Goal: Information Seeking & Learning: Obtain resource

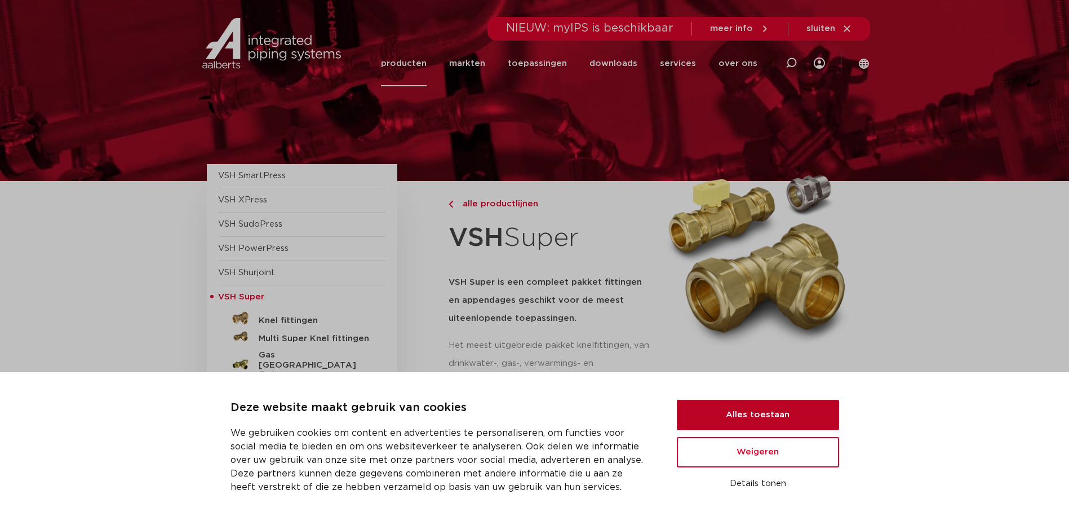
click at [807, 404] on button "Alles toestaan" at bounding box center [758, 415] width 162 height 30
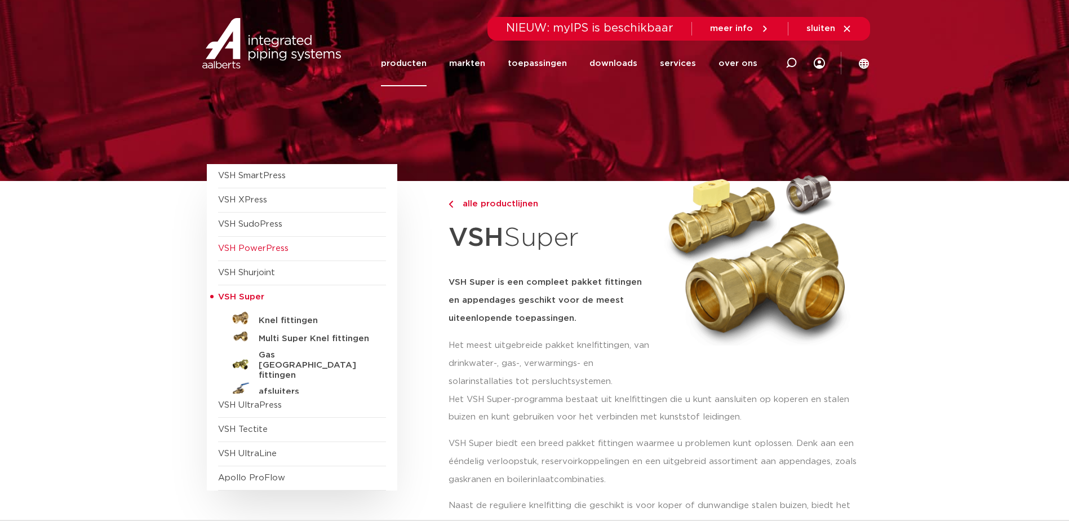
click at [274, 248] on span "VSH PowerPress" at bounding box center [253, 248] width 70 height 8
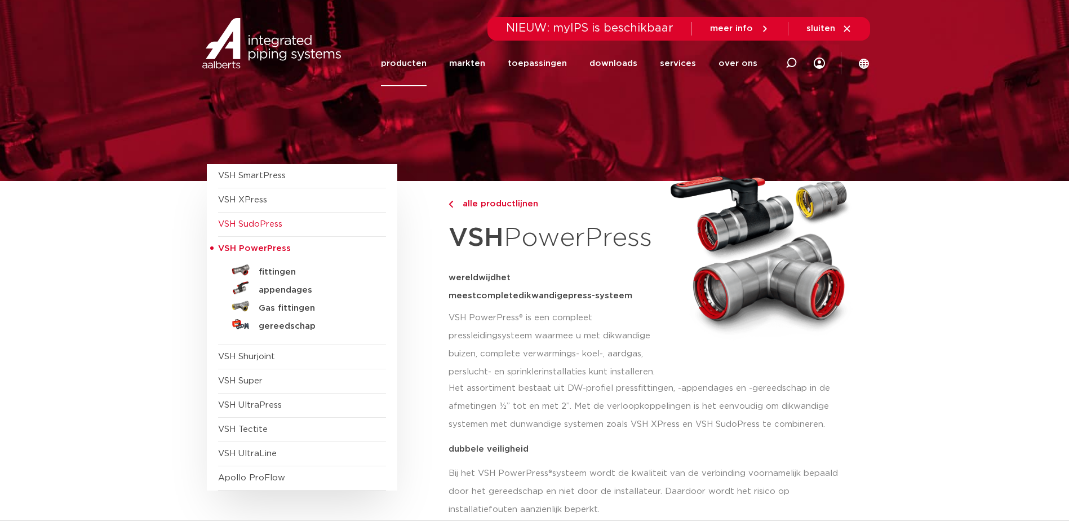
click at [264, 221] on span "VSH SudoPress" at bounding box center [250, 224] width 64 height 8
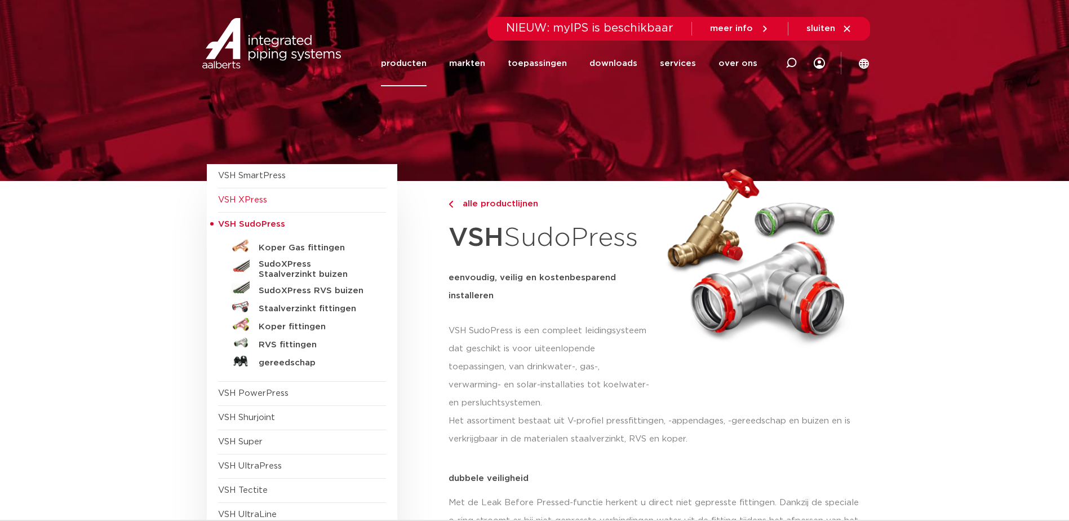
click at [261, 201] on span "VSH XPress" at bounding box center [242, 200] width 49 height 8
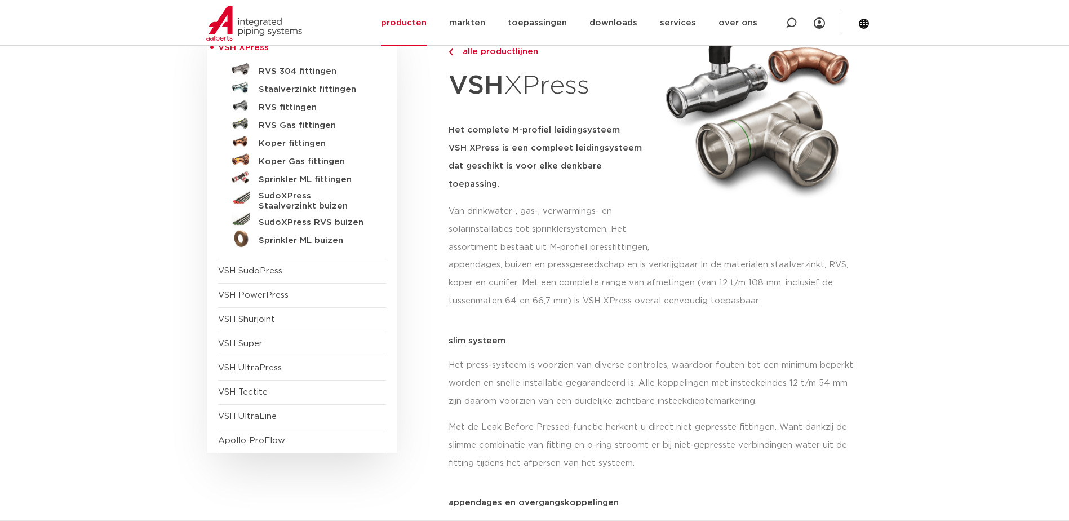
scroll to position [169, 0]
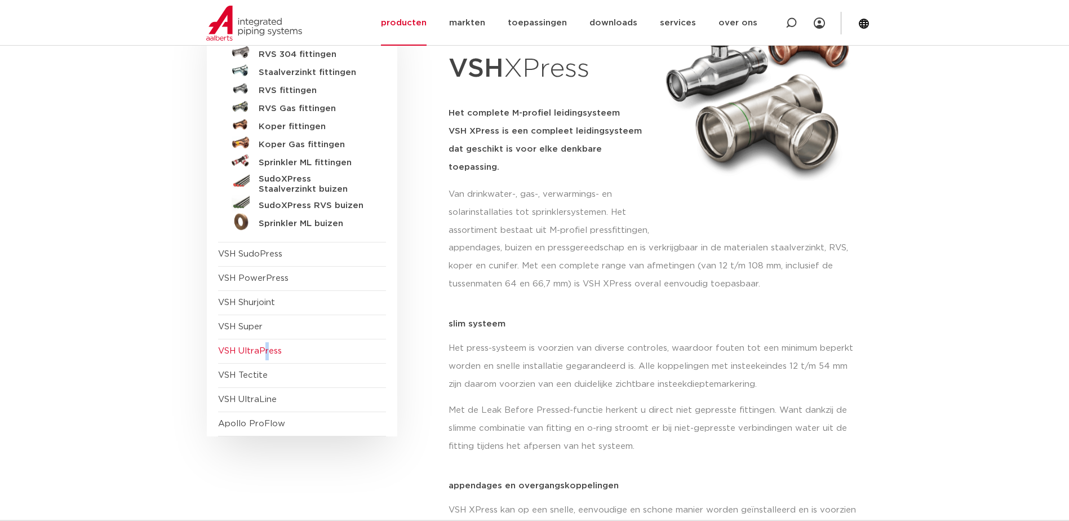
click at [266, 340] on span "VSH UltraPress" at bounding box center [302, 351] width 168 height 24
click at [268, 343] on span "VSH UltraPress" at bounding box center [302, 351] width 168 height 24
click at [269, 353] on span "VSH UltraPress" at bounding box center [250, 351] width 64 height 8
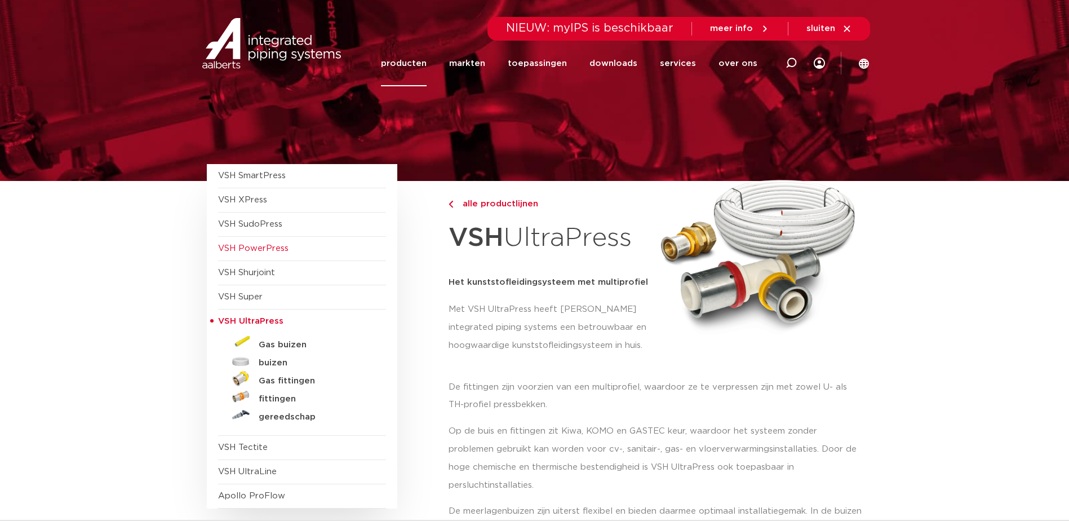
click at [273, 250] on span "VSH PowerPress" at bounding box center [253, 248] width 70 height 8
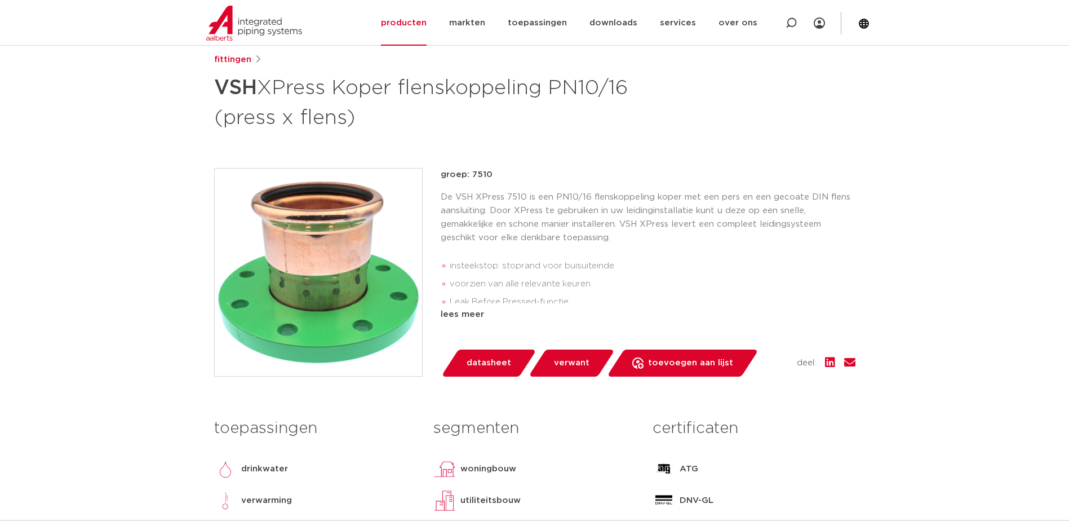
scroll to position [169, 0]
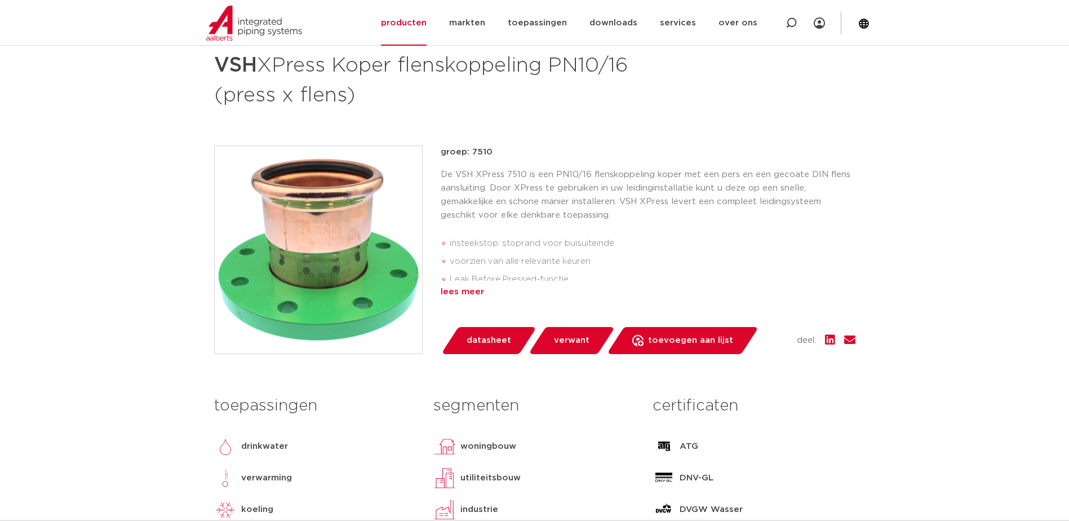
click at [479, 293] on div "lees meer" at bounding box center [648, 292] width 415 height 14
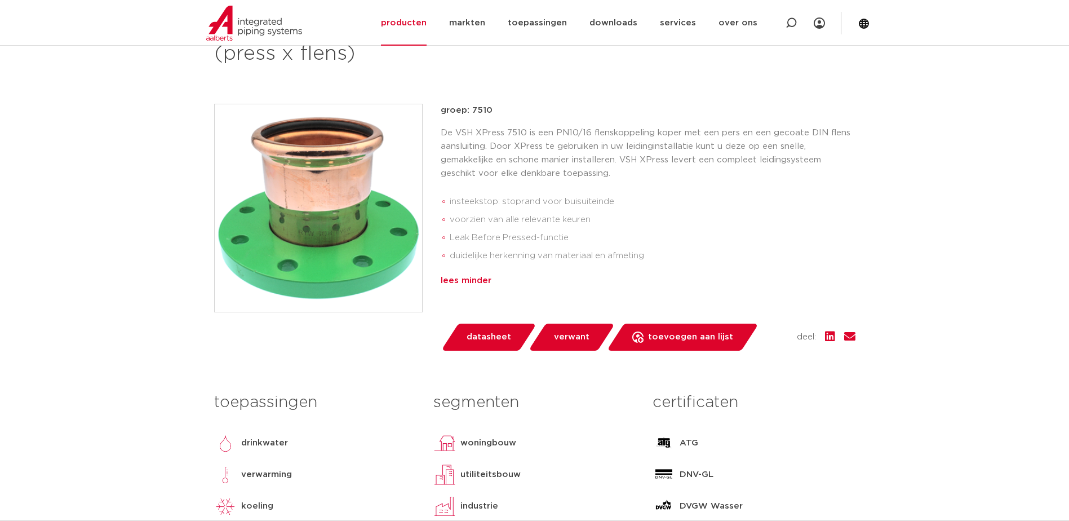
scroll to position [338, 0]
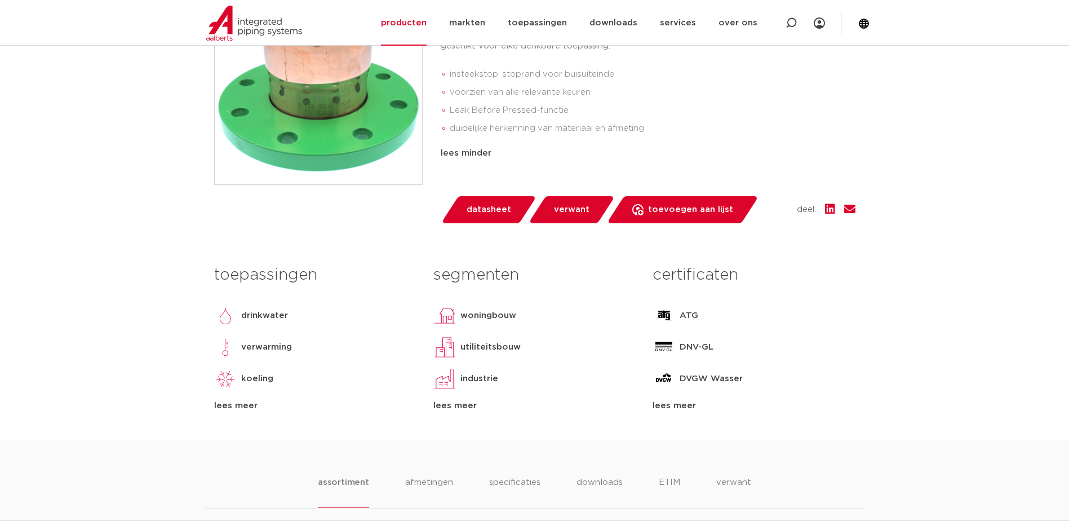
click at [674, 410] on div "lees meer" at bounding box center [754, 406] width 202 height 14
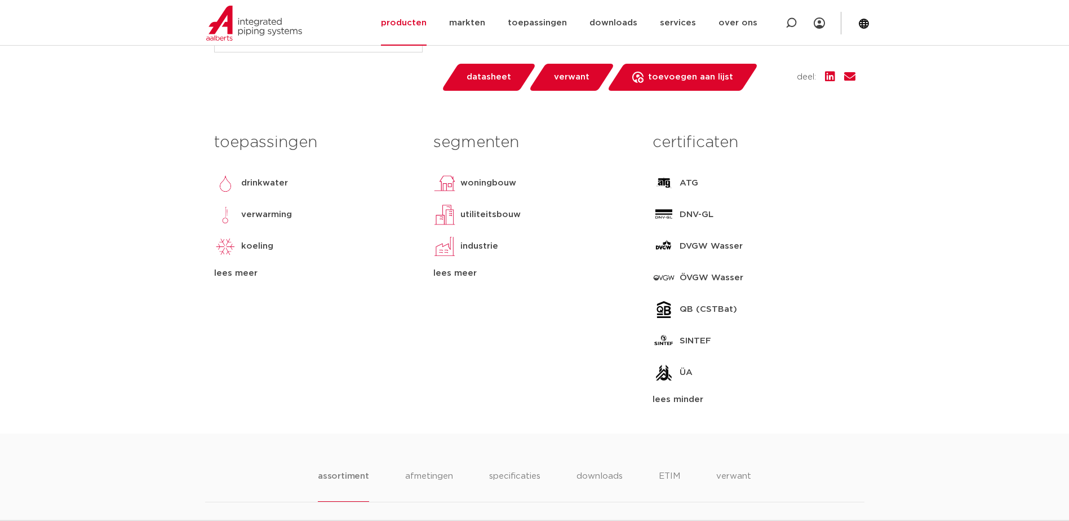
scroll to position [451, 0]
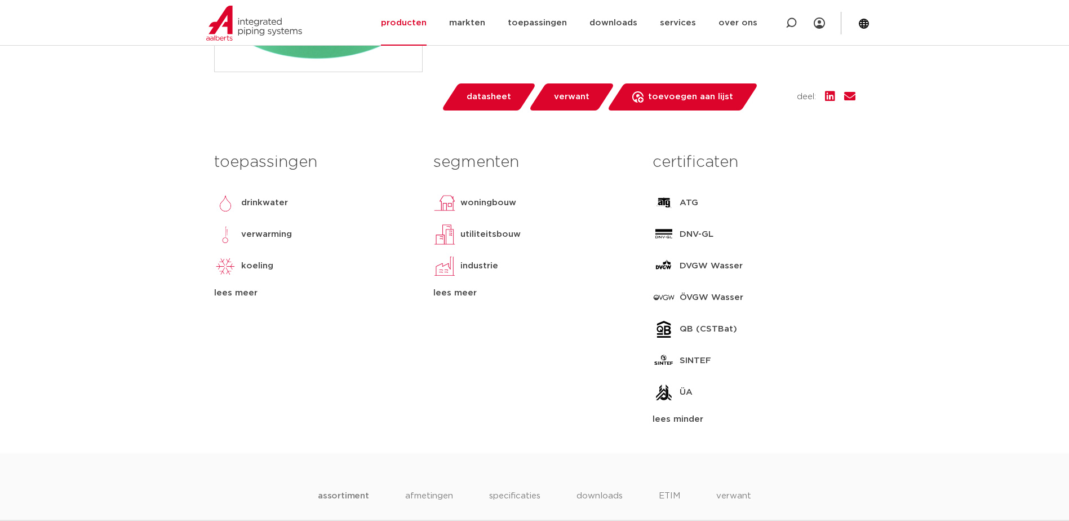
click at [232, 289] on div "lees meer" at bounding box center [315, 293] width 202 height 14
click at [463, 297] on div "lees meer" at bounding box center [534, 293] width 202 height 14
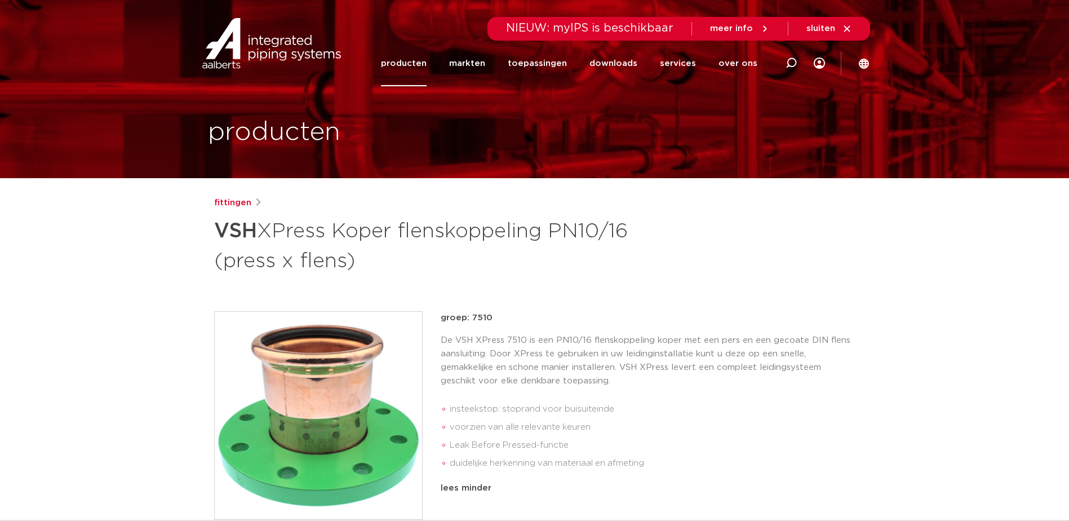
scroll to position [0, 0]
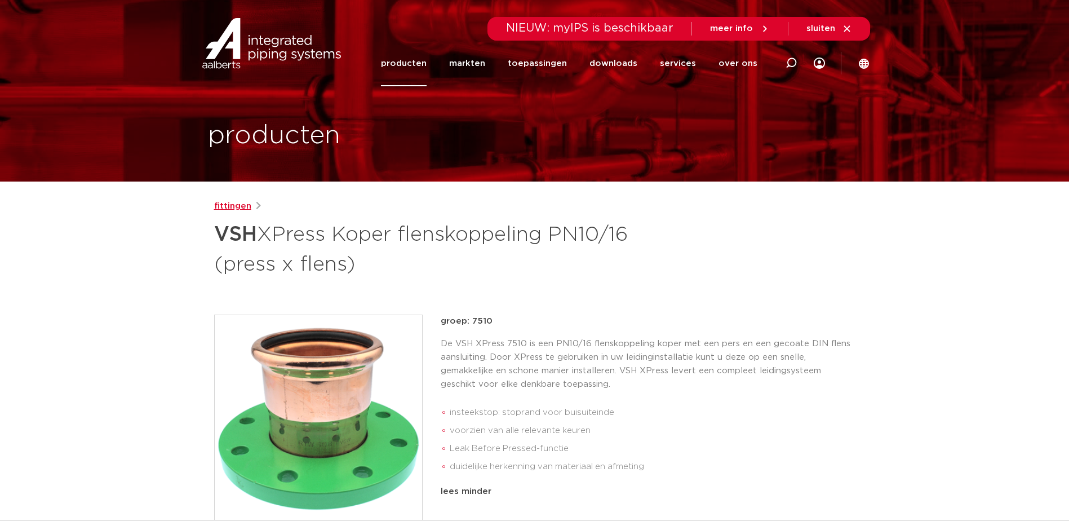
click at [245, 207] on link "fittingen" at bounding box center [232, 207] width 37 height 14
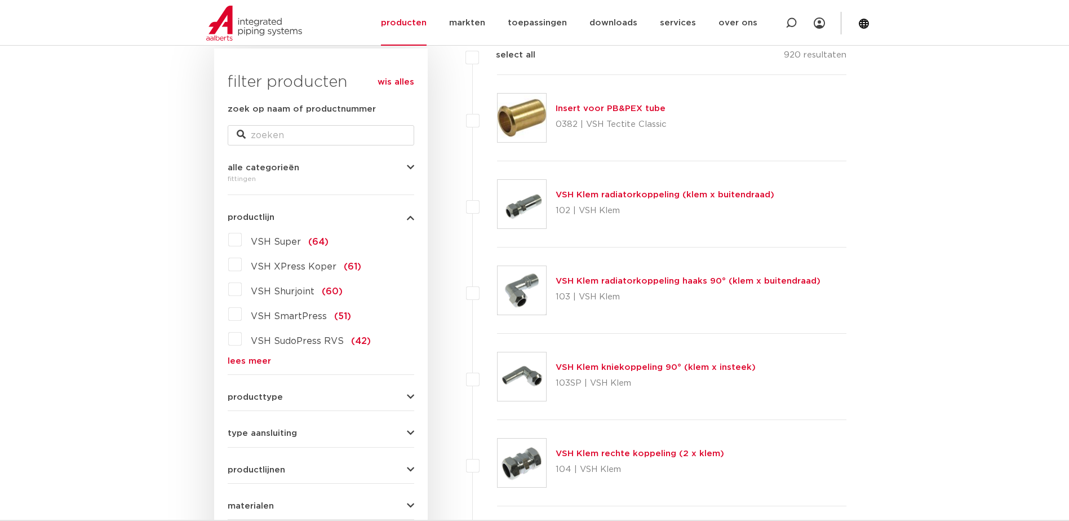
scroll to position [338, 0]
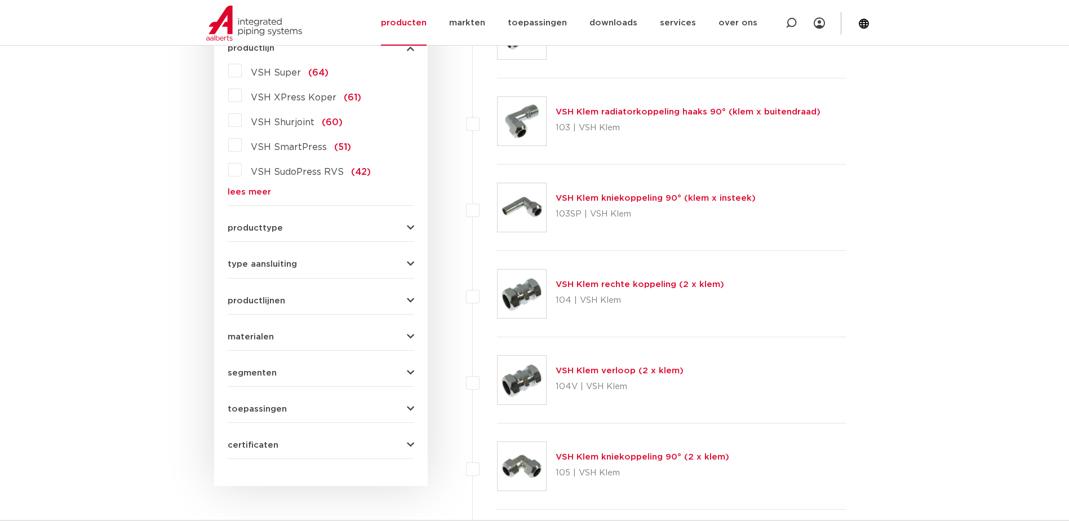
click at [340, 235] on form "zoek op naam of productnummer alle categorieën fittingen fittingen afsluiters b…" at bounding box center [321, 195] width 187 height 525
click at [345, 231] on button "producttype" at bounding box center [321, 228] width 187 height 8
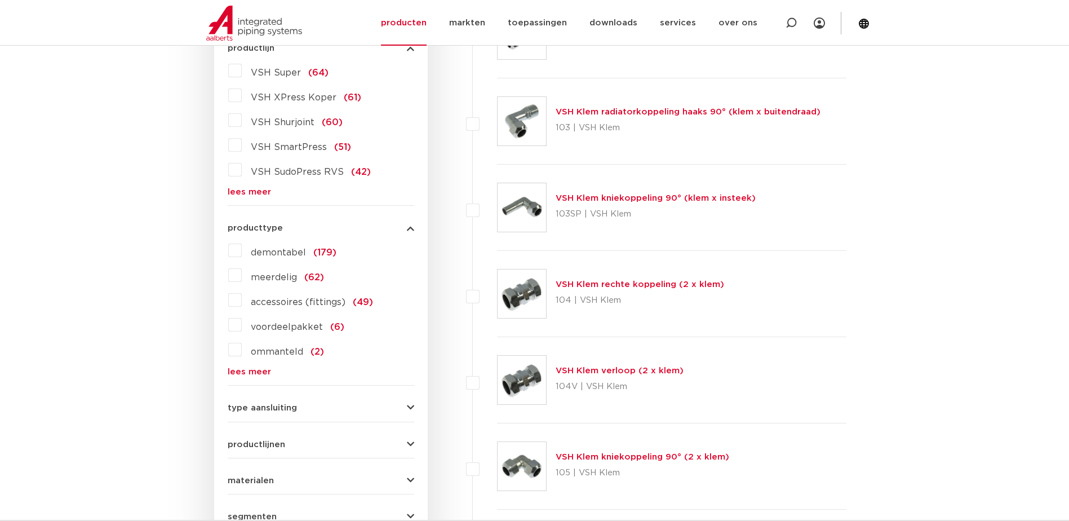
click at [347, 229] on button "producttype" at bounding box center [321, 228] width 187 height 8
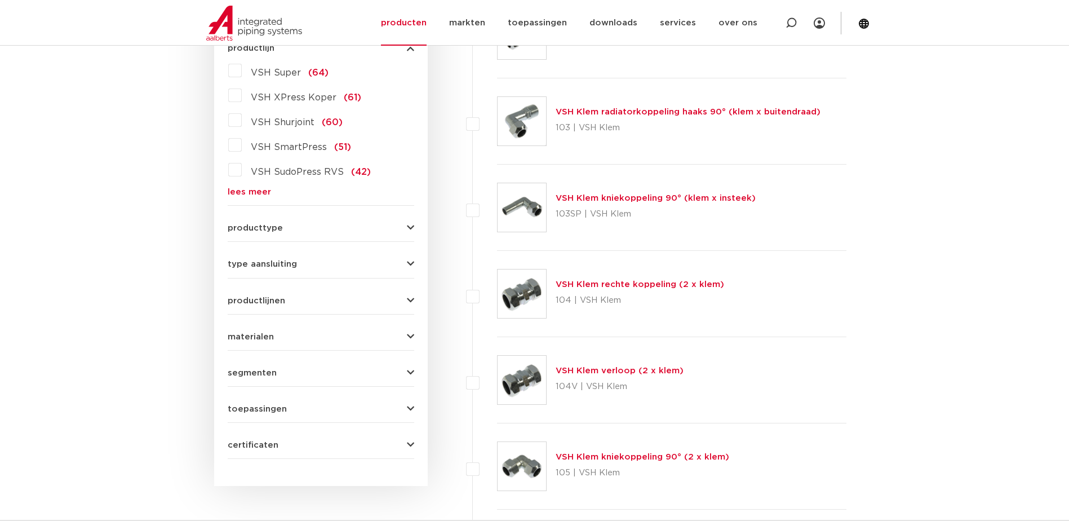
click at [313, 267] on button "type aansluiting" at bounding box center [321, 264] width 187 height 8
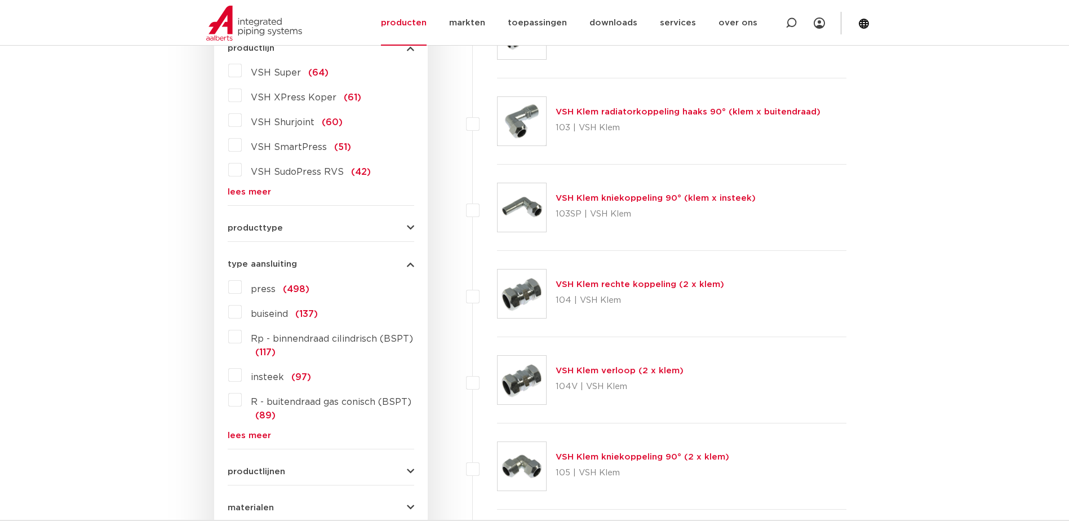
click at [313, 267] on button "type aansluiting" at bounding box center [321, 264] width 187 height 8
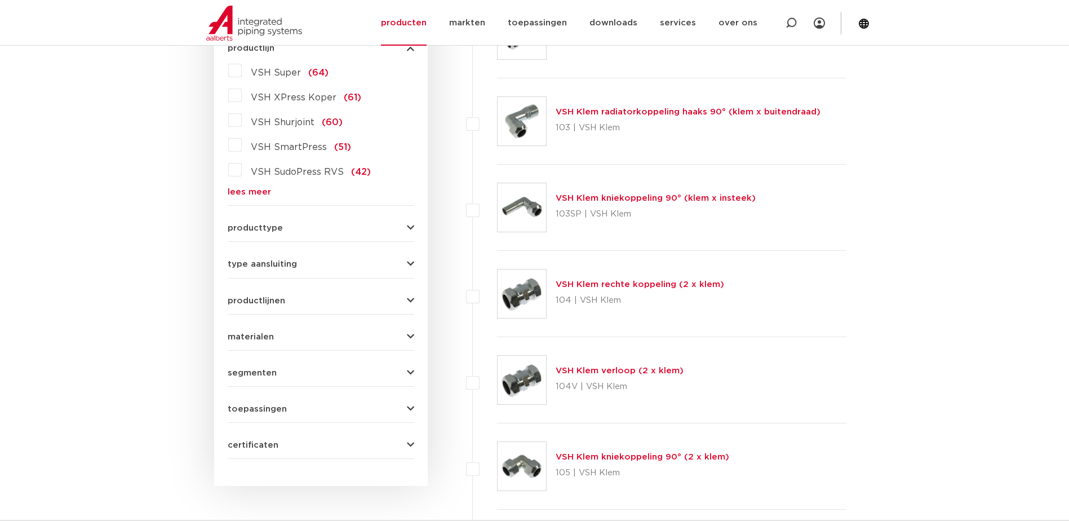
click at [287, 413] on form "zoek op naam of productnummer alle categorieën fittingen fittingen afsluiters b…" at bounding box center [321, 195] width 187 height 525
click at [284, 414] on form "zoek op naam of productnummer alle categorieën fittingen fittingen afsluiters b…" at bounding box center [321, 195] width 187 height 525
click at [281, 410] on span "toepassingen" at bounding box center [257, 409] width 59 height 8
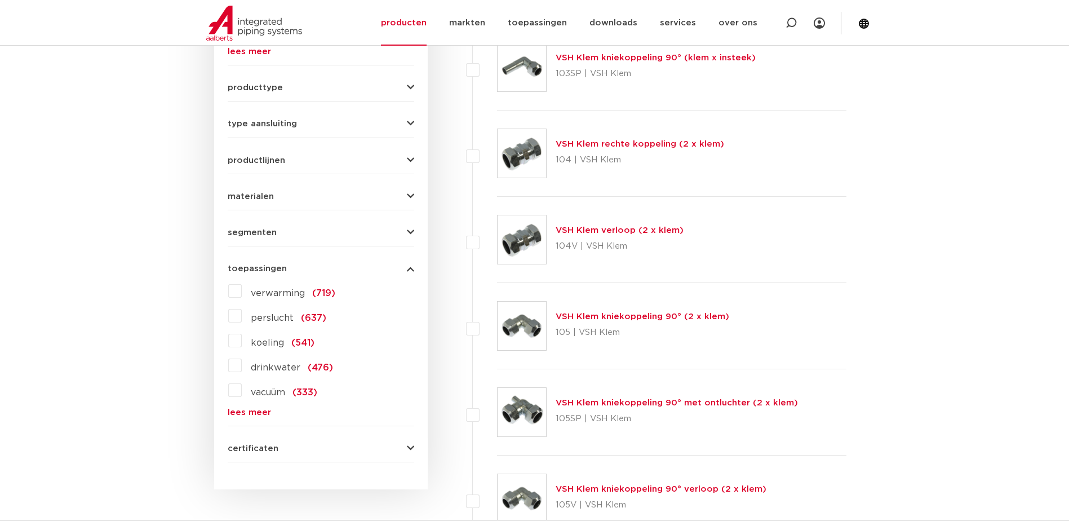
scroll to position [507, 0]
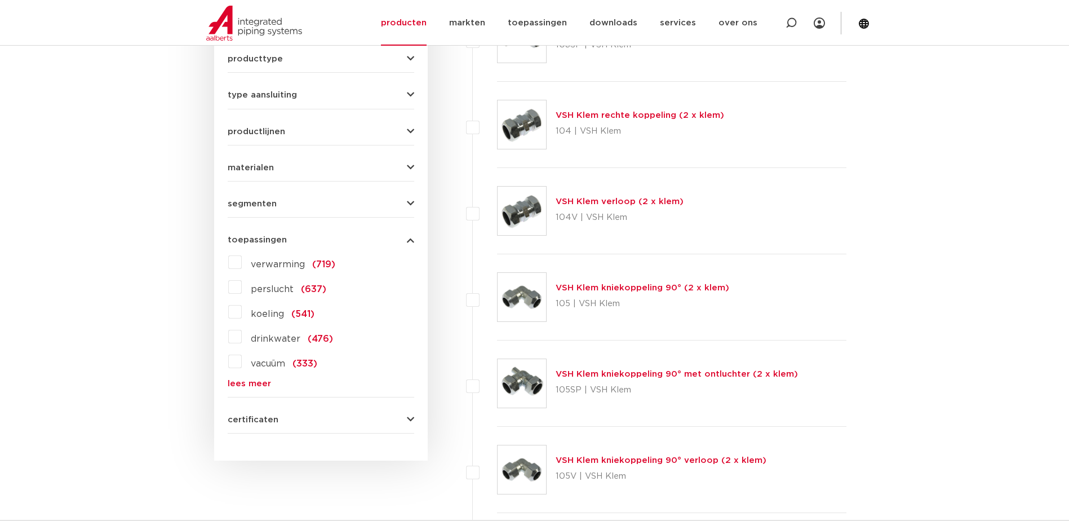
click at [264, 384] on link "lees meer" at bounding box center [321, 383] width 187 height 8
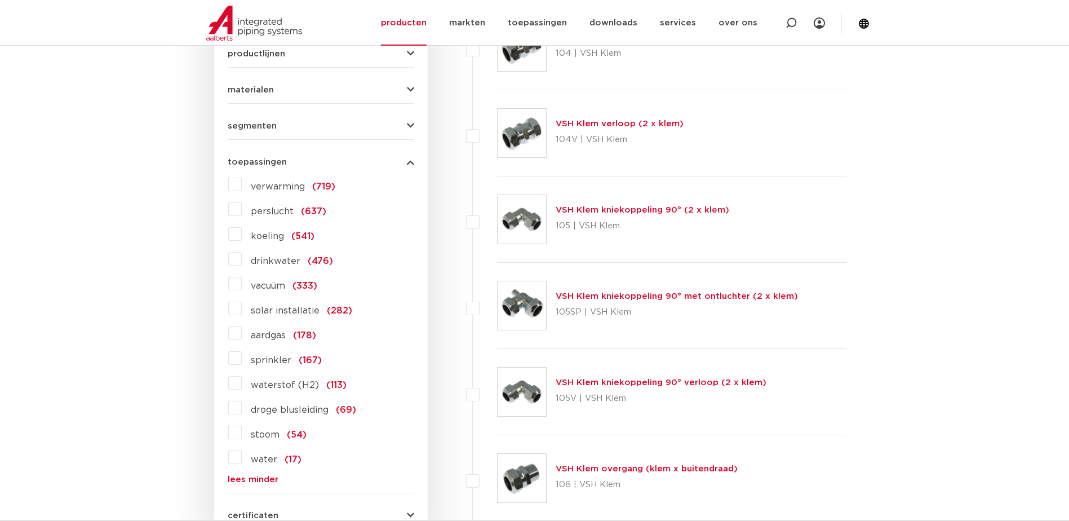
scroll to position [620, 0]
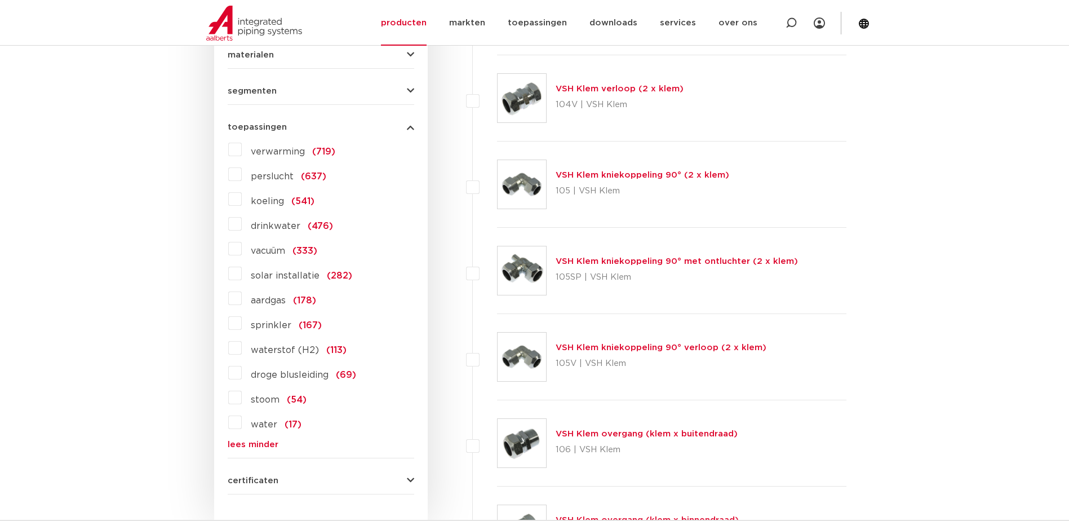
click at [261, 302] on span "aardgas" at bounding box center [268, 300] width 35 height 9
click at [0, 0] on input "aardgas (178)" at bounding box center [0, 0] width 0 height 0
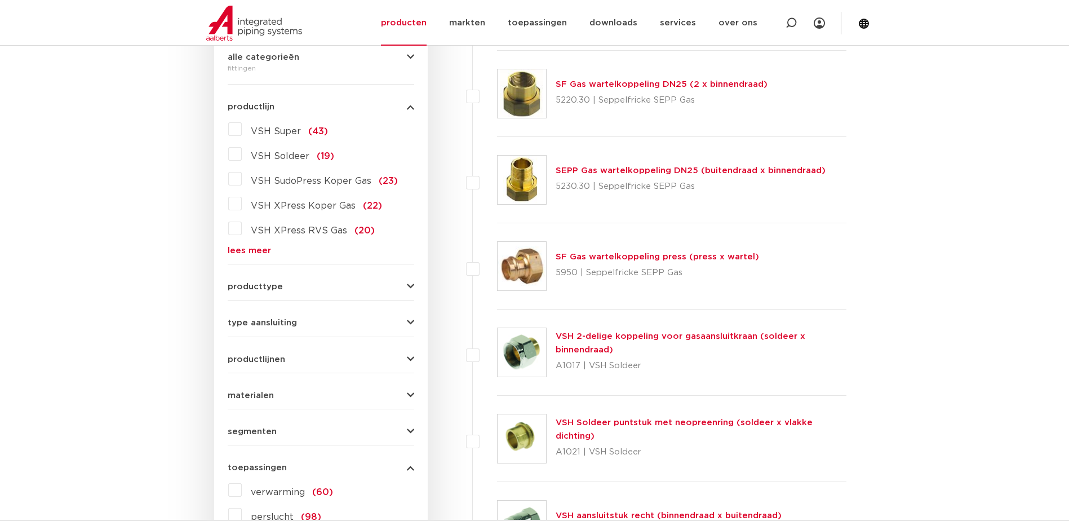
scroll to position [282, 0]
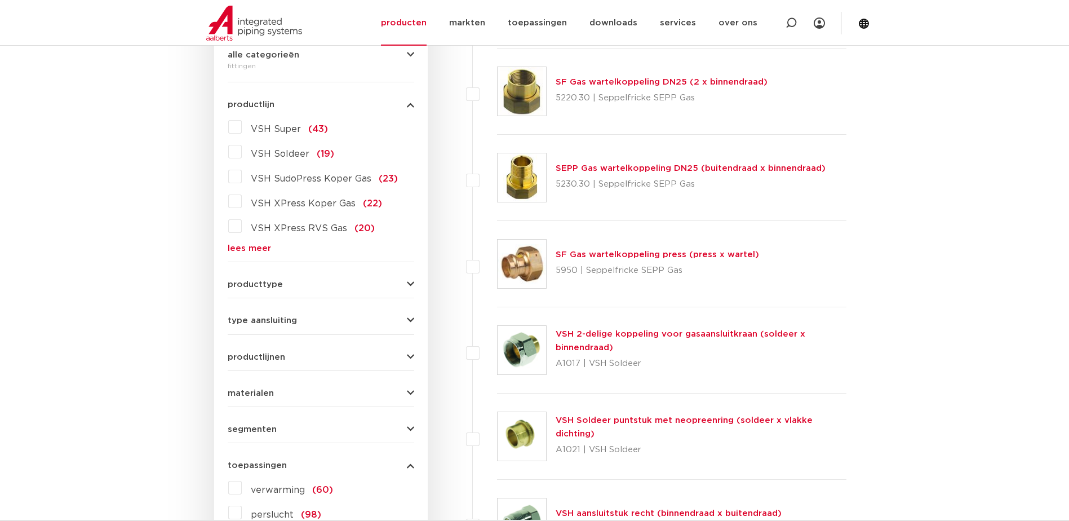
click at [274, 282] on span "producttype" at bounding box center [255, 284] width 55 height 8
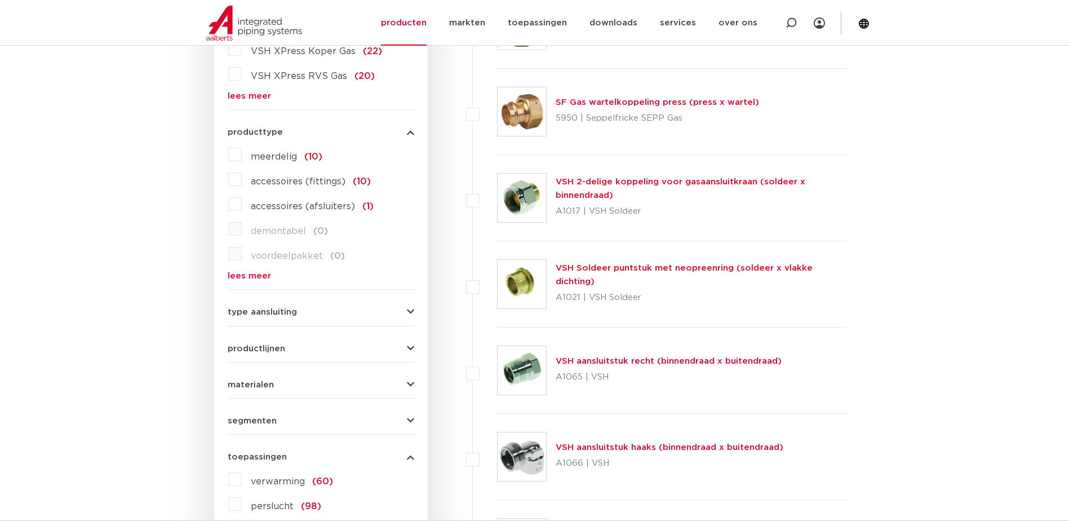
scroll to position [451, 0]
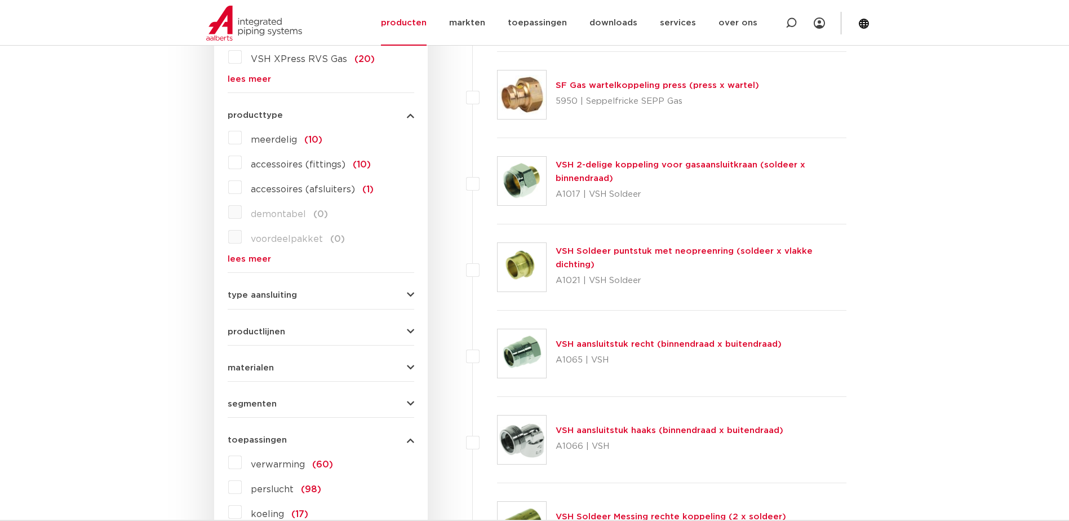
click at [277, 295] on span "type aansluiting" at bounding box center [262, 295] width 69 height 8
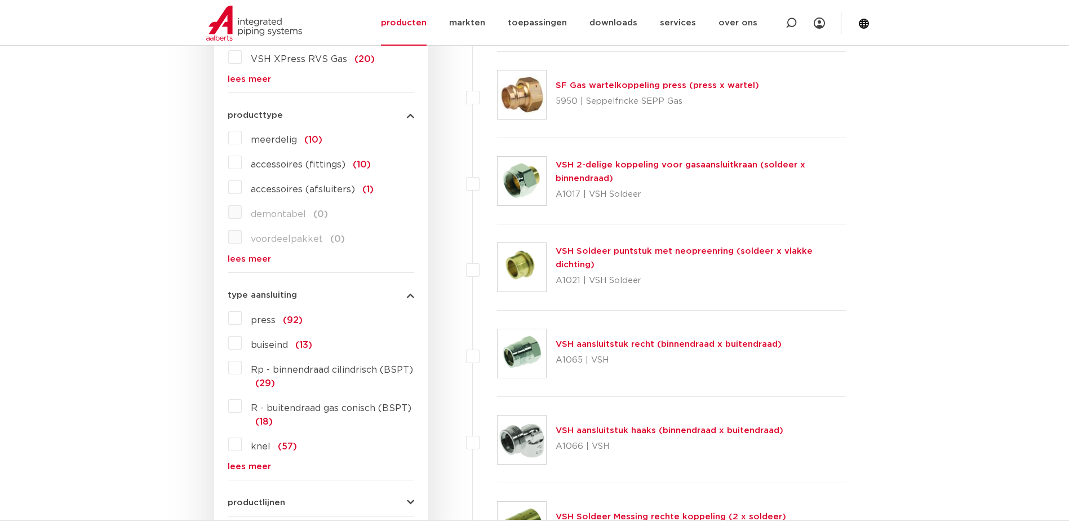
click at [262, 317] on span "press" at bounding box center [263, 320] width 25 height 9
click at [0, 0] on input "press (92)" at bounding box center [0, 0] width 0 height 0
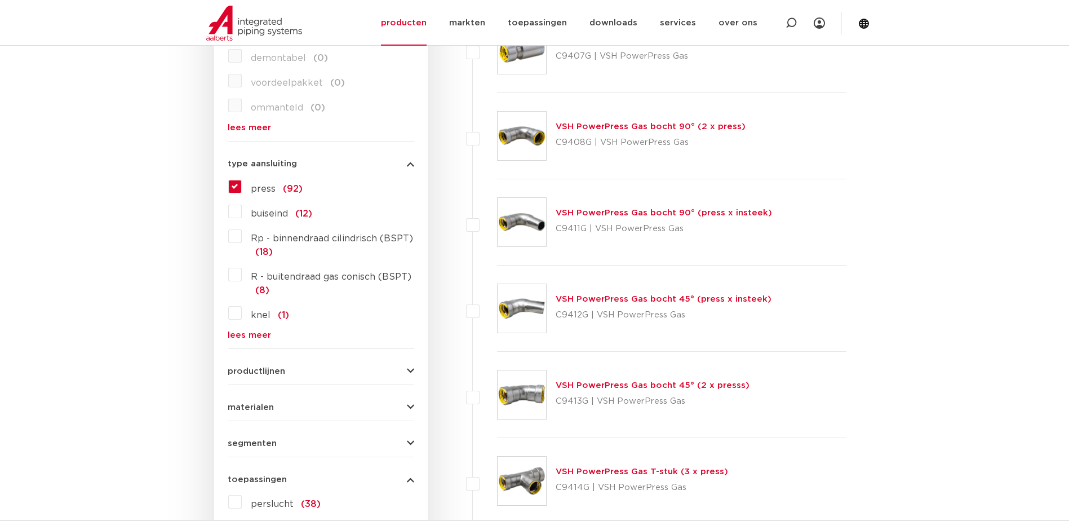
scroll to position [603, 0]
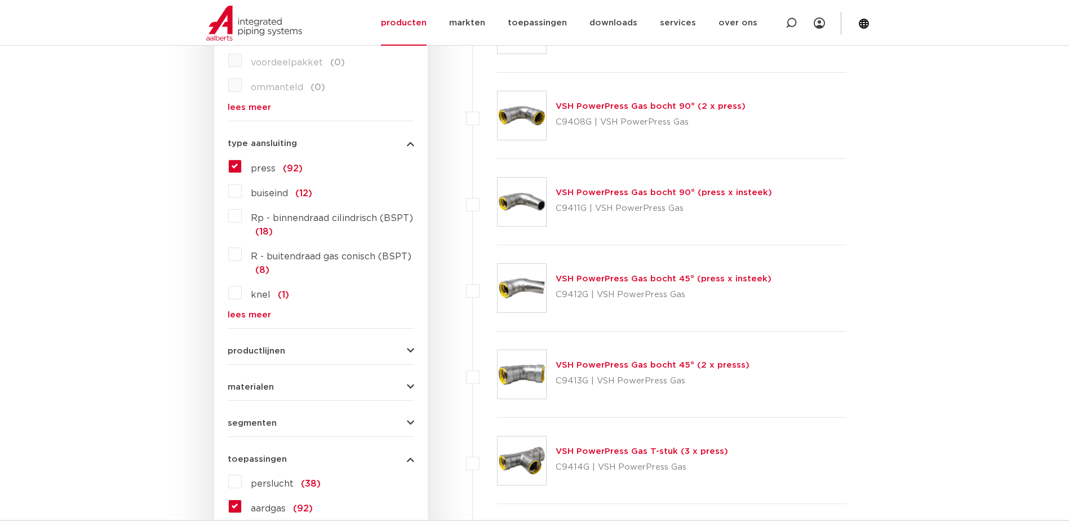
click at [259, 317] on link "lees meer" at bounding box center [321, 315] width 187 height 8
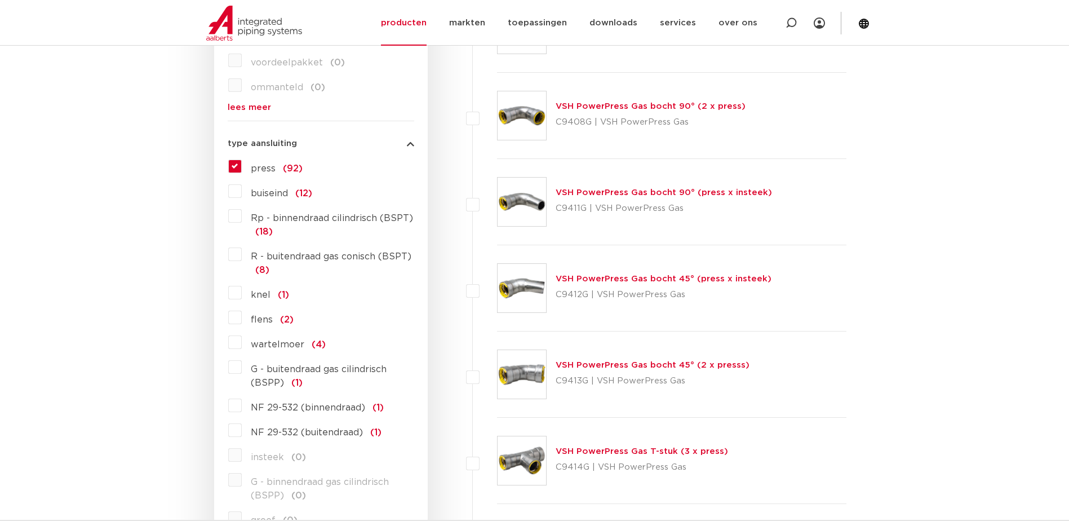
scroll to position [659, 0]
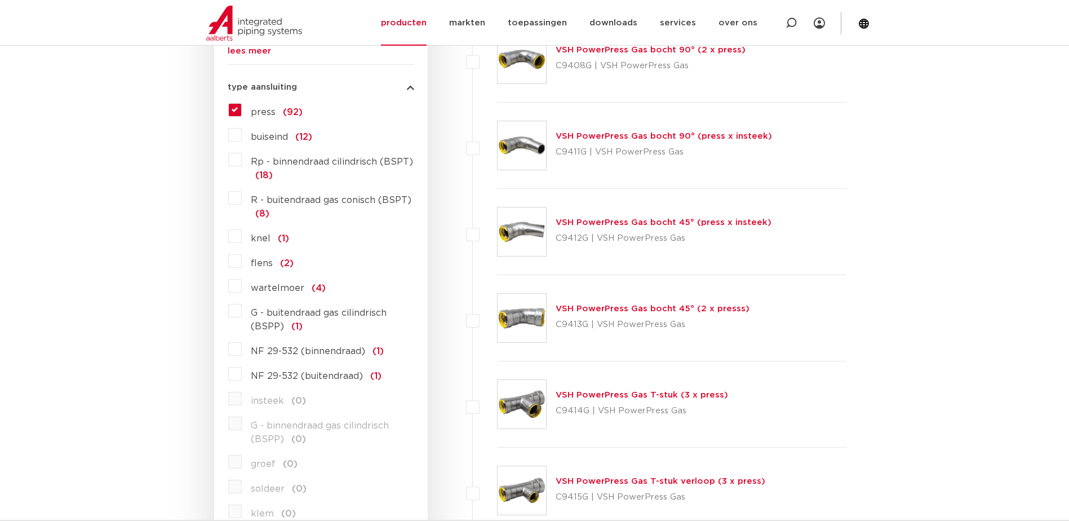
click at [262, 265] on span "flens" at bounding box center [262, 263] width 22 height 9
click at [0, 0] on input "flens (2)" at bounding box center [0, 0] width 0 height 0
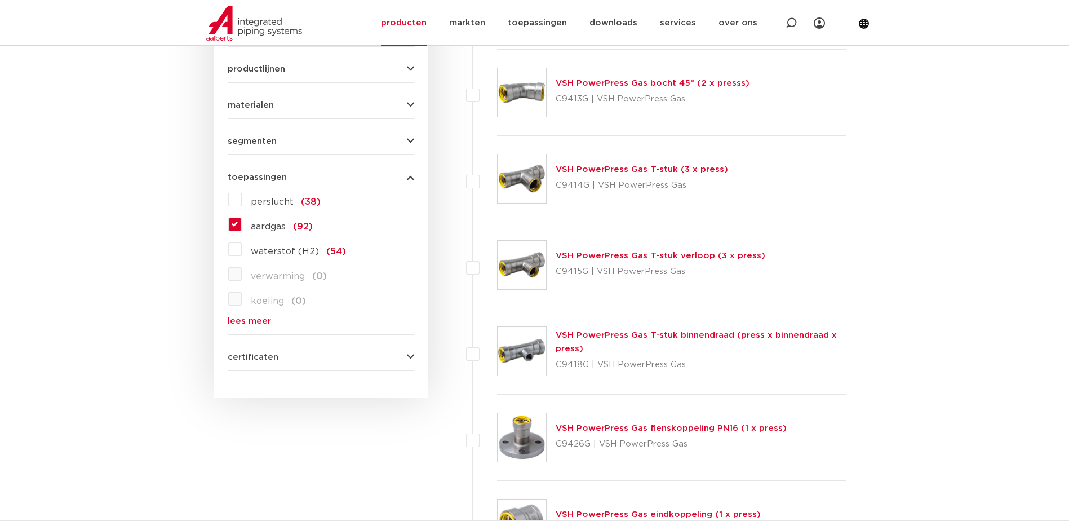
scroll to position [546, 0]
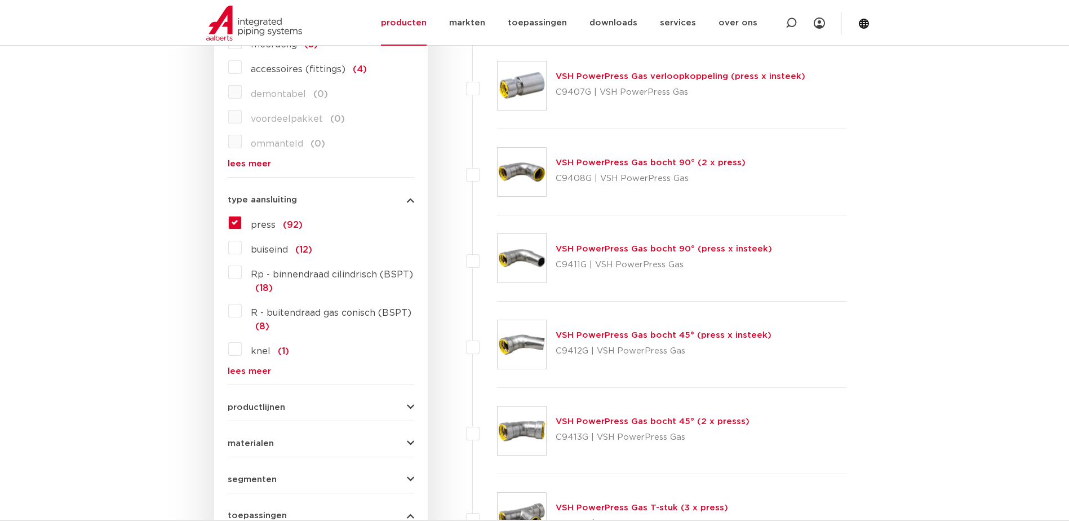
click at [267, 225] on span "press" at bounding box center [263, 224] width 25 height 9
click at [0, 0] on input "press (92)" at bounding box center [0, 0] width 0 height 0
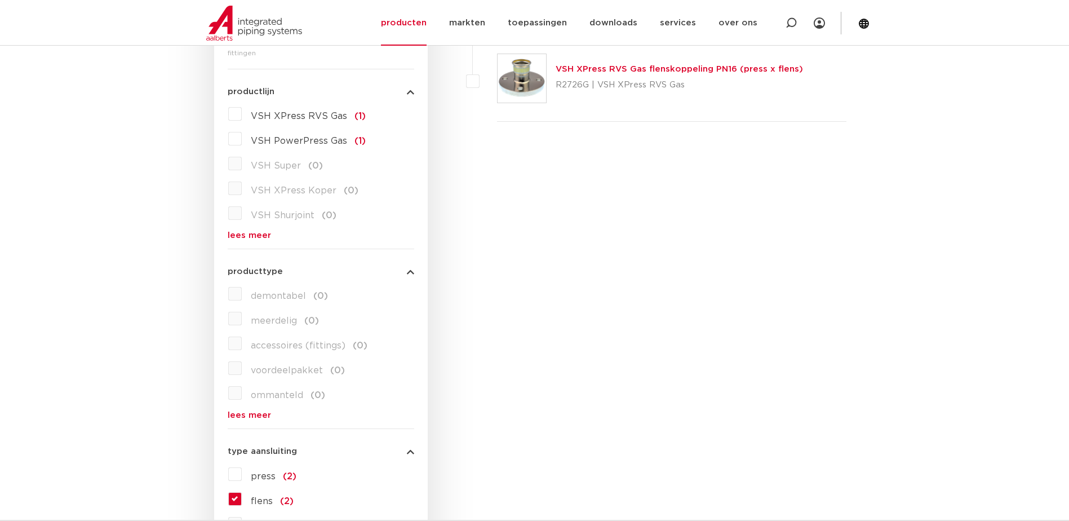
scroll to position [152, 0]
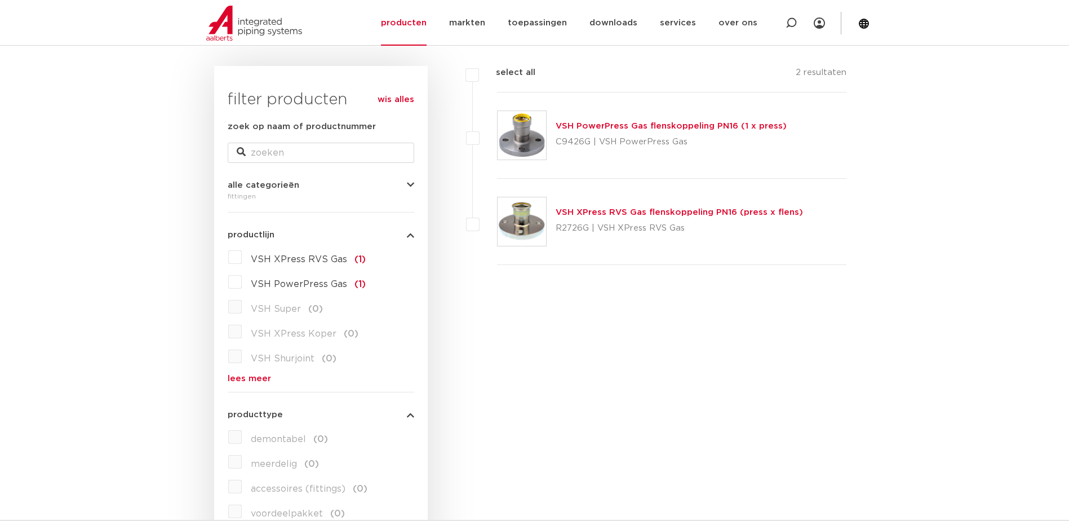
click at [671, 130] on link "VSH PowerPress Gas flenskoppeling PN16 (1 x press)" at bounding box center [671, 126] width 231 height 8
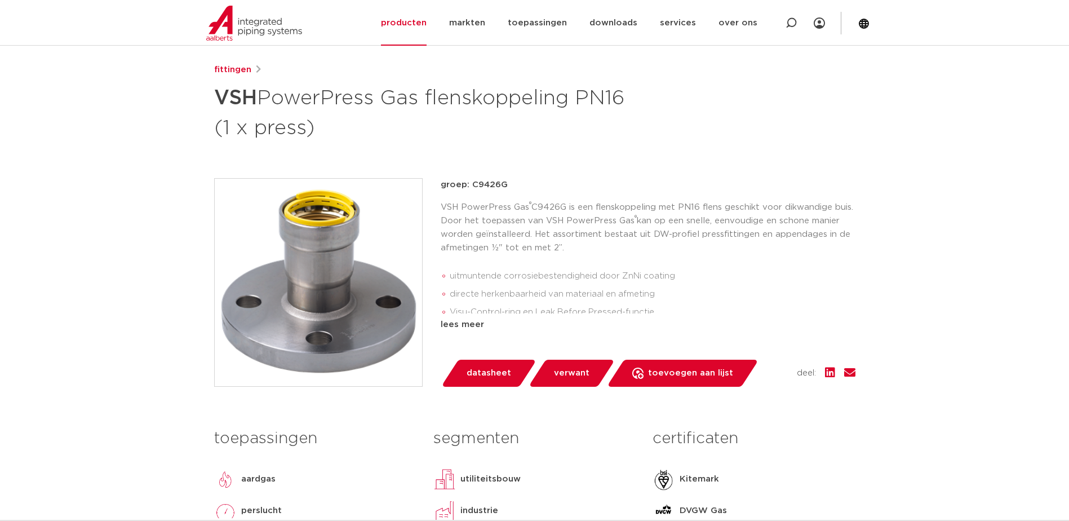
scroll to position [169, 0]
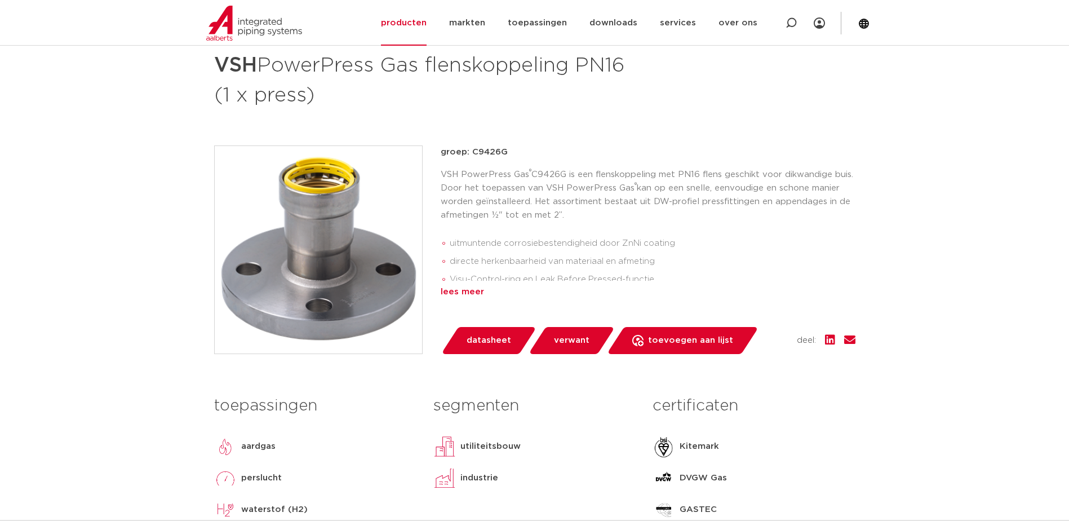
click at [476, 294] on div "lees meer" at bounding box center [648, 292] width 415 height 14
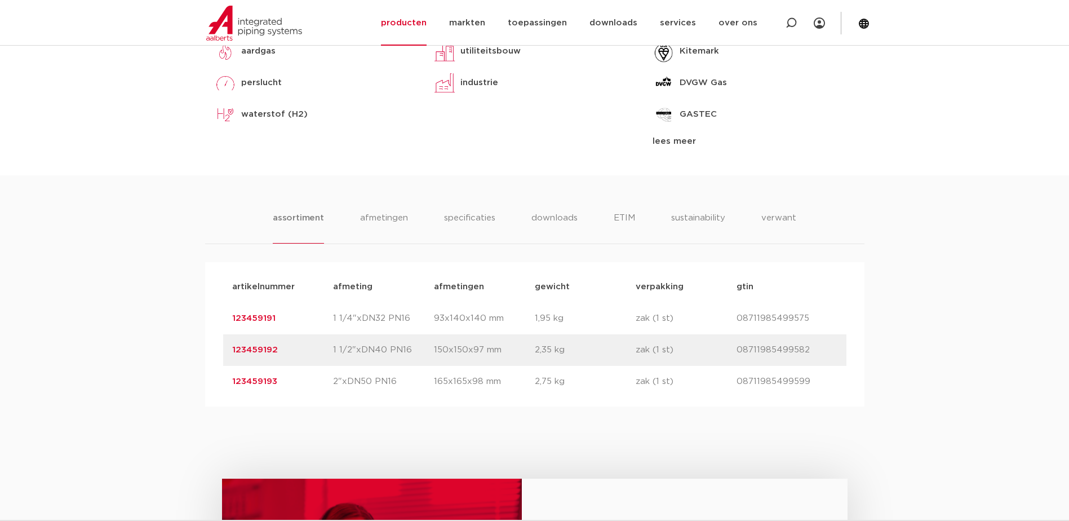
scroll to position [620, 0]
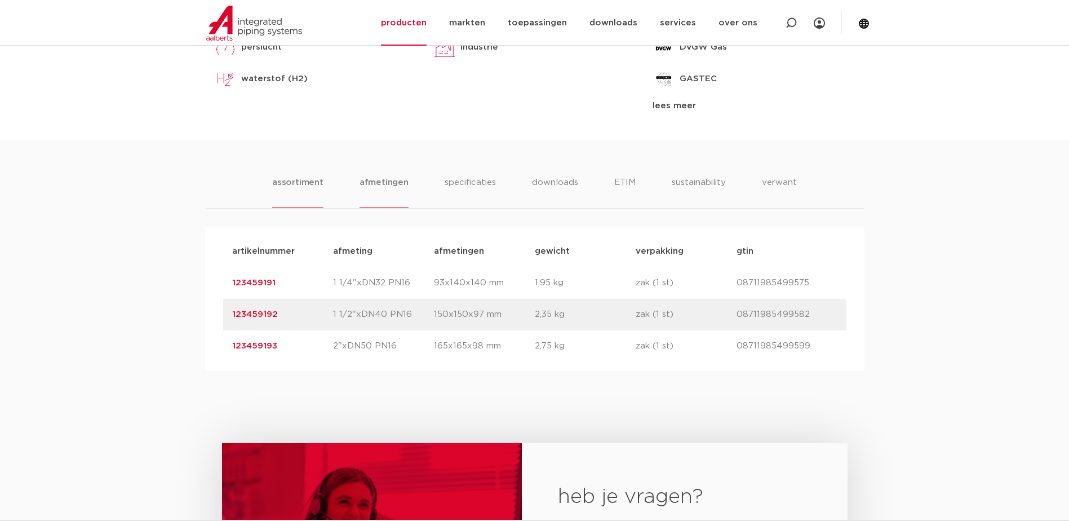
click at [404, 182] on li "afmetingen" at bounding box center [384, 192] width 49 height 32
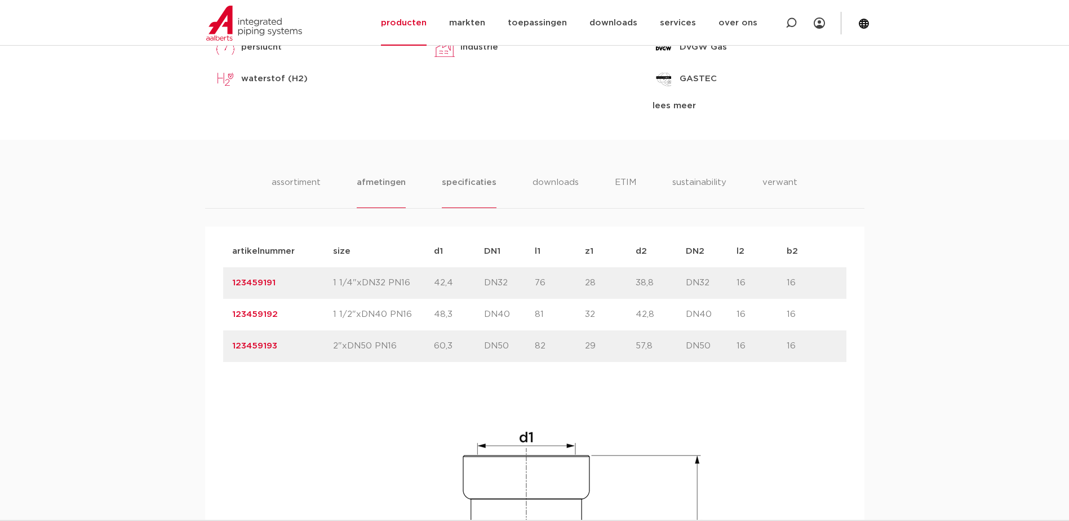
click at [477, 186] on li "specificaties" at bounding box center [469, 192] width 54 height 32
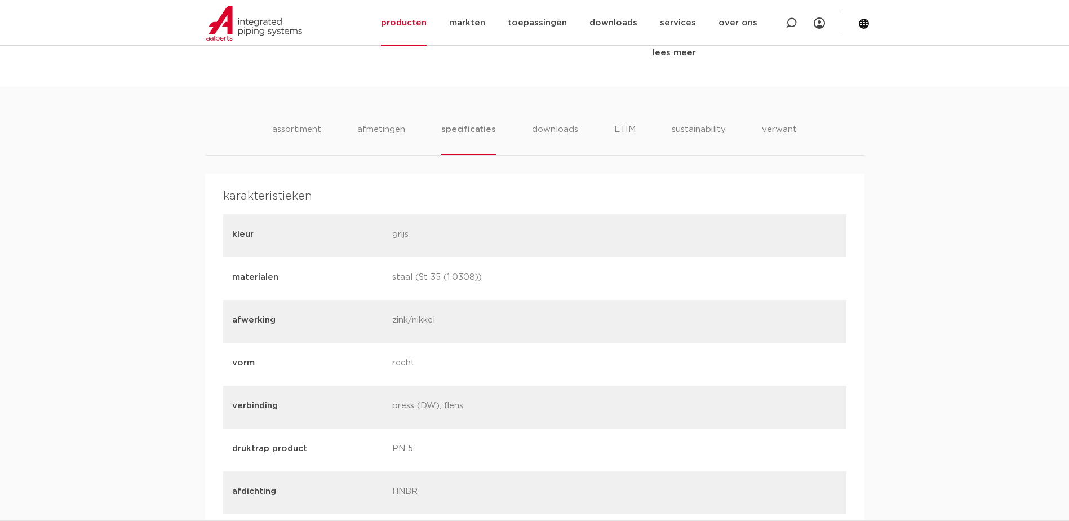
scroll to position [507, 0]
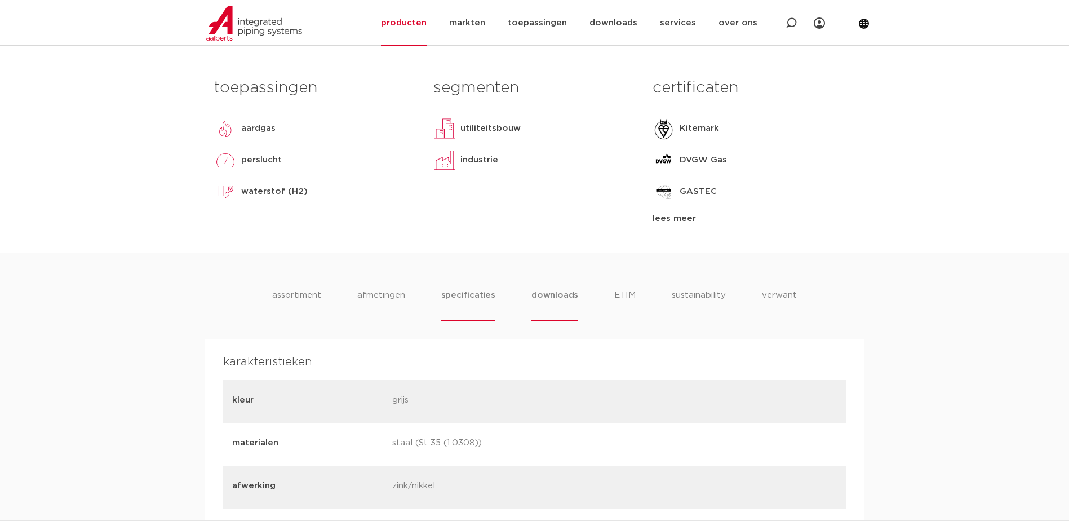
click at [561, 301] on li "downloads" at bounding box center [555, 305] width 47 height 32
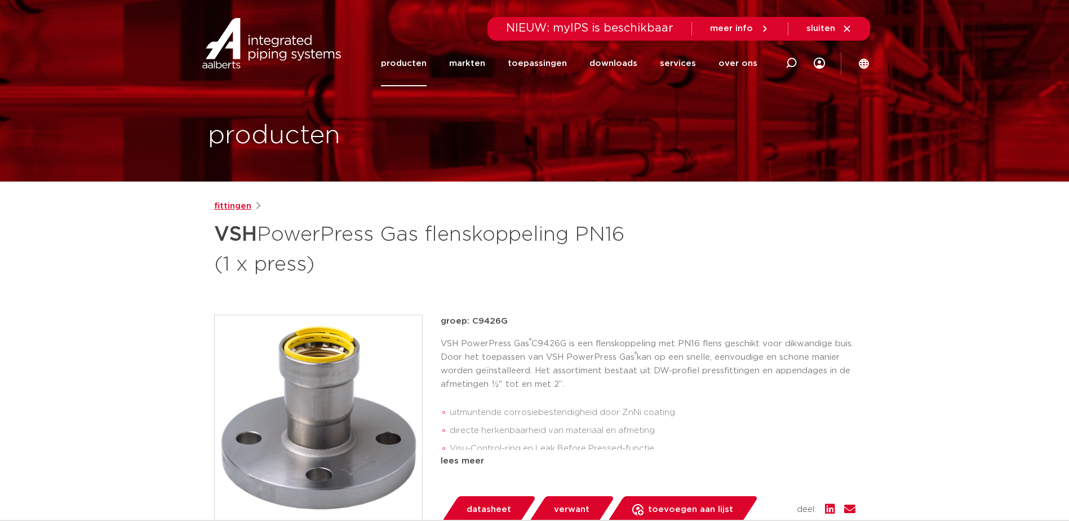
click at [244, 207] on link "fittingen" at bounding box center [232, 207] width 37 height 14
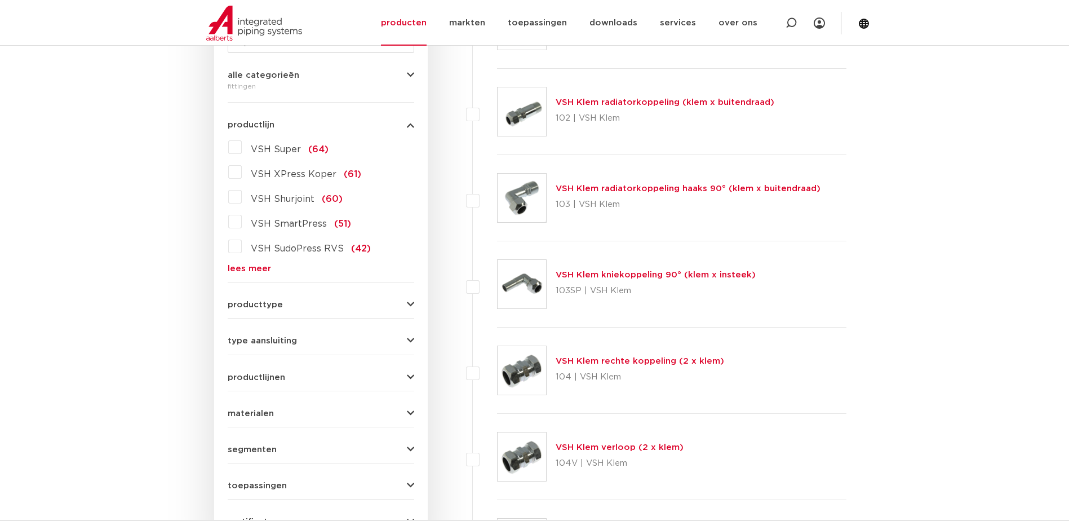
scroll to position [377, 0]
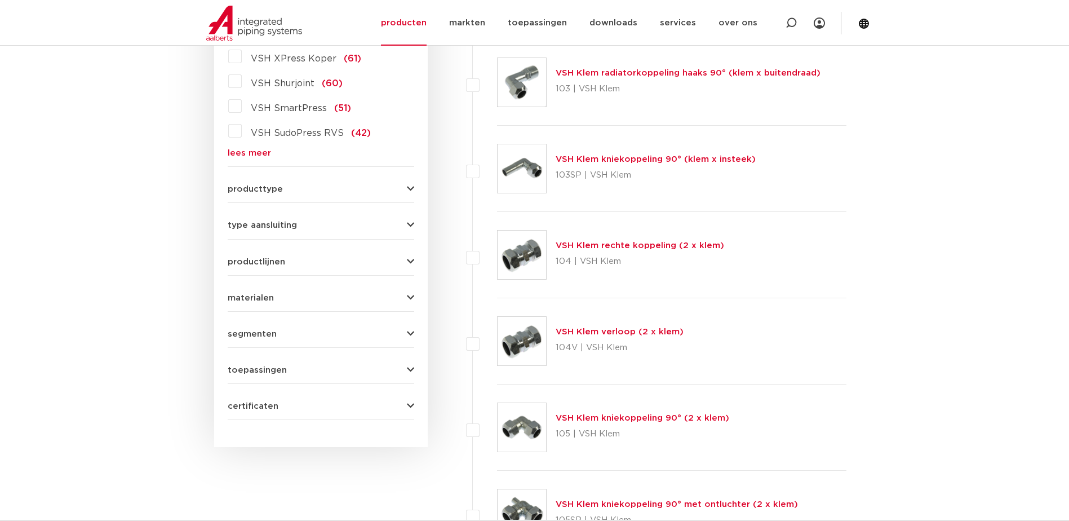
click at [279, 232] on form "zoek op naam of productnummer alle categorieën fittingen fittingen afsluiters b…" at bounding box center [321, 157] width 187 height 525
click at [283, 225] on span "type aansluiting" at bounding box center [262, 225] width 69 height 8
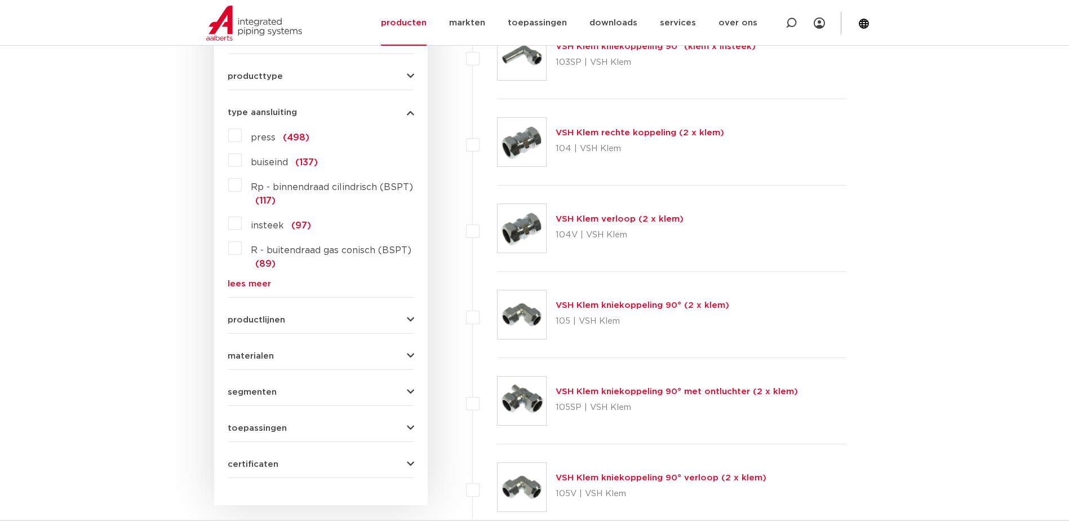
click at [259, 280] on link "lees meer" at bounding box center [321, 284] width 187 height 8
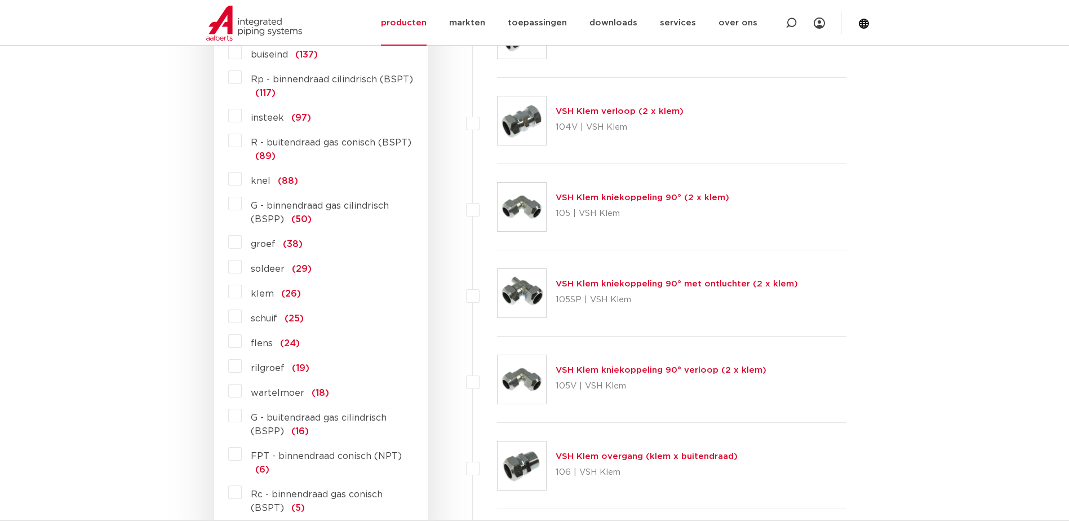
scroll to position [603, 0]
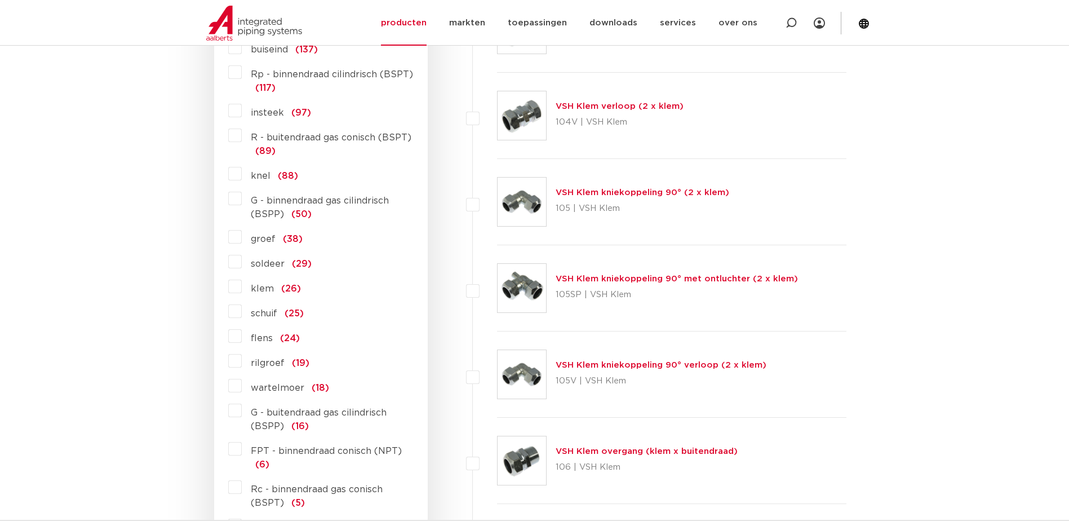
click at [258, 336] on span "flens" at bounding box center [262, 338] width 22 height 9
click at [0, 0] on input "flens (24)" at bounding box center [0, 0] width 0 height 0
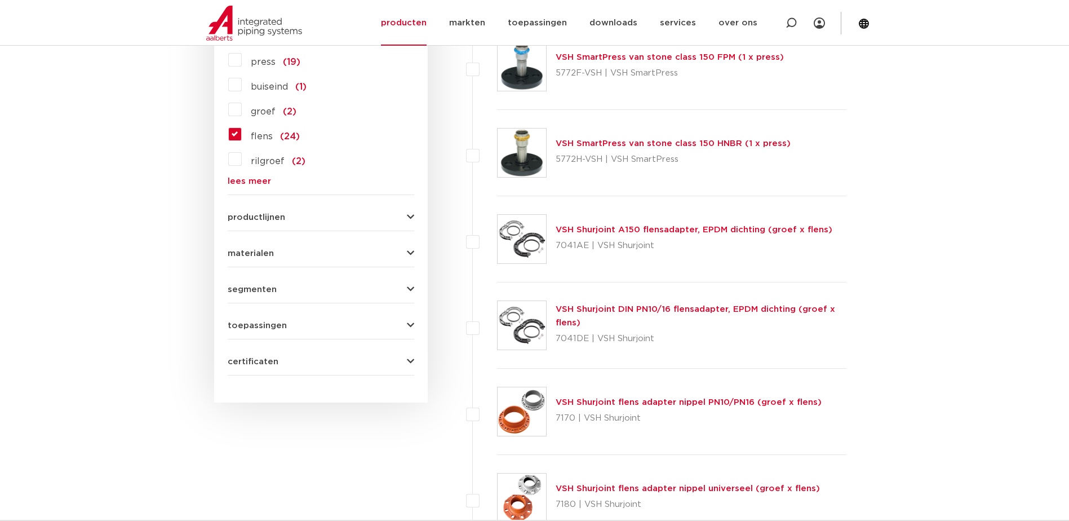
scroll to position [603, 0]
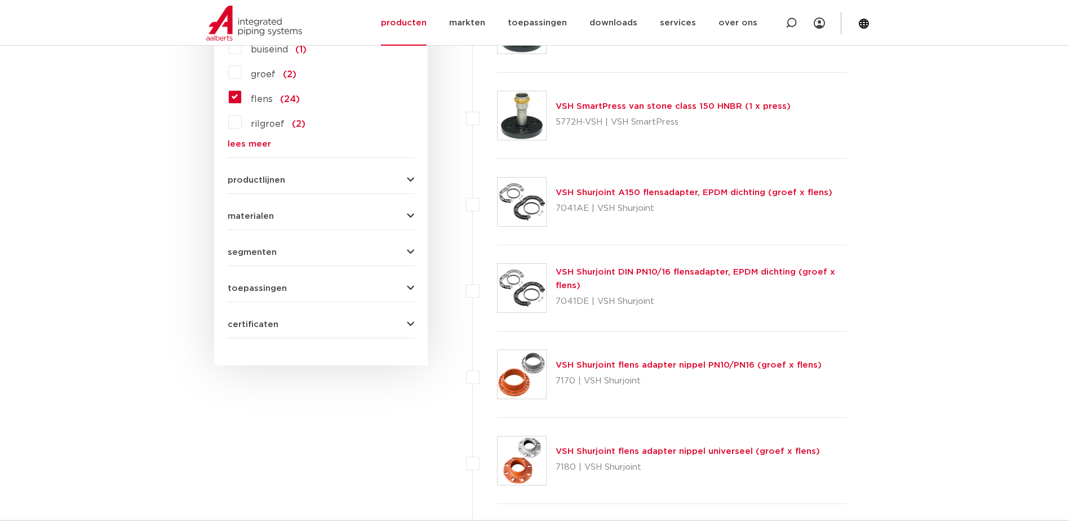
click at [264, 286] on span "toepassingen" at bounding box center [257, 288] width 59 height 8
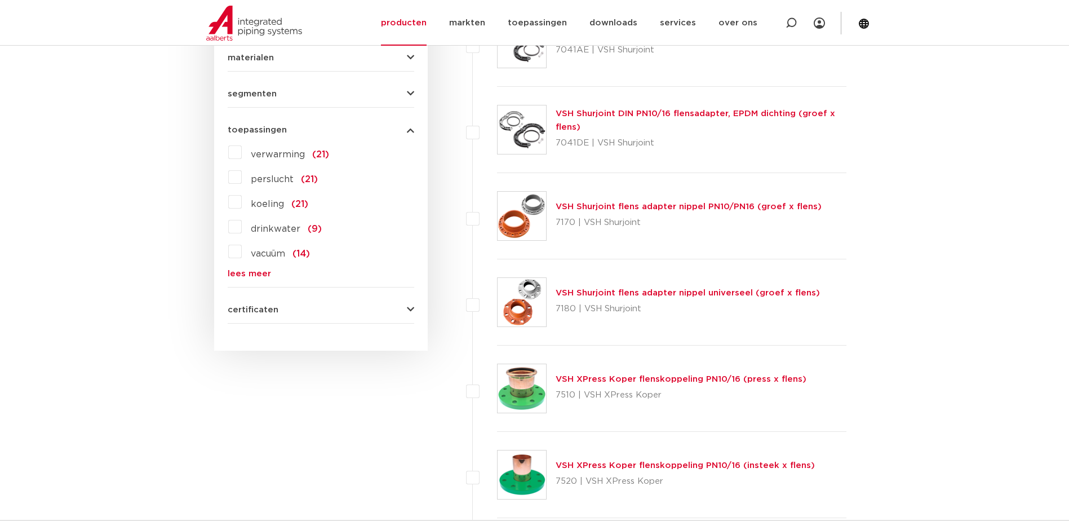
scroll to position [772, 0]
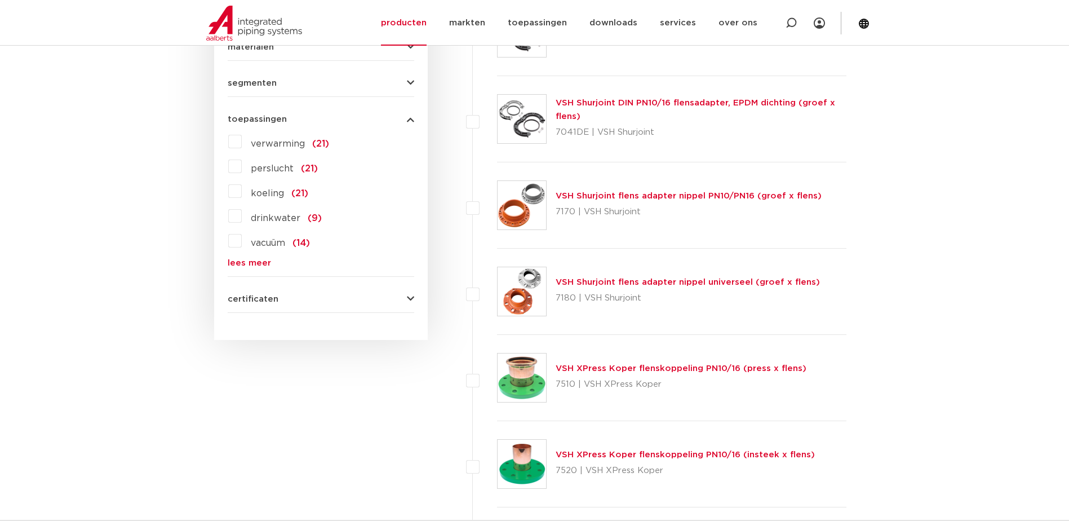
click at [254, 257] on div "verwarming (21) perslucht (21) koeling (21) drinkwater (9) vacuüm (14) solar in…" at bounding box center [321, 199] width 187 height 135
click at [254, 261] on link "lees meer" at bounding box center [321, 263] width 187 height 8
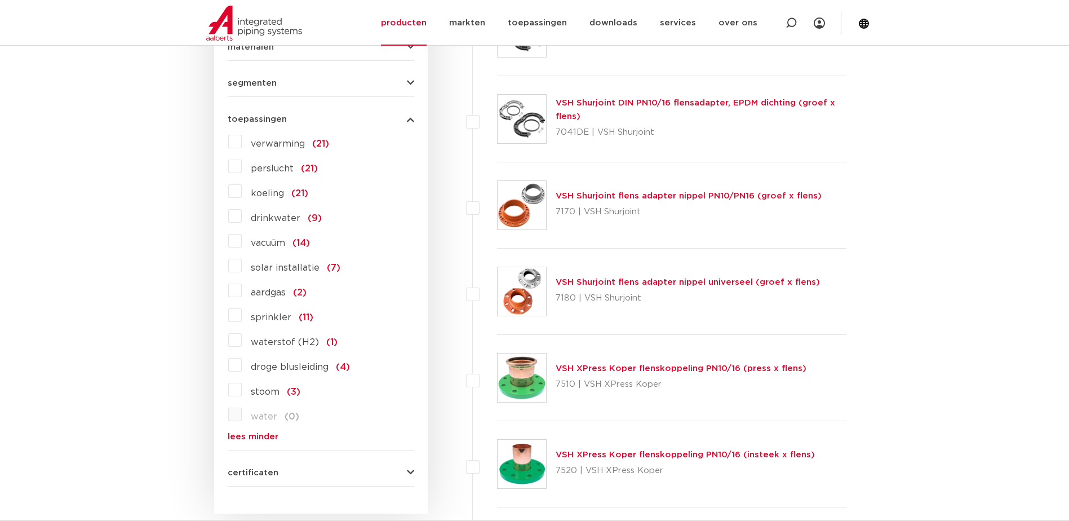
click at [273, 293] on span "aardgas" at bounding box center [268, 292] width 35 height 9
click at [0, 0] on input "aardgas (2)" at bounding box center [0, 0] width 0 height 0
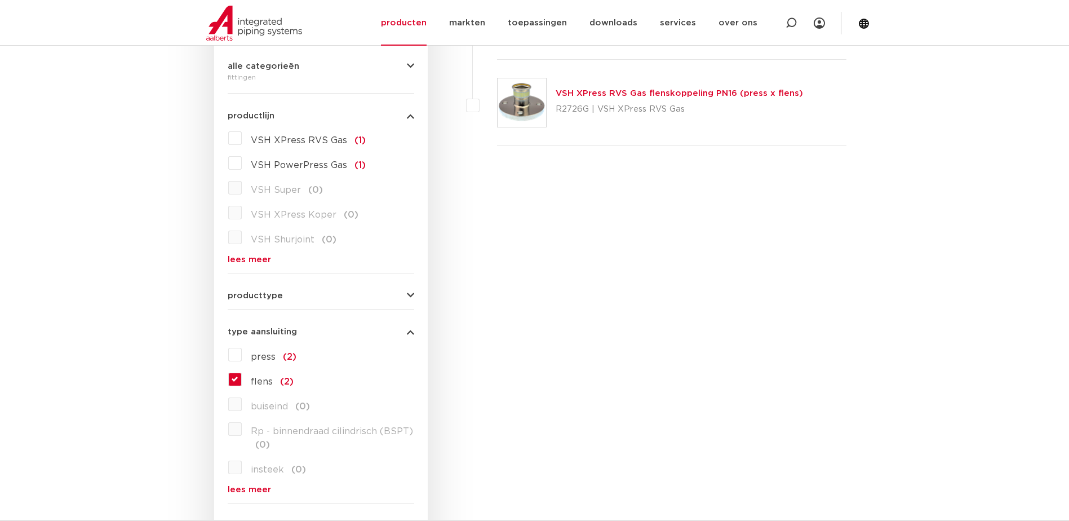
scroll to position [147, 0]
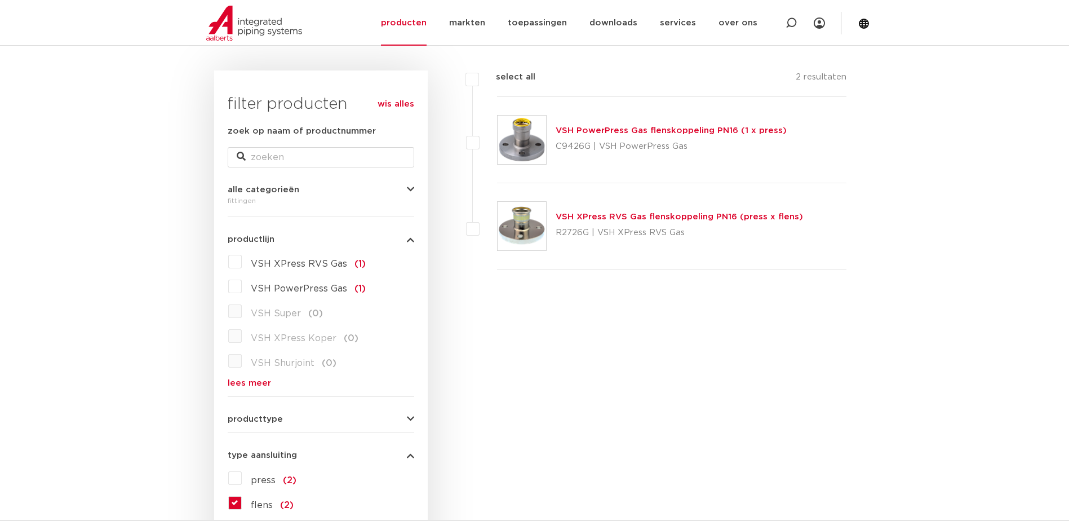
click at [672, 218] on link "VSH XPress RVS Gas flenskoppeling PN16 (press x flens)" at bounding box center [679, 216] width 247 height 8
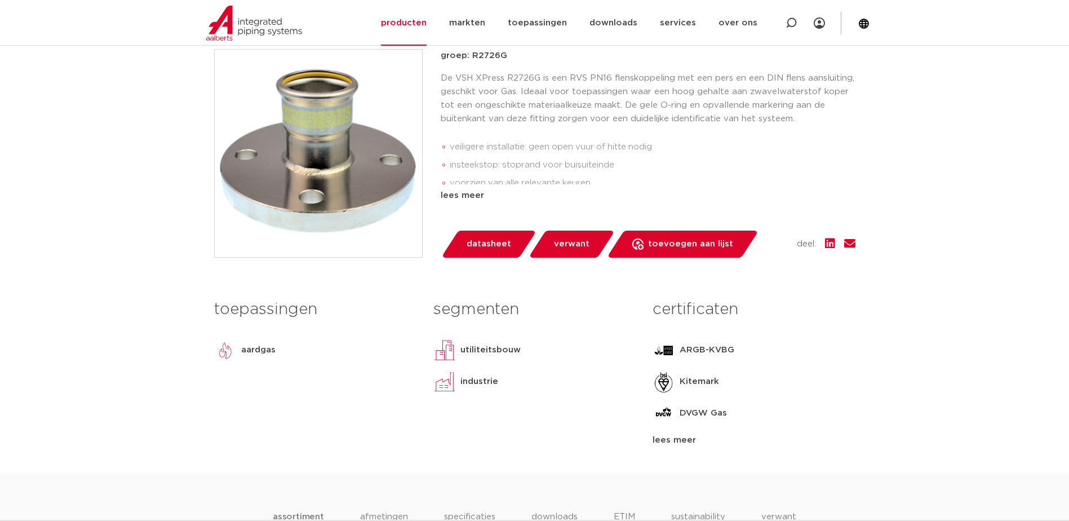
scroll to position [282, 0]
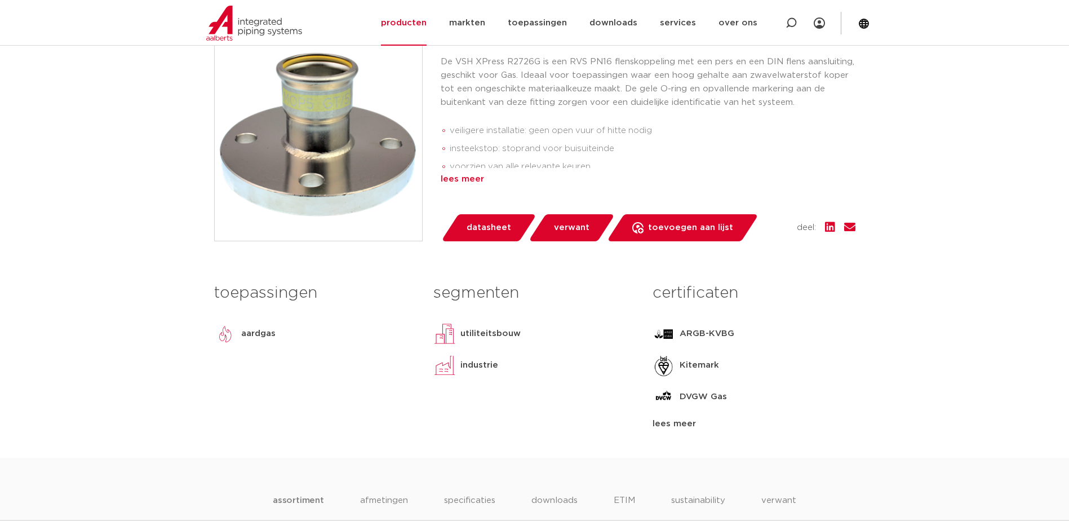
click at [476, 180] on div "lees meer" at bounding box center [648, 179] width 415 height 14
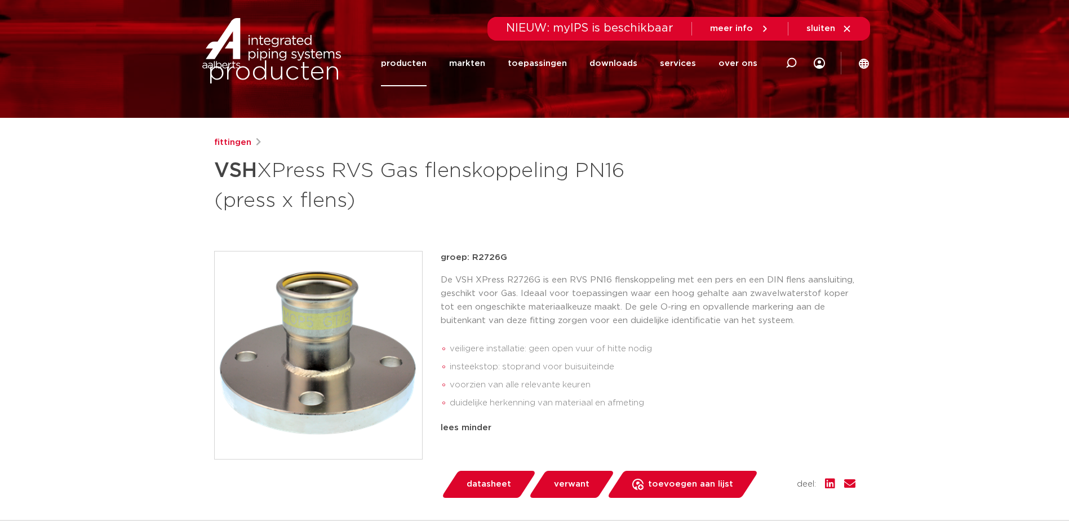
scroll to position [0, 0]
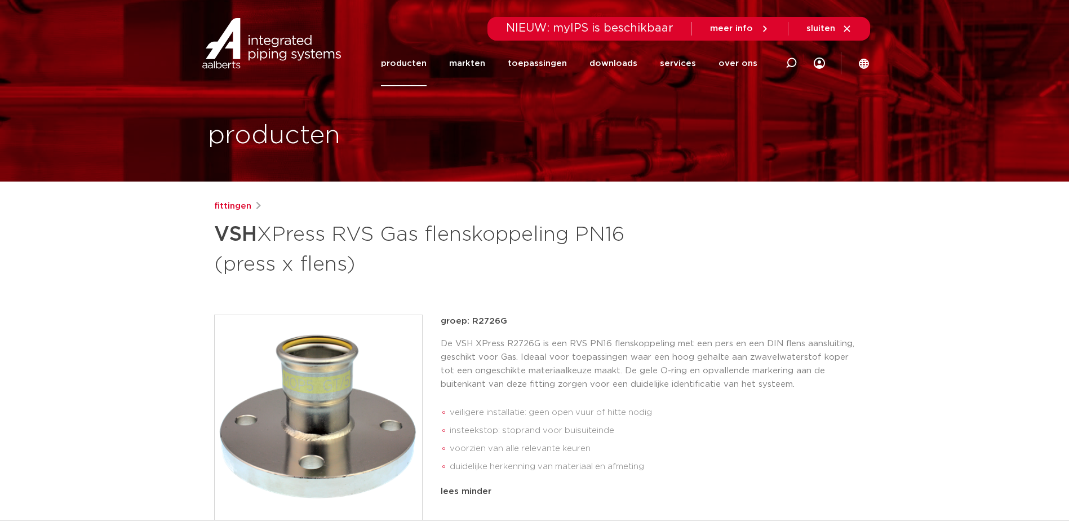
click at [418, 64] on link "producten" at bounding box center [404, 64] width 46 height 46
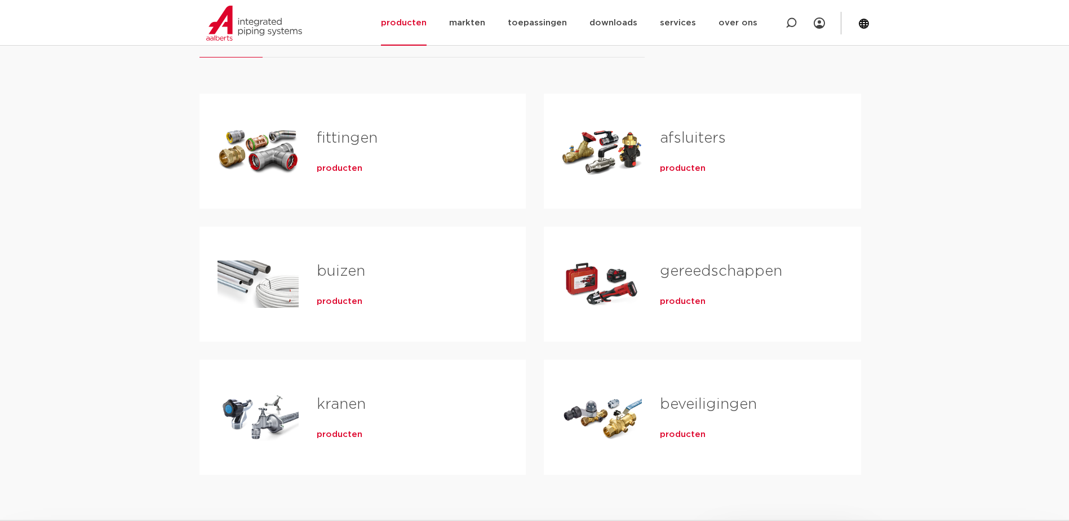
scroll to position [225, 0]
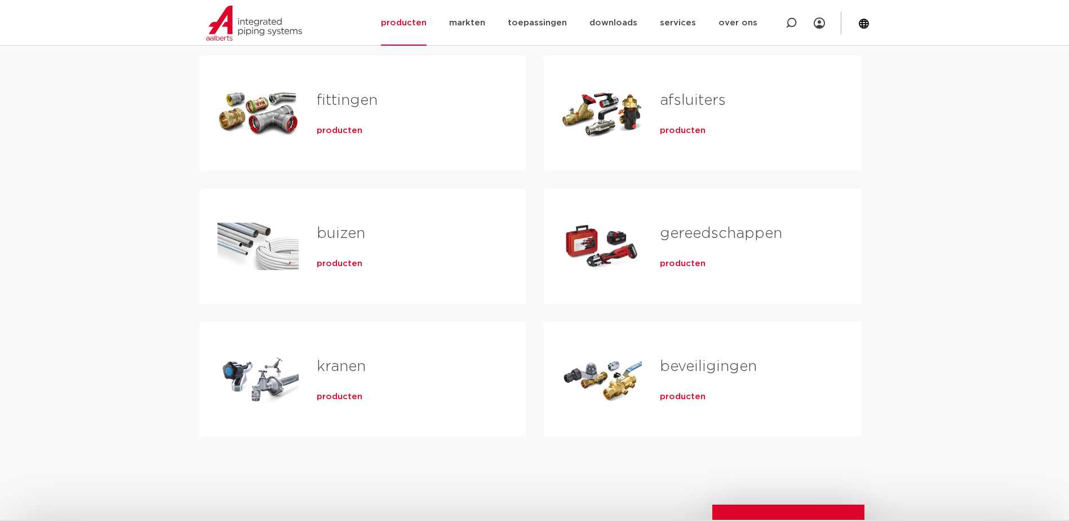
click at [369, 88] on div "fittingen producten" at bounding box center [403, 113] width 209 height 79
click at [330, 139] on div "fittingen producten" at bounding box center [403, 113] width 209 height 79
click at [330, 132] on span "producten" at bounding box center [340, 130] width 46 height 11
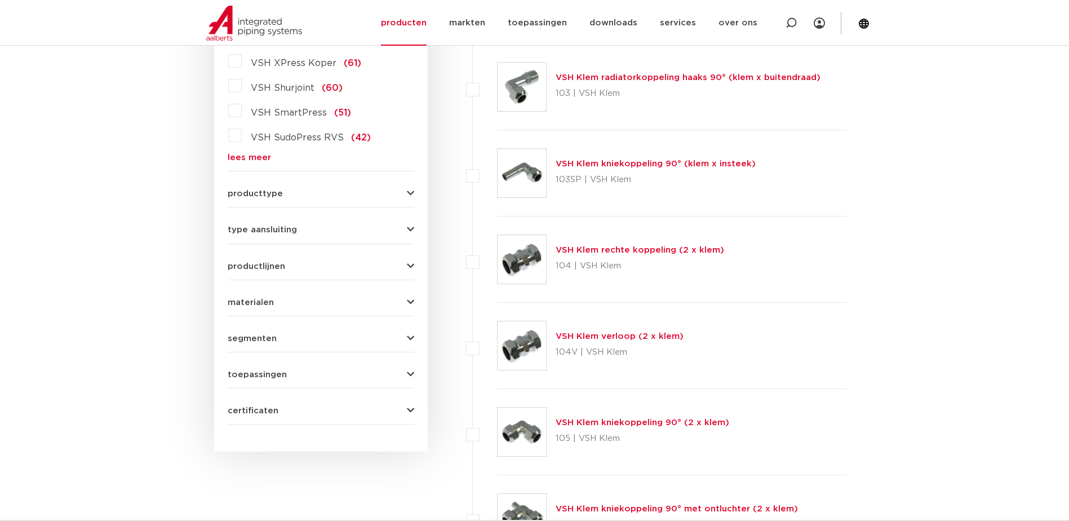
click at [289, 225] on span "type aansluiting" at bounding box center [262, 229] width 69 height 8
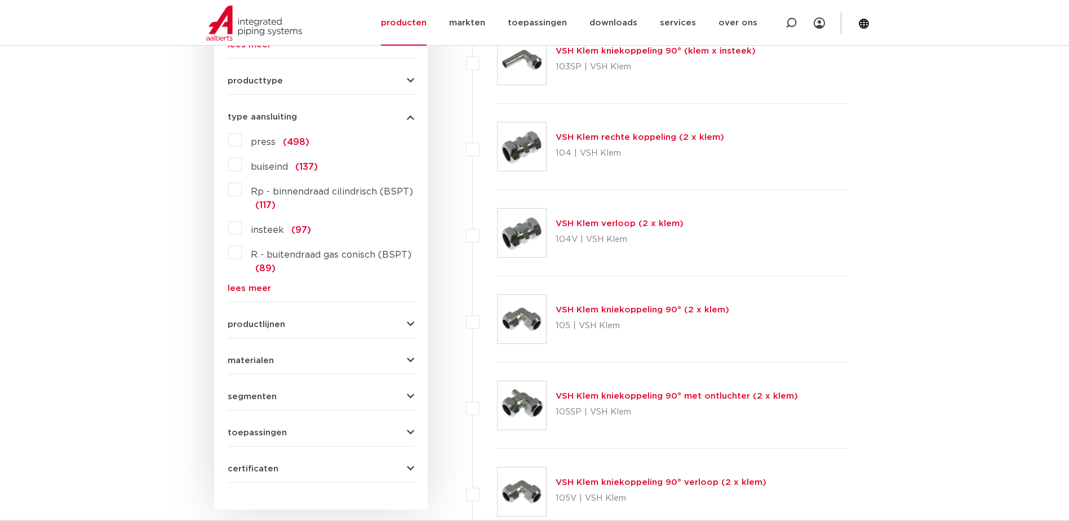
click at [254, 287] on link "lees meer" at bounding box center [321, 288] width 187 height 8
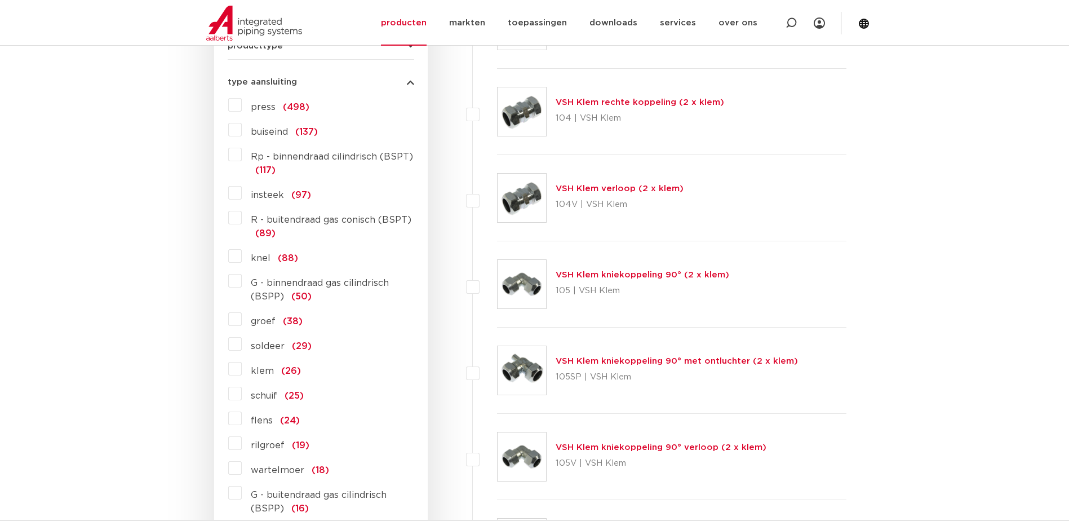
scroll to position [598, 0]
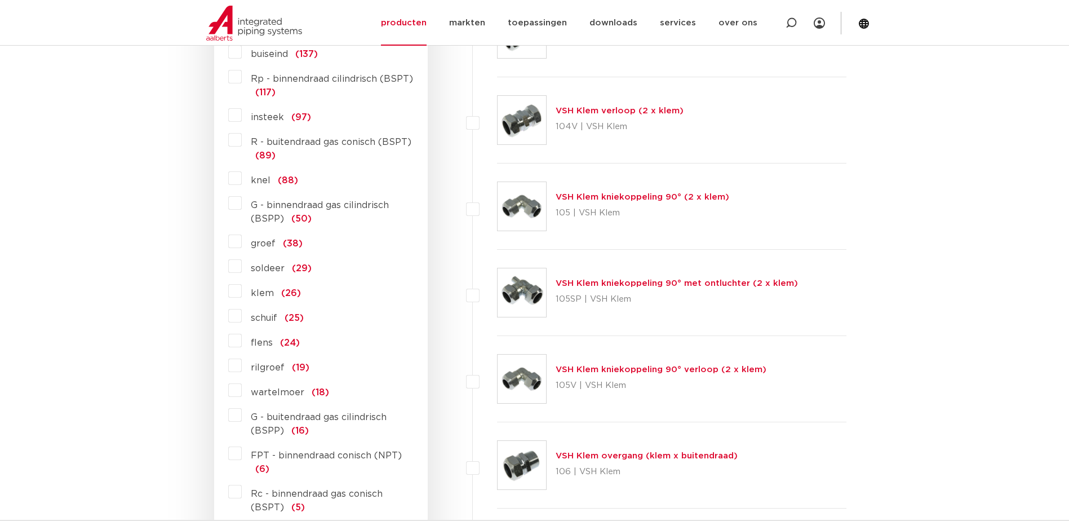
click at [262, 317] on span "schuif" at bounding box center [264, 317] width 26 height 9
click at [0, 0] on input "schuif (25)" at bounding box center [0, 0] width 0 height 0
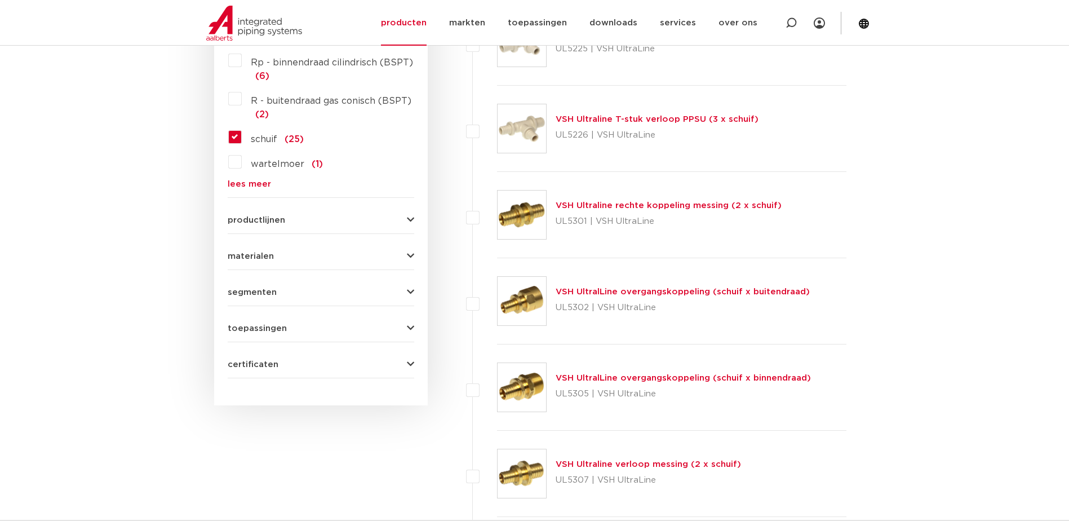
scroll to position [534, 0]
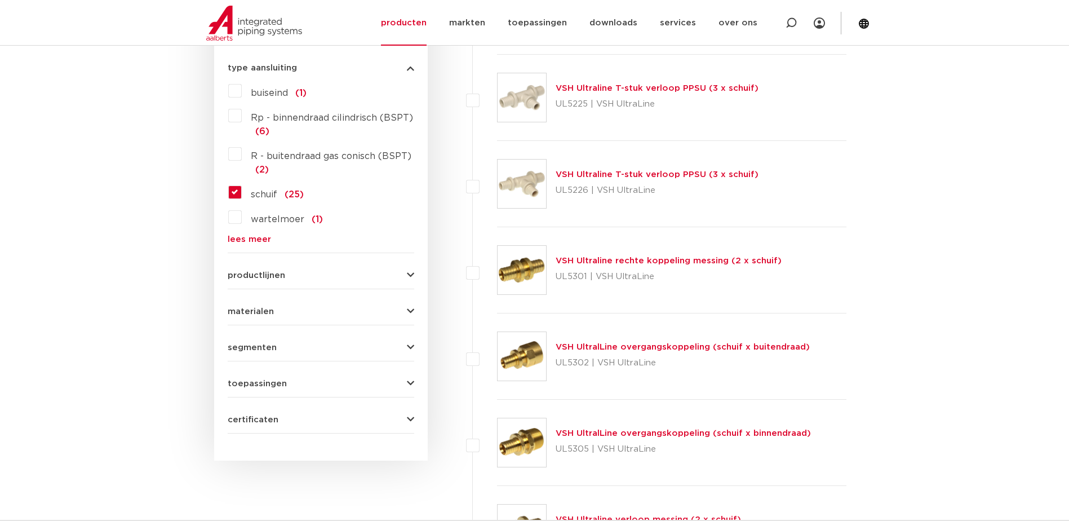
click at [267, 198] on span "schuif" at bounding box center [264, 194] width 26 height 9
click at [0, 0] on input "schuif (25)" at bounding box center [0, 0] width 0 height 0
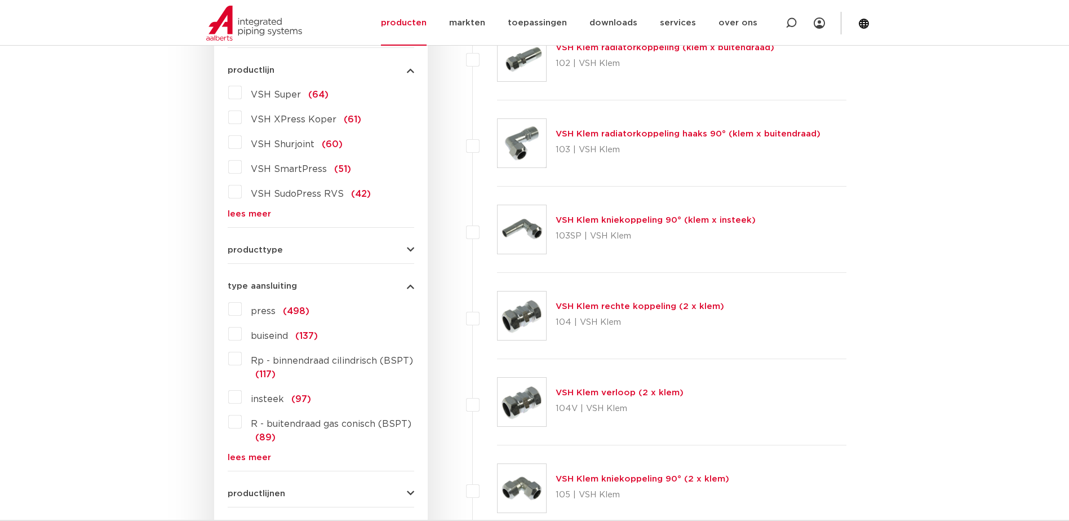
scroll to position [422, 0]
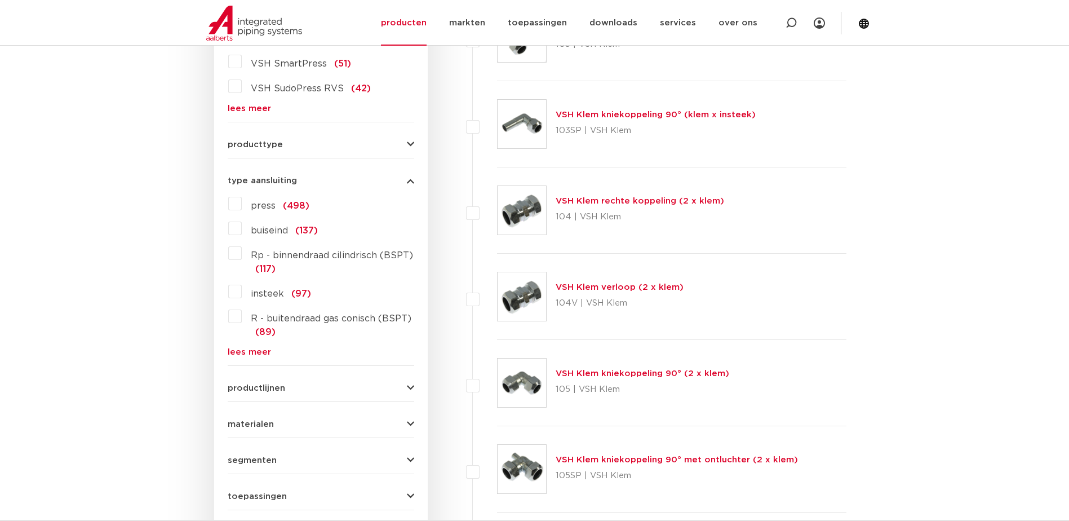
click at [249, 346] on div "press (498) buiseind (137) Rp - binnendraad cilindrisch (BSPT) (117) insteek (9…" at bounding box center [321, 275] width 187 height 162
click at [253, 353] on link "lees meer" at bounding box center [321, 352] width 187 height 8
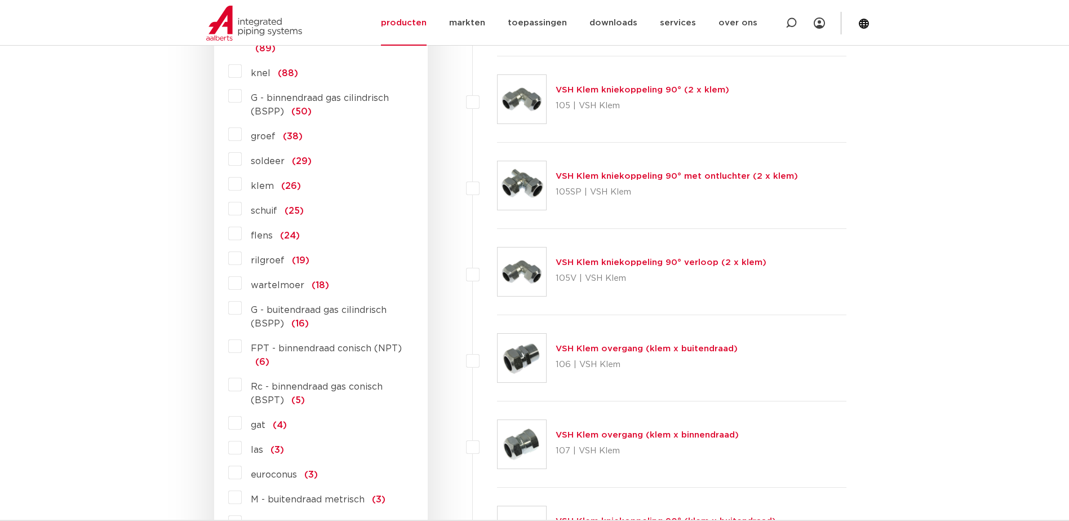
scroll to position [760, 0]
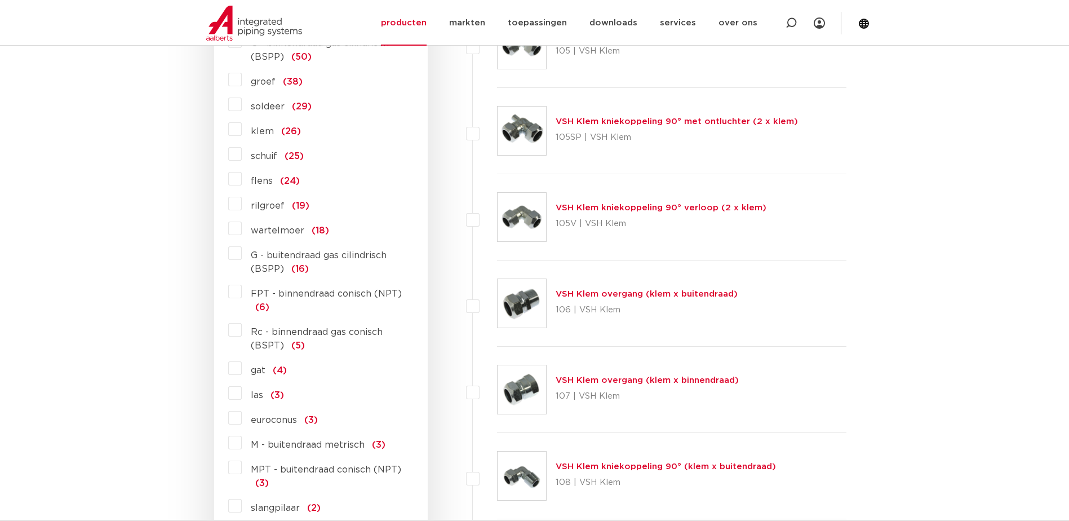
click at [242, 178] on label "flens (24)" at bounding box center [271, 179] width 58 height 18
click at [0, 0] on input "flens (24)" at bounding box center [0, 0] width 0 height 0
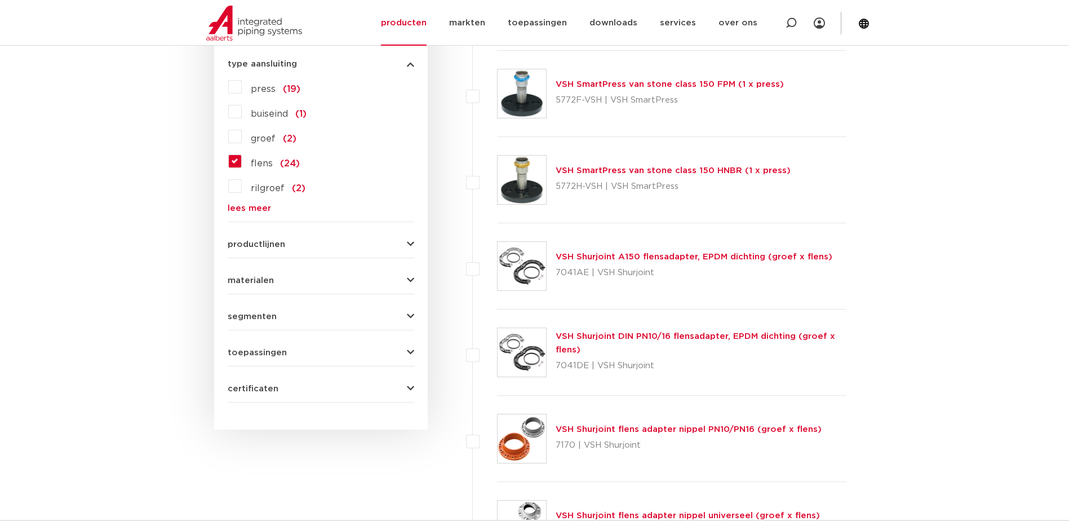
scroll to position [534, 0]
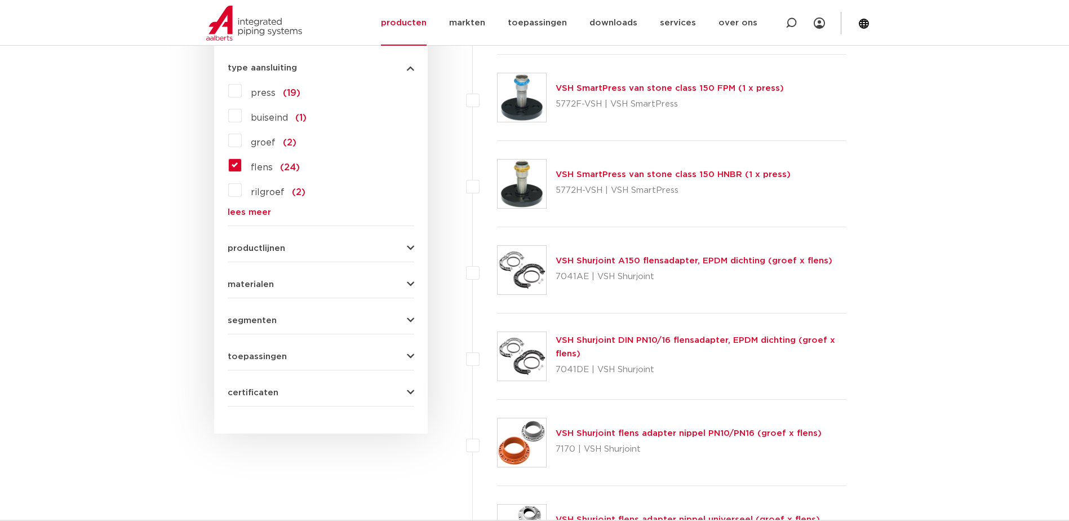
click at [272, 356] on span "toepassingen" at bounding box center [257, 356] width 59 height 8
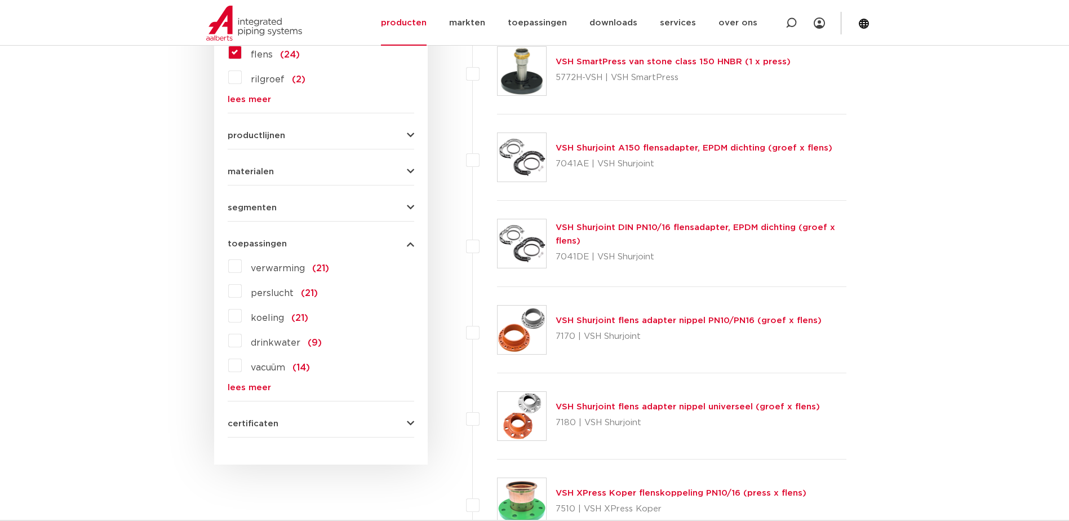
click at [262, 383] on link "lees meer" at bounding box center [321, 387] width 187 height 8
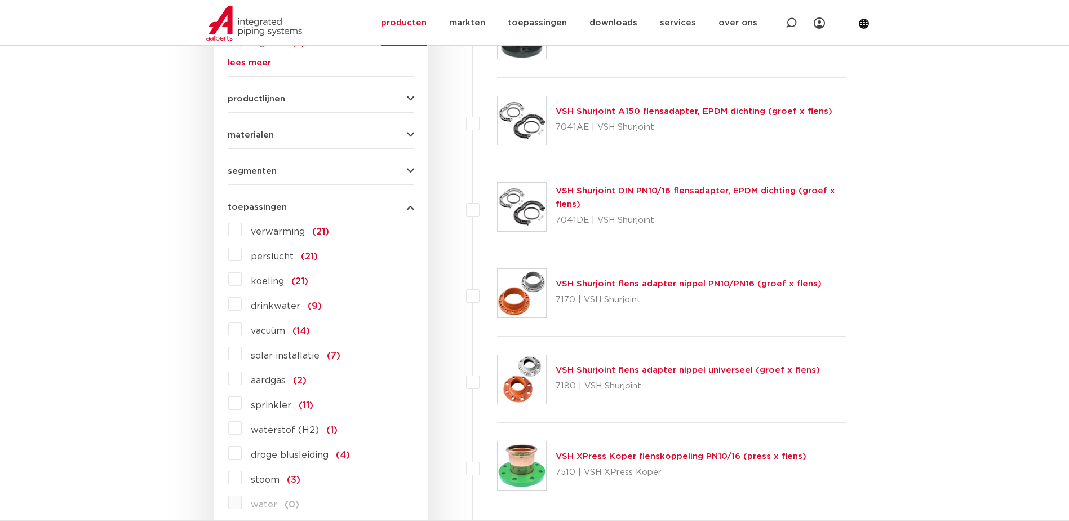
scroll to position [703, 0]
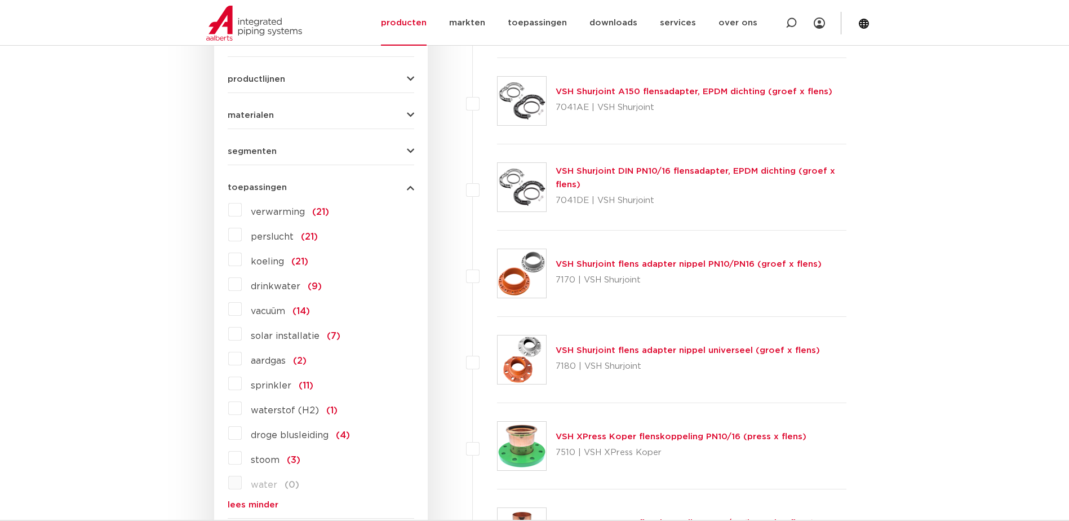
click at [272, 362] on span "aardgas" at bounding box center [268, 360] width 35 height 9
click at [0, 0] on input "aardgas (2)" at bounding box center [0, 0] width 0 height 0
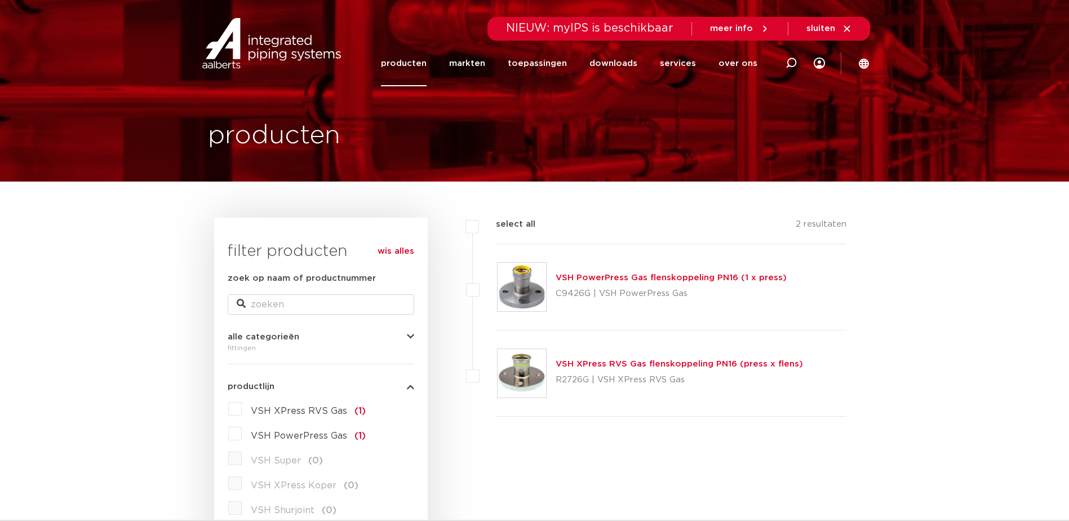
click at [676, 280] on link "VSH PowerPress Gas flenskoppeling PN16 (1 x press)" at bounding box center [671, 277] width 231 height 8
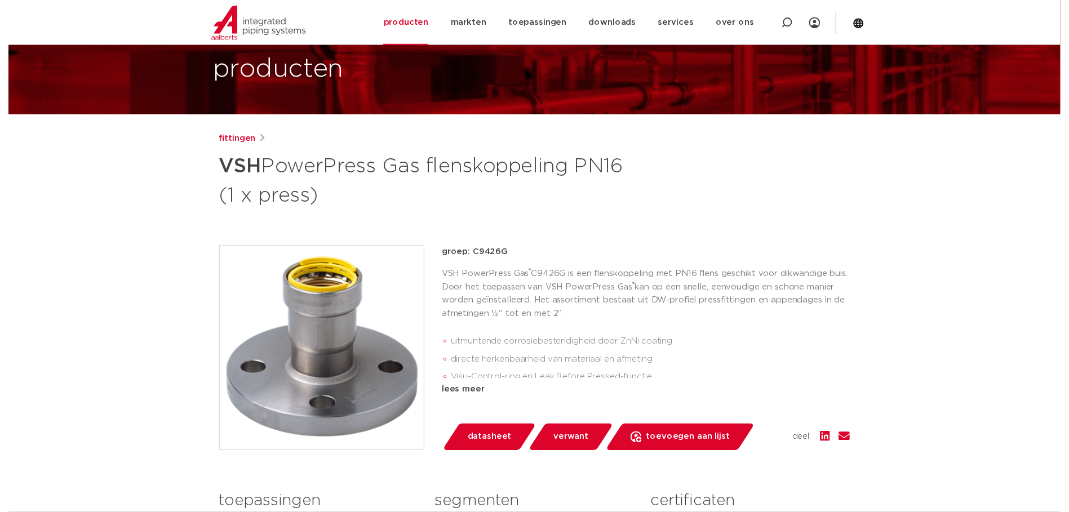
scroll to position [225, 0]
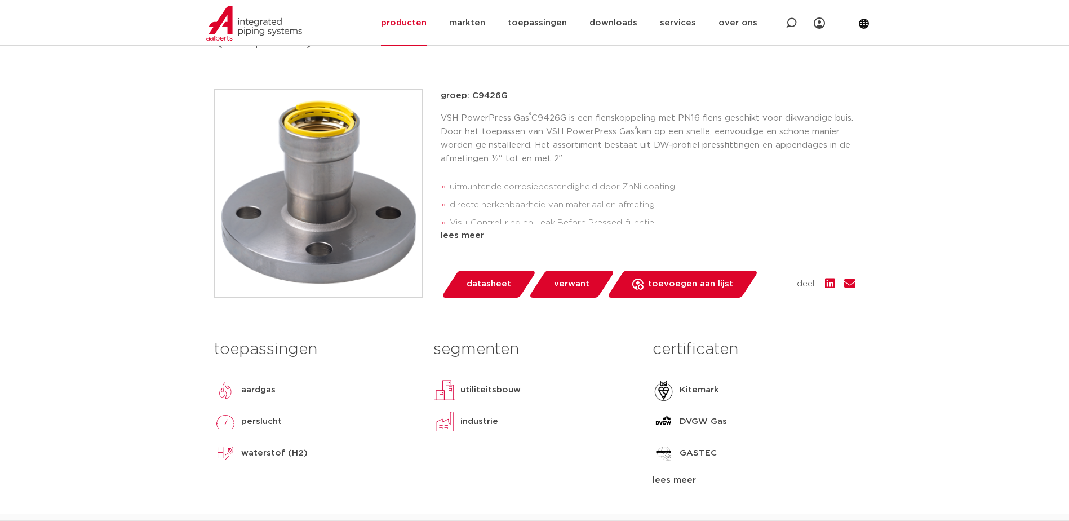
click at [495, 282] on span "datasheet" at bounding box center [489, 284] width 45 height 18
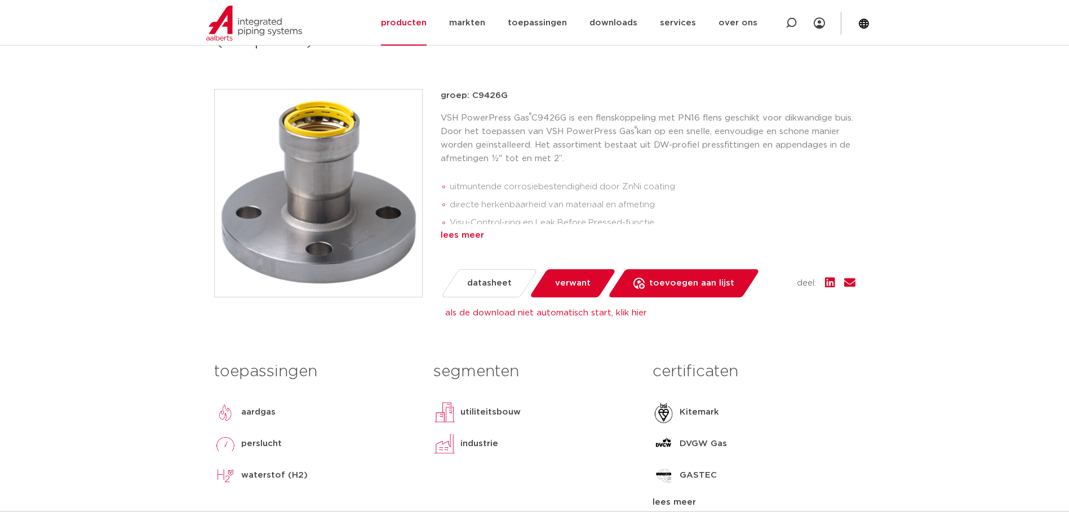
click at [470, 234] on div "lees meer" at bounding box center [648, 236] width 415 height 14
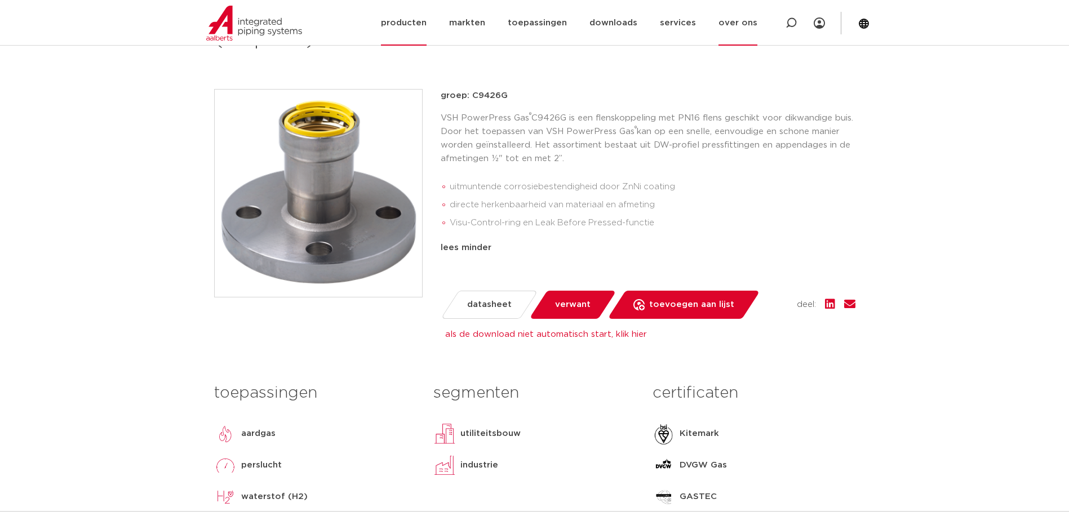
click at [743, 22] on link "over ons" at bounding box center [738, 23] width 39 height 46
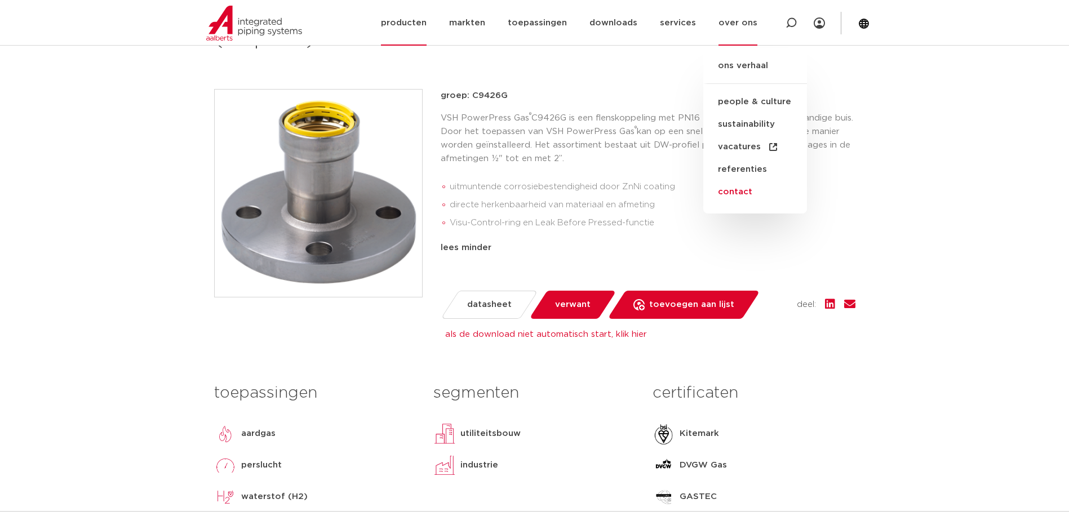
click at [755, 192] on link "contact" at bounding box center [755, 192] width 104 height 23
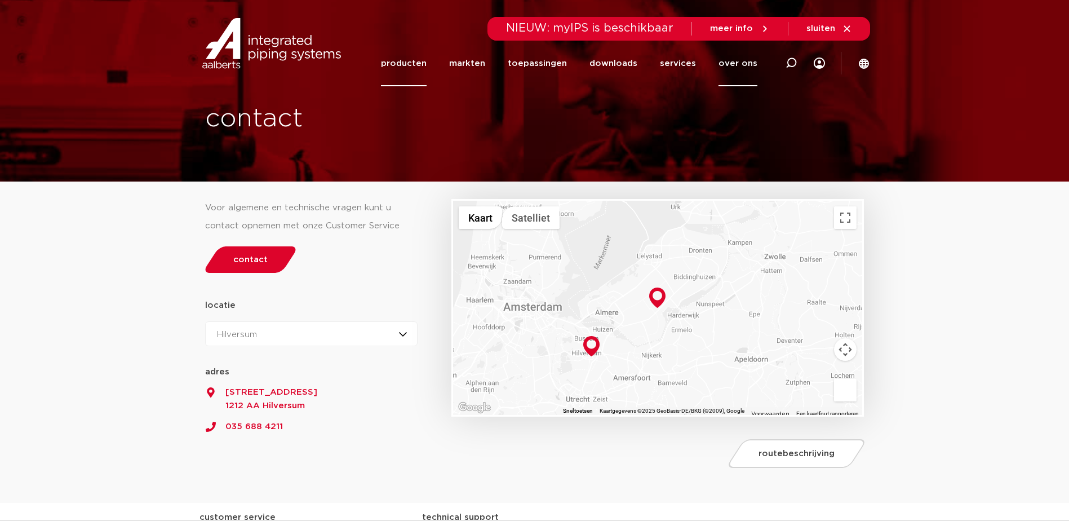
click at [427, 68] on link "producten" at bounding box center [404, 64] width 46 height 46
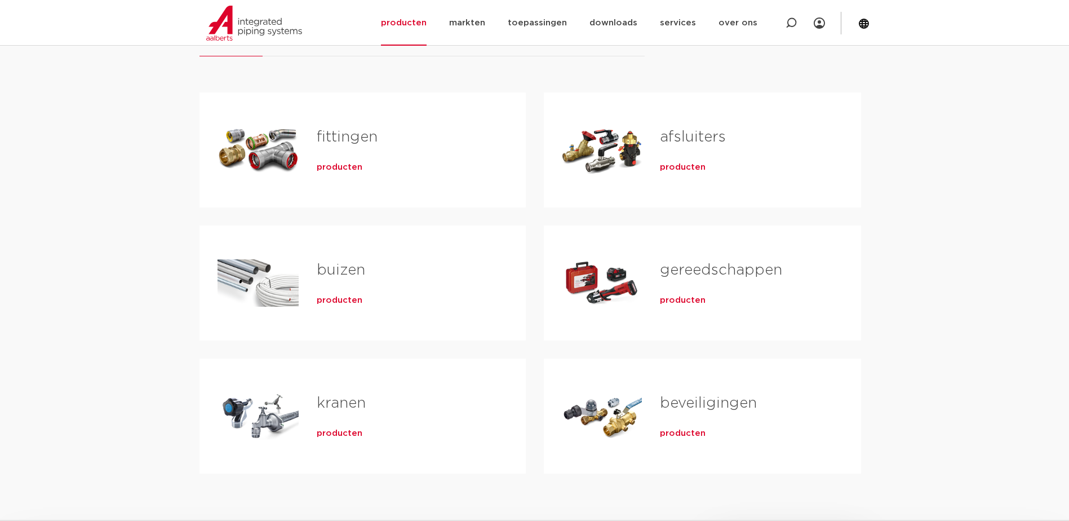
scroll to position [169, 0]
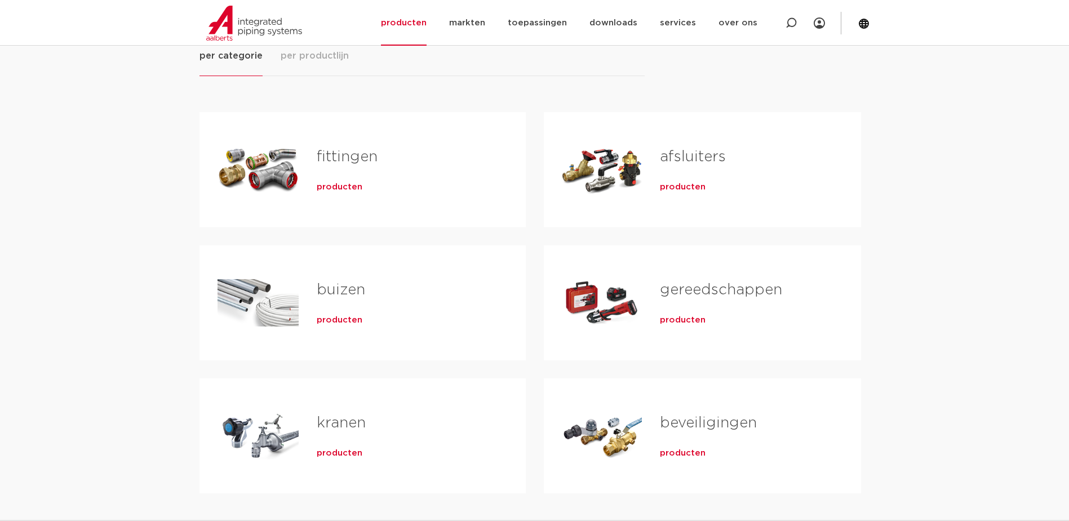
click at [352, 191] on span "producten" at bounding box center [340, 186] width 46 height 11
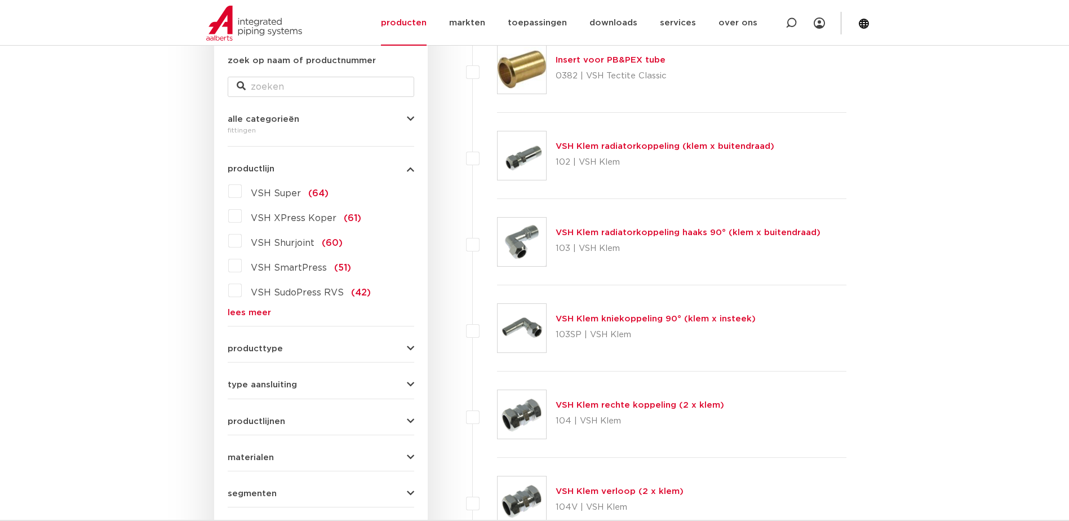
scroll to position [225, 0]
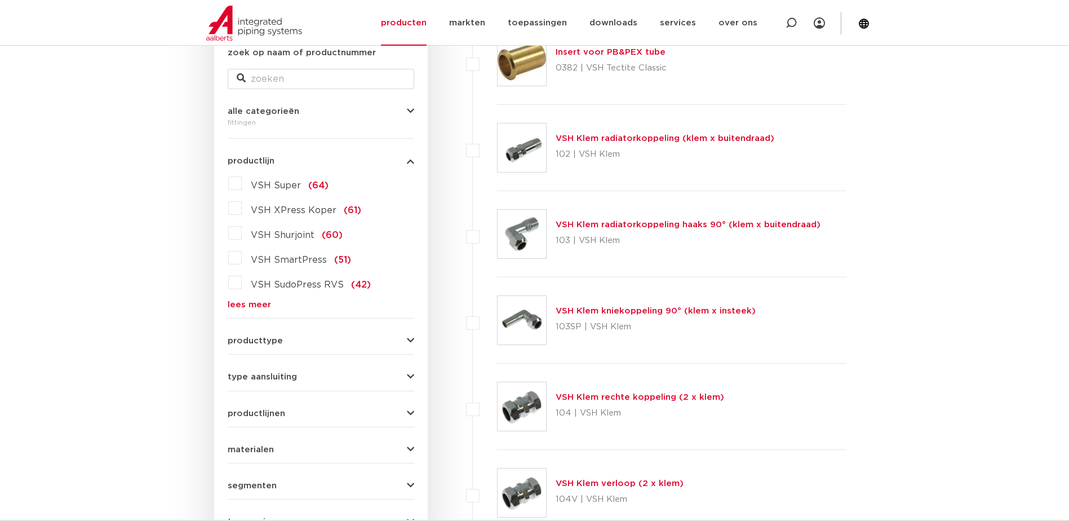
click at [250, 302] on link "lees meer" at bounding box center [321, 304] width 187 height 8
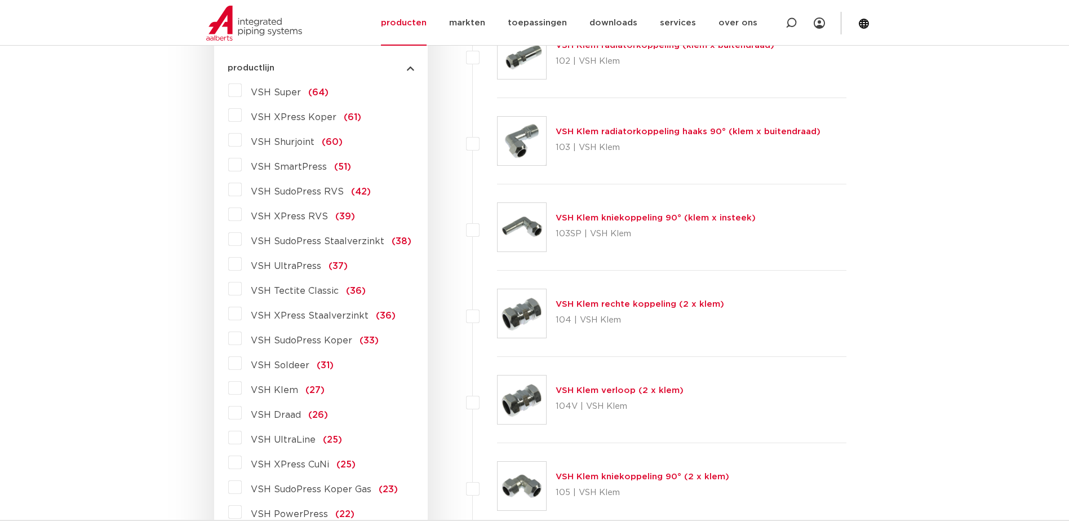
scroll to position [338, 0]
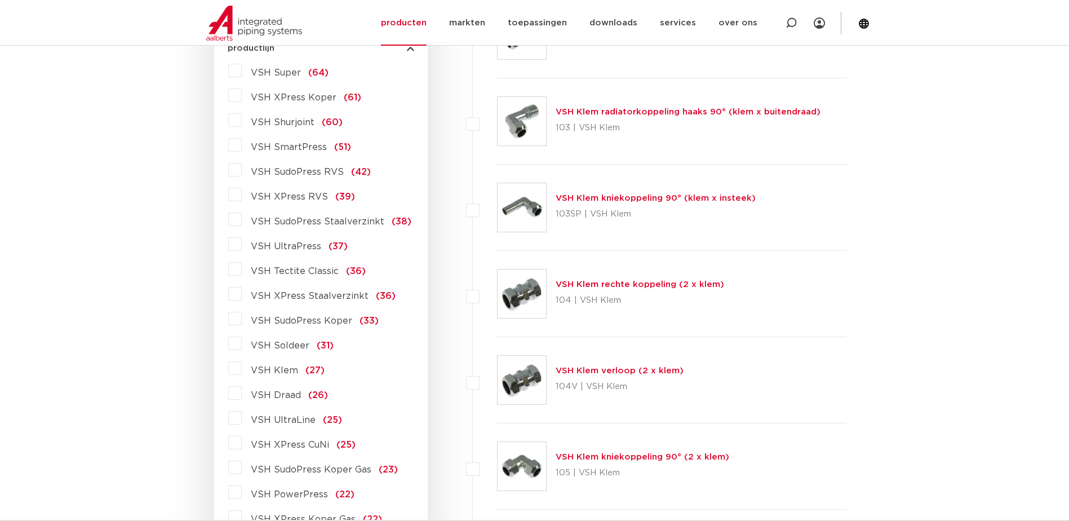
click at [242, 470] on label "VSH SudoPress Koper Gas (23)" at bounding box center [320, 467] width 156 height 18
click at [0, 0] on input "VSH SudoPress Koper Gas (23)" at bounding box center [0, 0] width 0 height 0
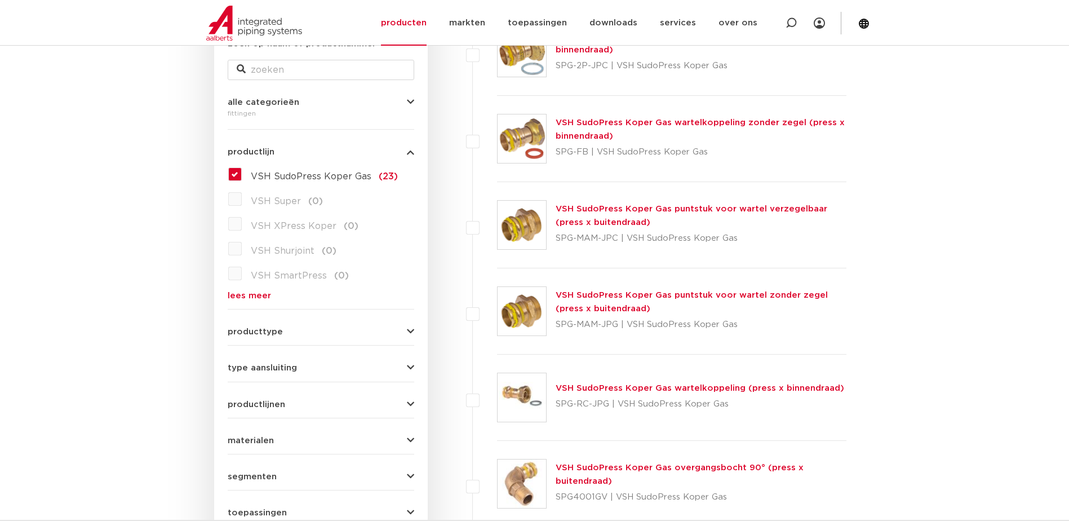
scroll to position [225, 0]
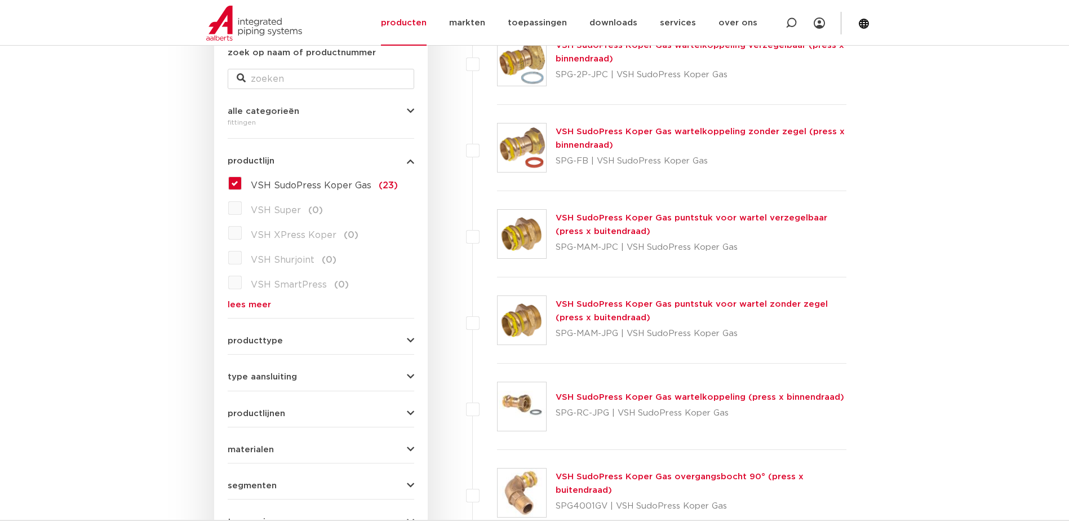
click at [242, 185] on label "VSH SudoPress Koper Gas (23)" at bounding box center [320, 183] width 156 height 18
click at [0, 0] on input "VSH SudoPress Koper Gas (23)" at bounding box center [0, 0] width 0 height 0
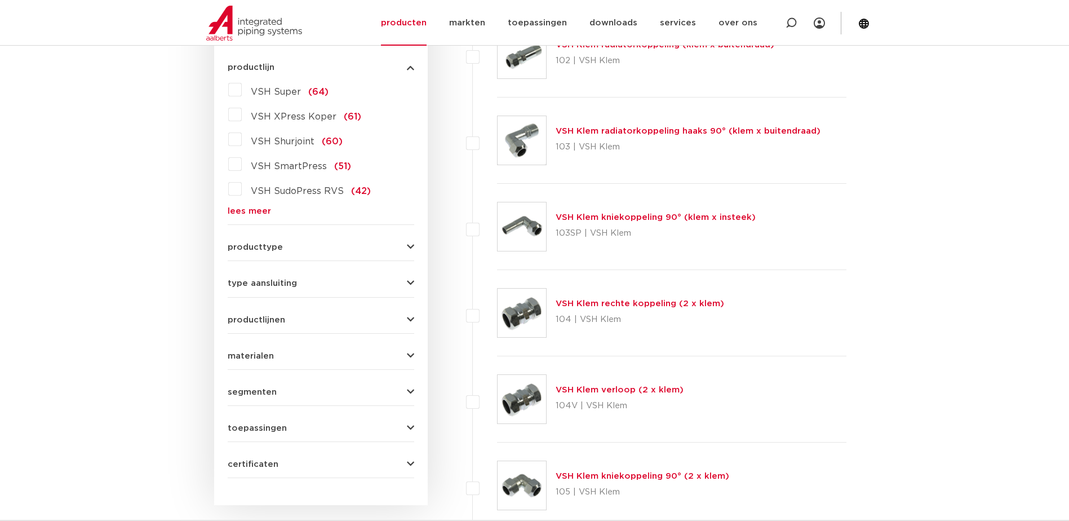
click at [274, 285] on span "type aansluiting" at bounding box center [262, 283] width 69 height 8
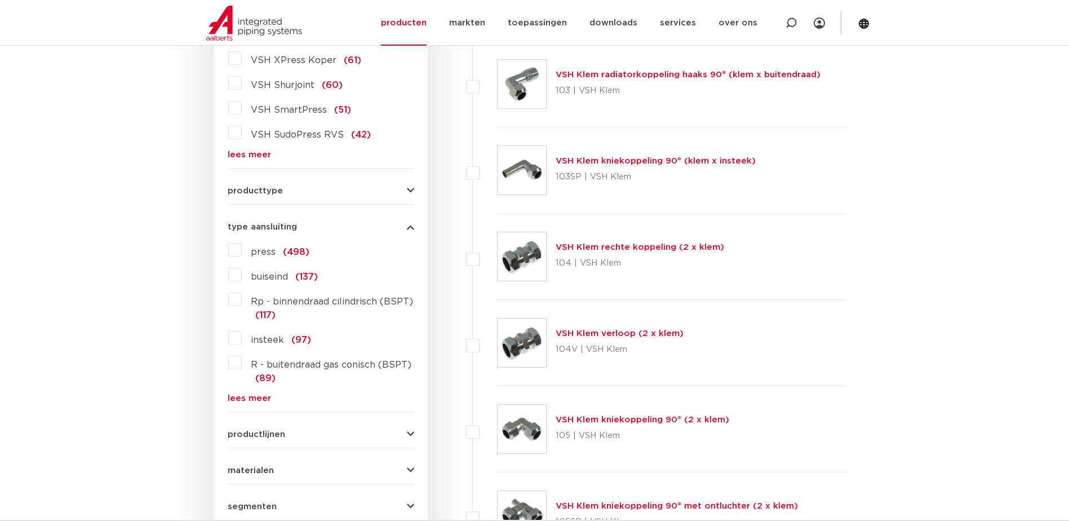
click at [259, 396] on link "lees meer" at bounding box center [321, 398] width 187 height 8
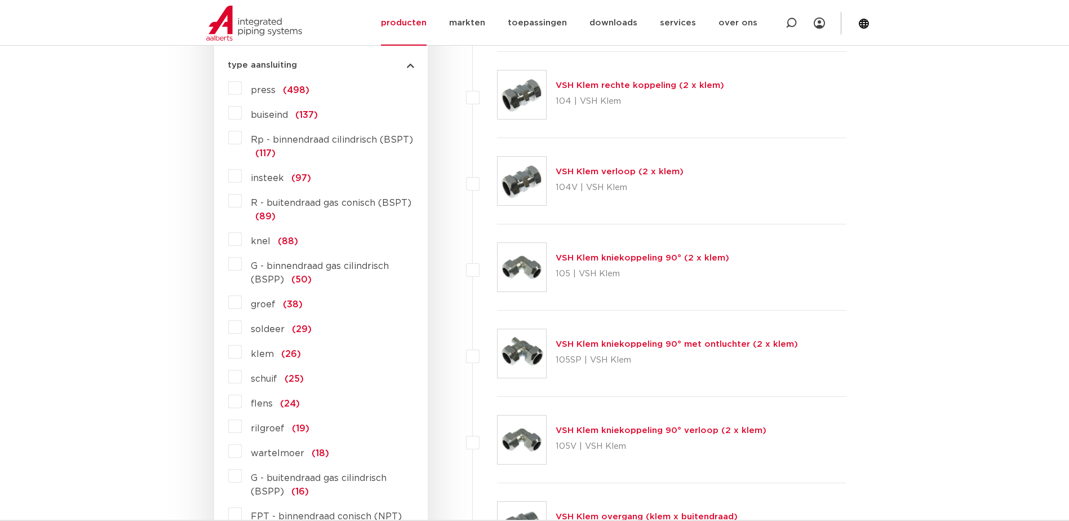
scroll to position [601, 0]
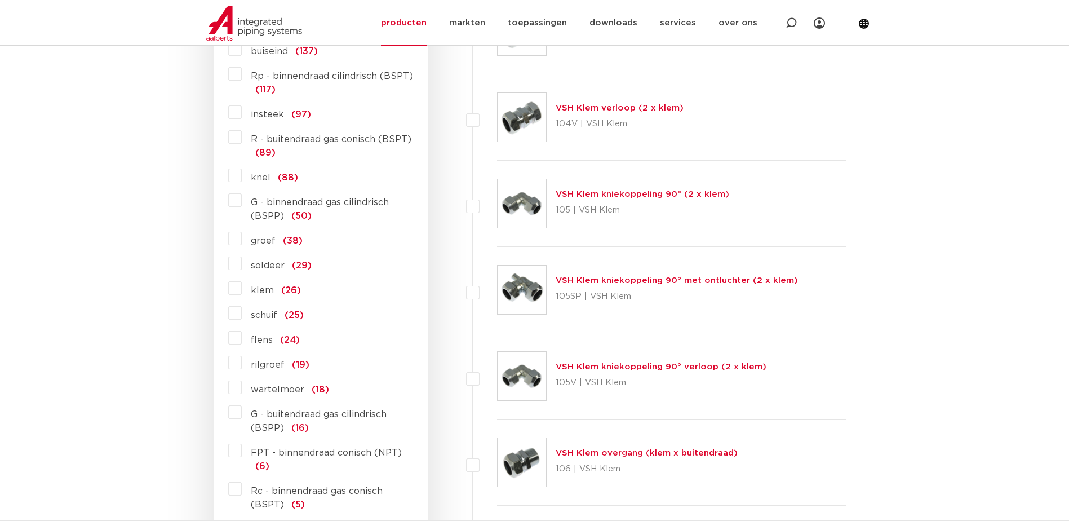
click at [242, 342] on label "flens (24)" at bounding box center [271, 338] width 58 height 18
click at [0, 0] on input "flens (24)" at bounding box center [0, 0] width 0 height 0
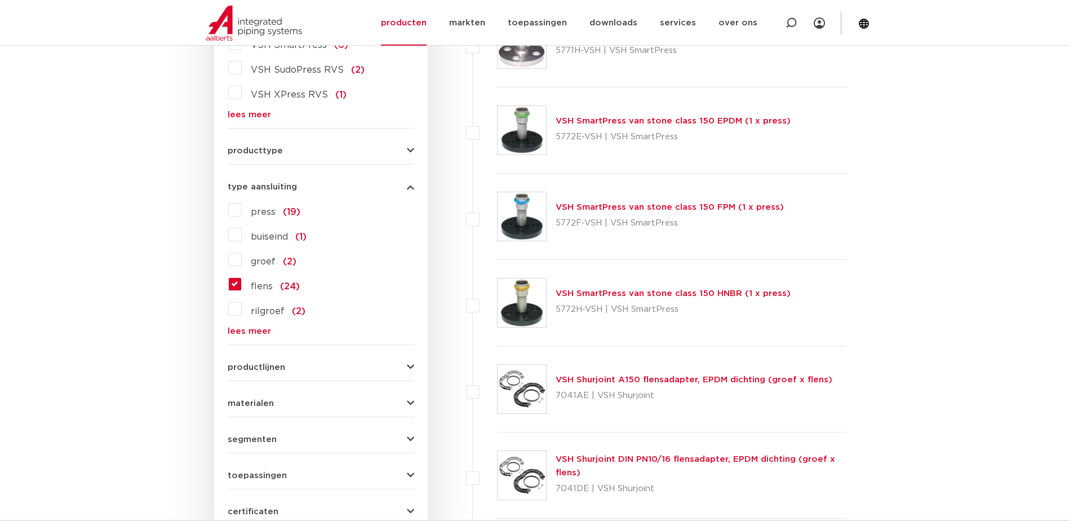
scroll to position [544, 0]
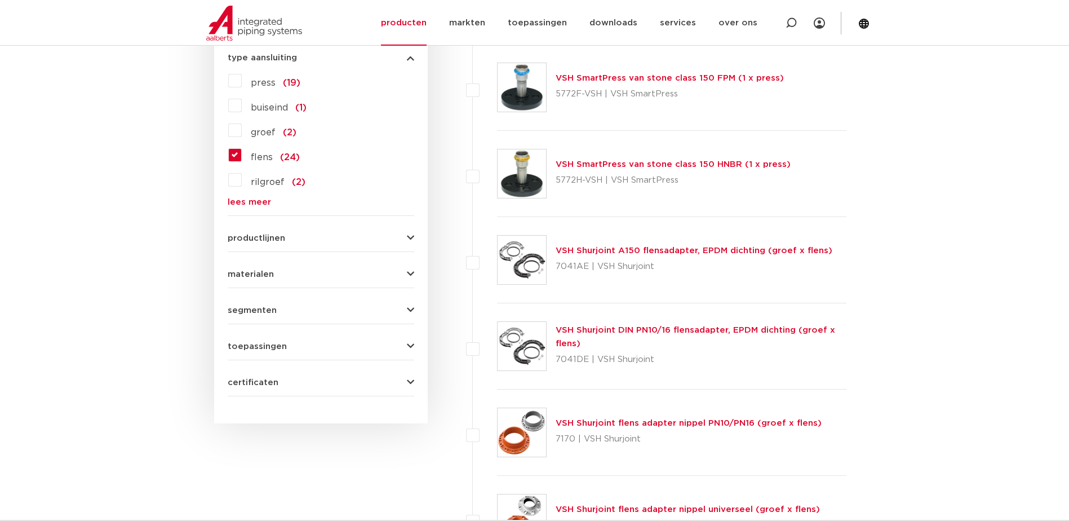
click at [259, 344] on span "toepassingen" at bounding box center [257, 346] width 59 height 8
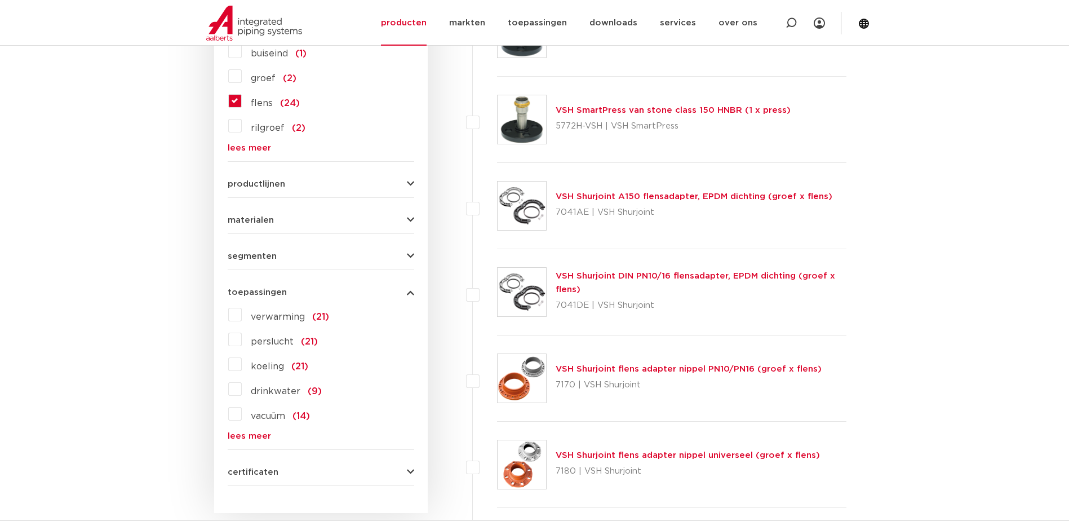
scroll to position [714, 0]
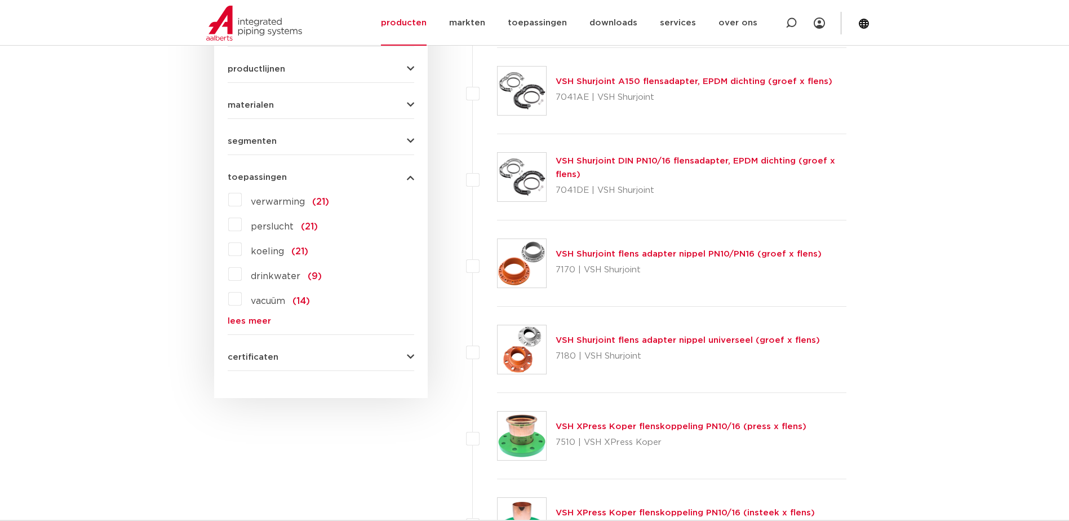
click at [262, 317] on link "lees meer" at bounding box center [321, 321] width 187 height 8
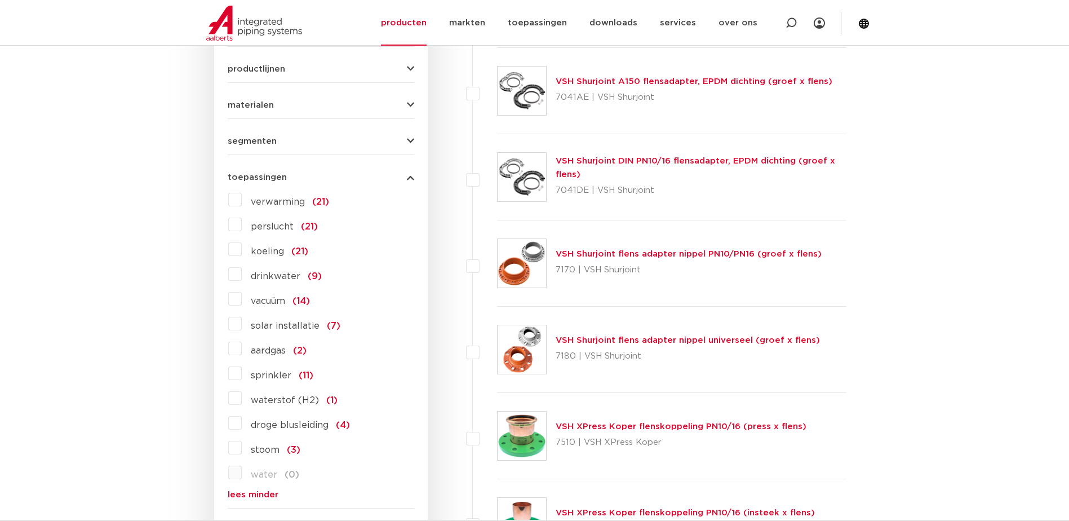
click at [242, 349] on label "aardgas (2)" at bounding box center [274, 348] width 65 height 18
click at [0, 0] on input "aardgas (2)" at bounding box center [0, 0] width 0 height 0
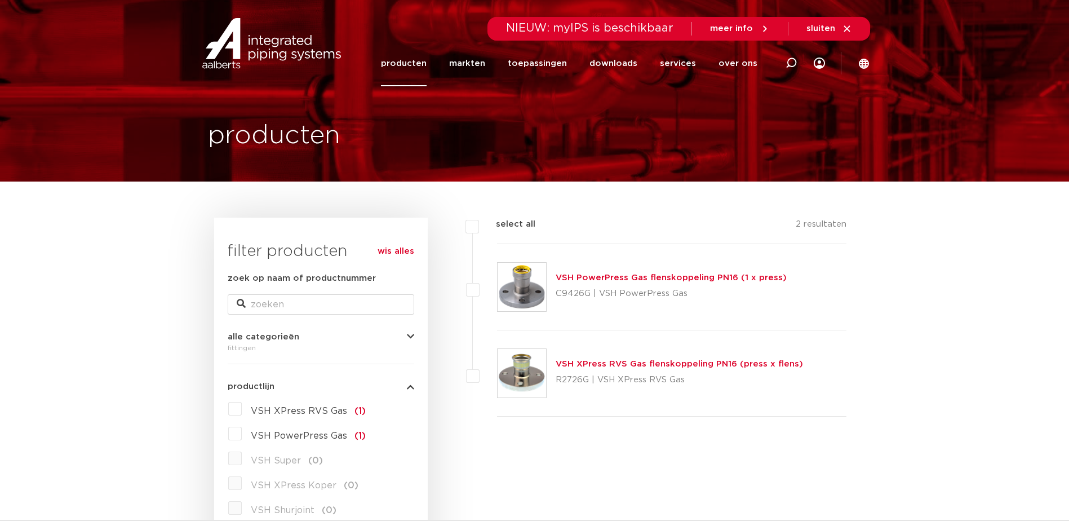
click at [667, 277] on link "VSH PowerPress Gas flenskoppeling PN16 (1 x press)" at bounding box center [671, 277] width 231 height 8
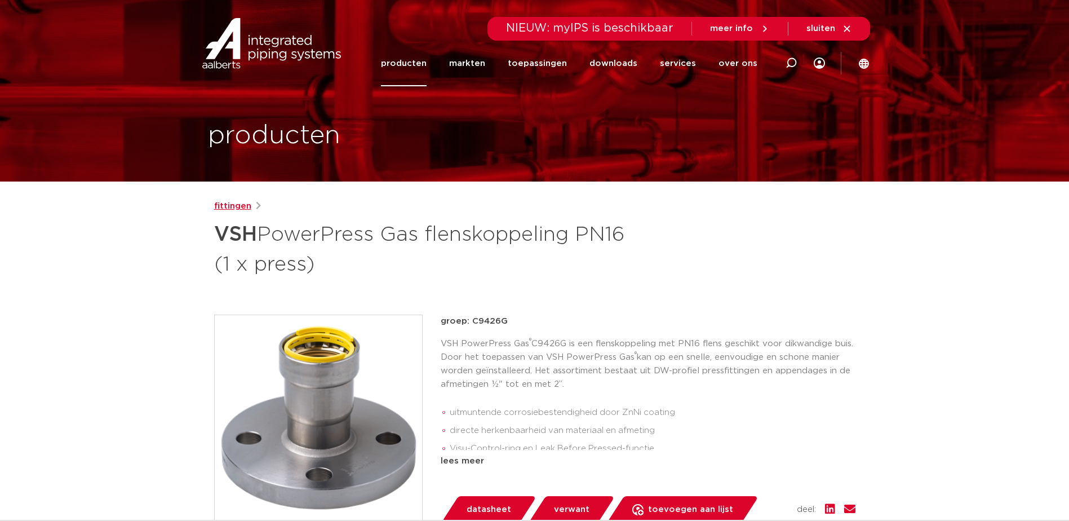
click at [225, 203] on link "fittingen" at bounding box center [232, 207] width 37 height 14
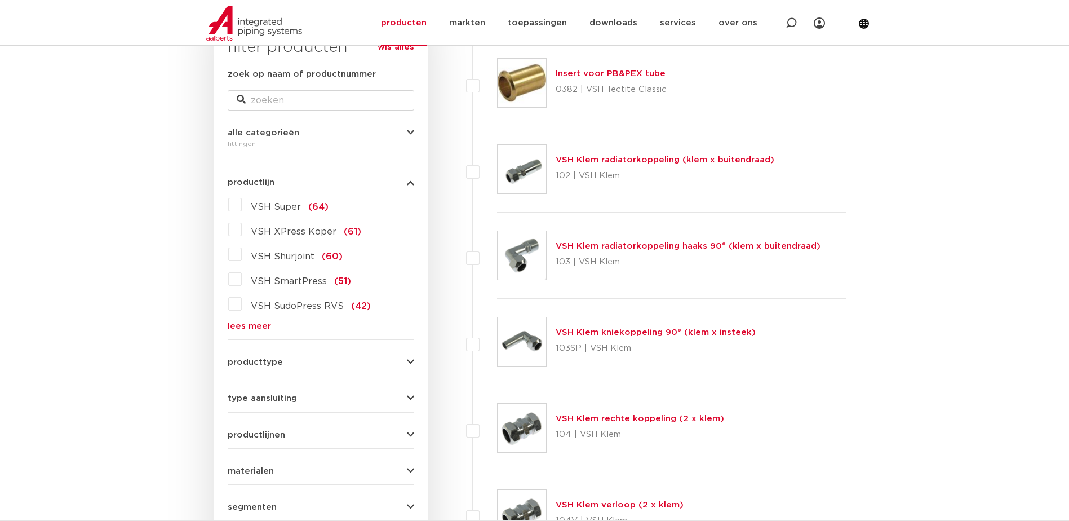
scroll to position [225, 0]
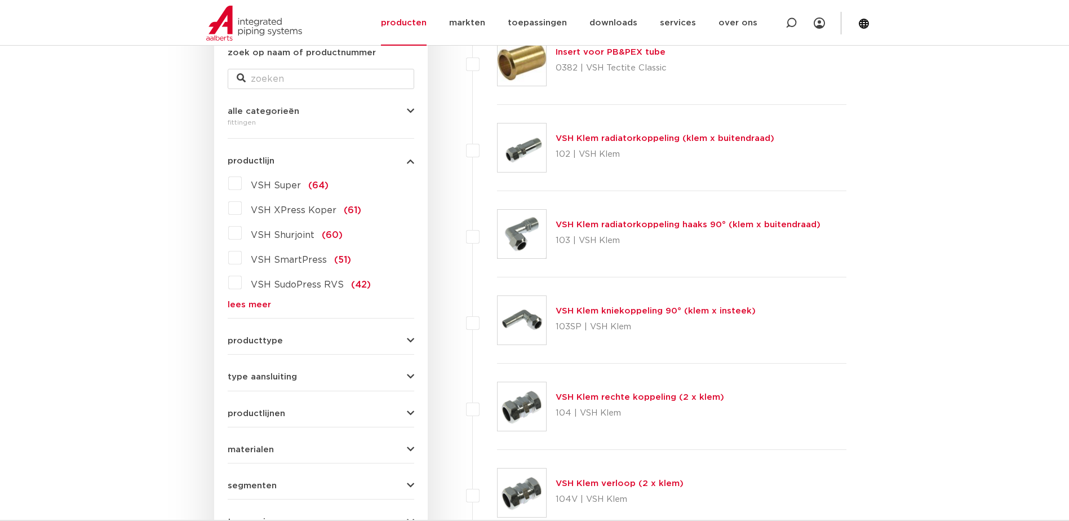
click at [273, 381] on span "type aansluiting" at bounding box center [262, 377] width 69 height 8
click at [277, 374] on span "type aansluiting" at bounding box center [262, 377] width 69 height 8
click at [278, 375] on span "type aansluiting" at bounding box center [262, 377] width 69 height 8
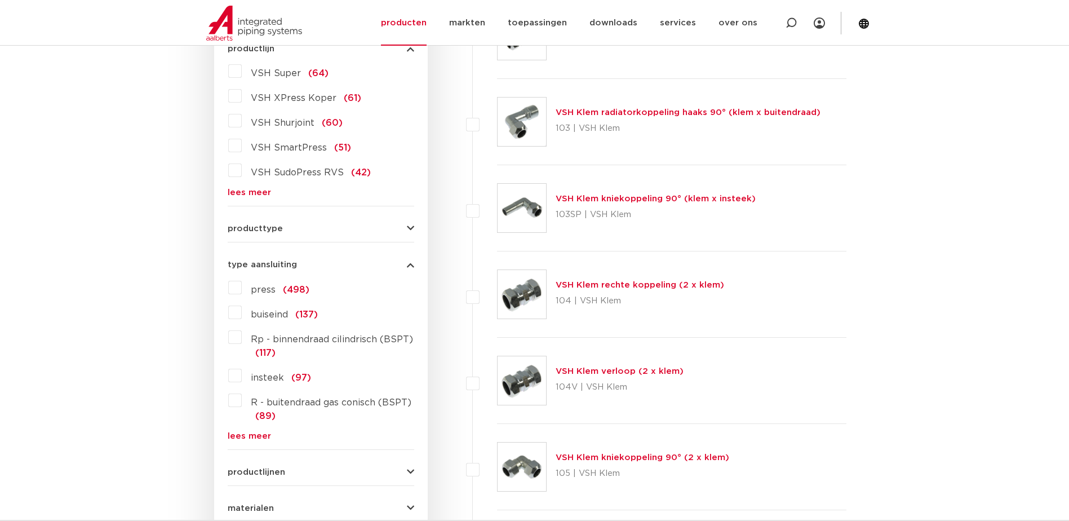
scroll to position [338, 0]
click at [260, 431] on link "lees meer" at bounding box center [321, 435] width 187 height 8
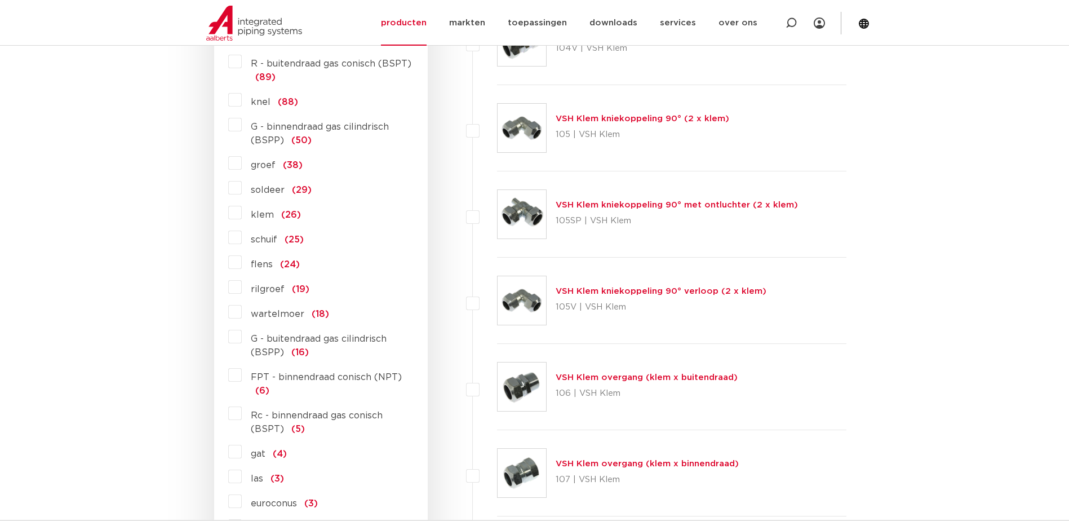
scroll to position [620, 0]
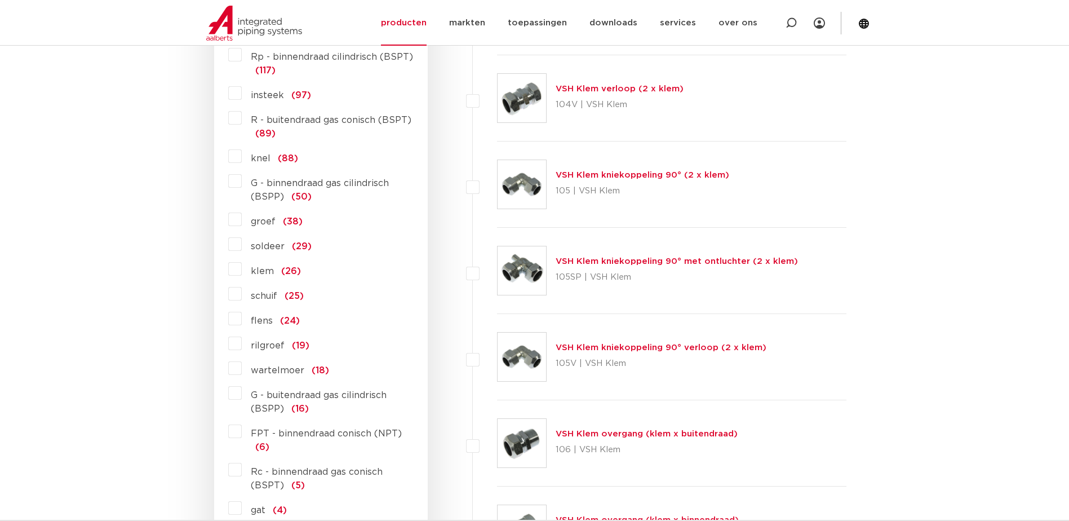
click at [242, 317] on label "flens (24)" at bounding box center [271, 318] width 58 height 18
click at [0, 0] on input "flens (24)" at bounding box center [0, 0] width 0 height 0
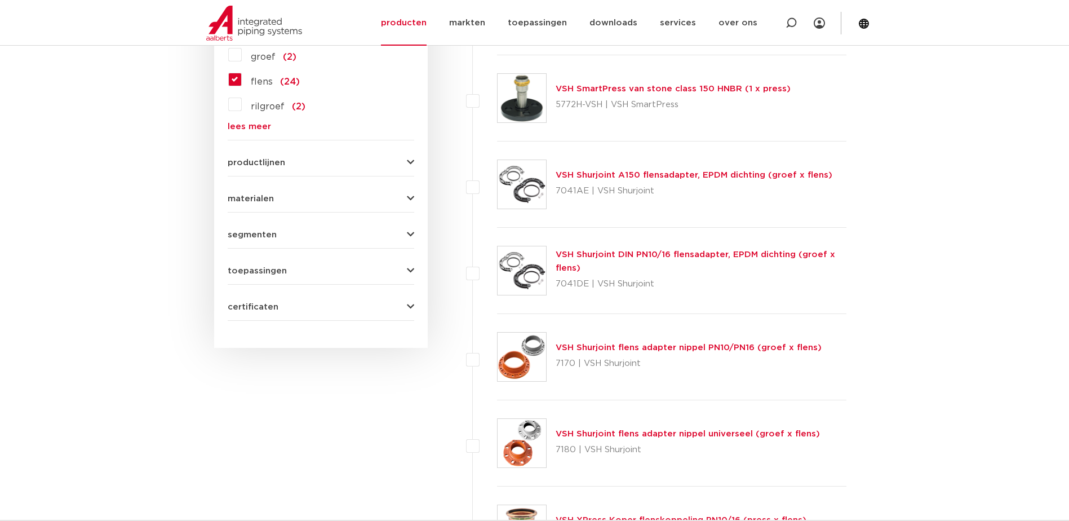
scroll to position [564, 0]
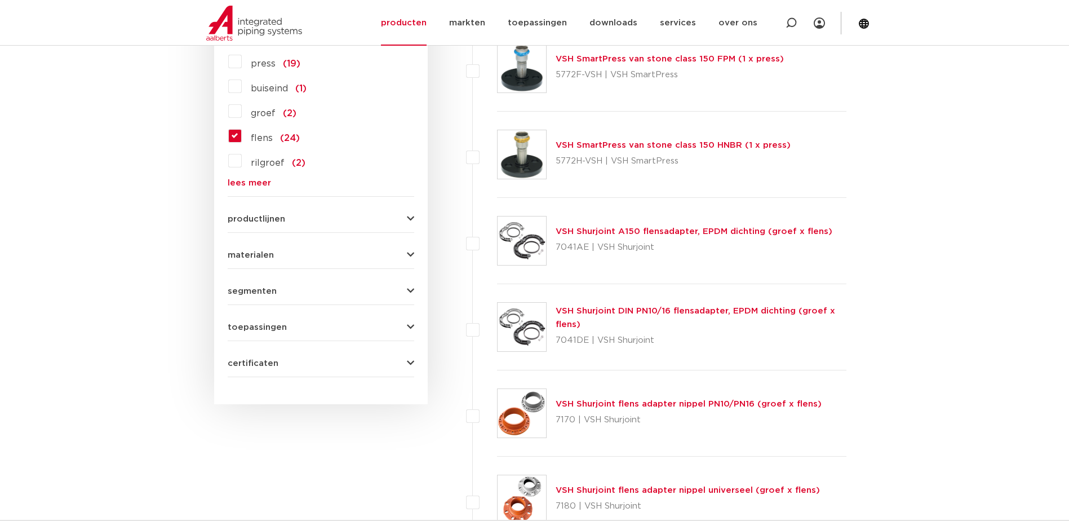
click at [264, 291] on span "segmenten" at bounding box center [252, 291] width 49 height 8
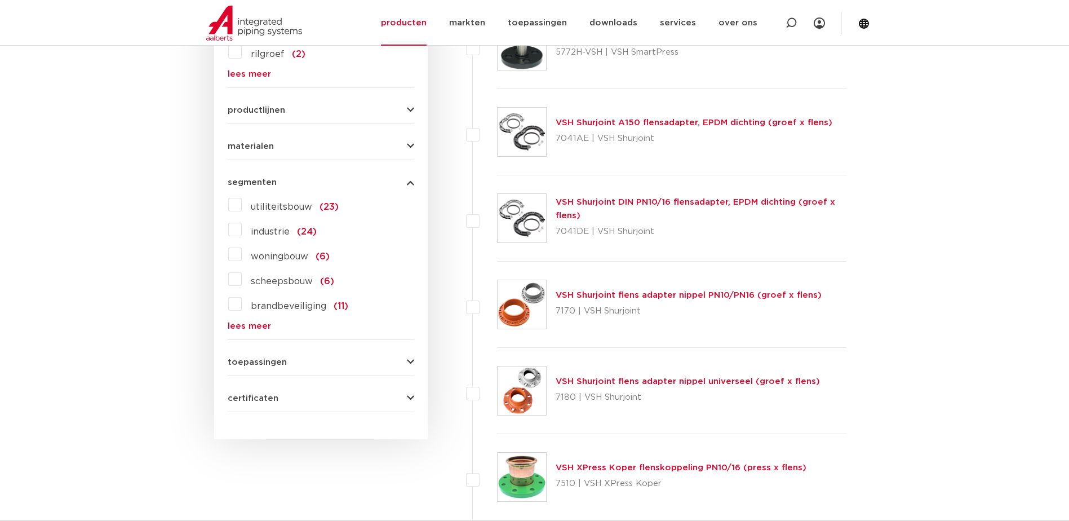
scroll to position [676, 0]
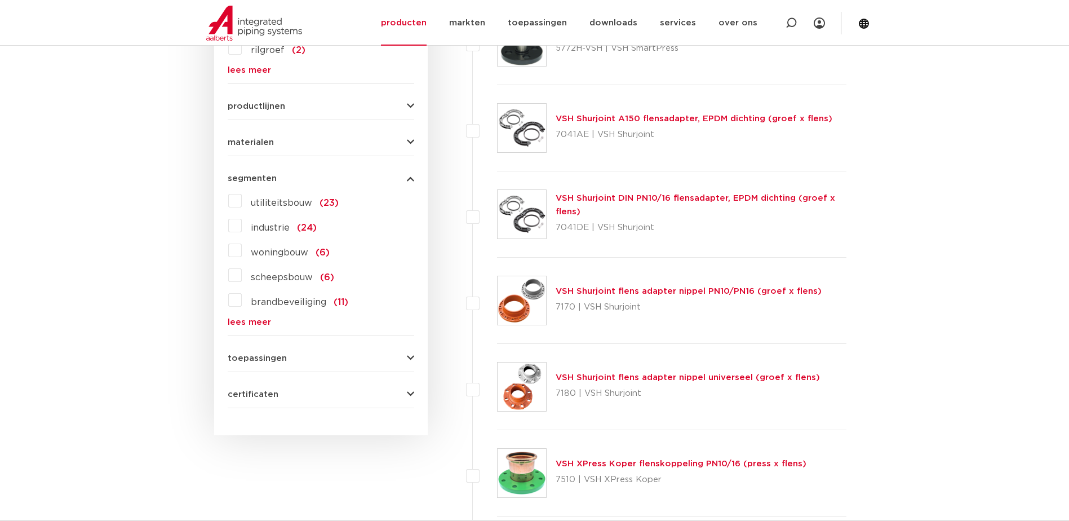
click at [264, 324] on link "lees meer" at bounding box center [321, 322] width 187 height 8
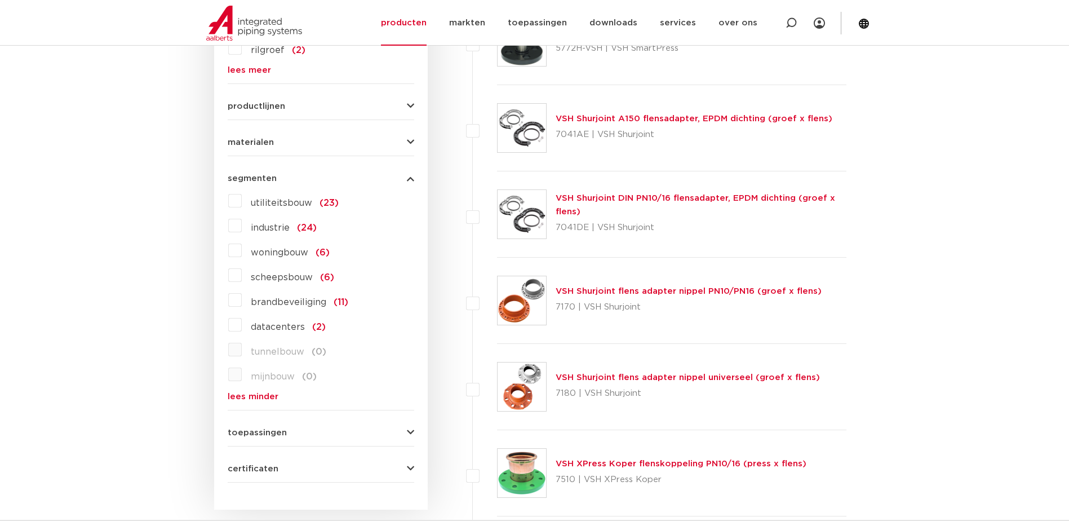
click at [275, 184] on div "segmenten utiliteitsbouw (23) industrie (24) woningbouw (6) scheepsbouw (6) bra…" at bounding box center [321, 283] width 187 height 236
click at [268, 183] on div "segmenten utiliteitsbouw (23) industrie (24) woningbouw (6) scheepsbouw (6) bra…" at bounding box center [321, 283] width 187 height 236
click at [268, 178] on span "segmenten" at bounding box center [252, 178] width 49 height 8
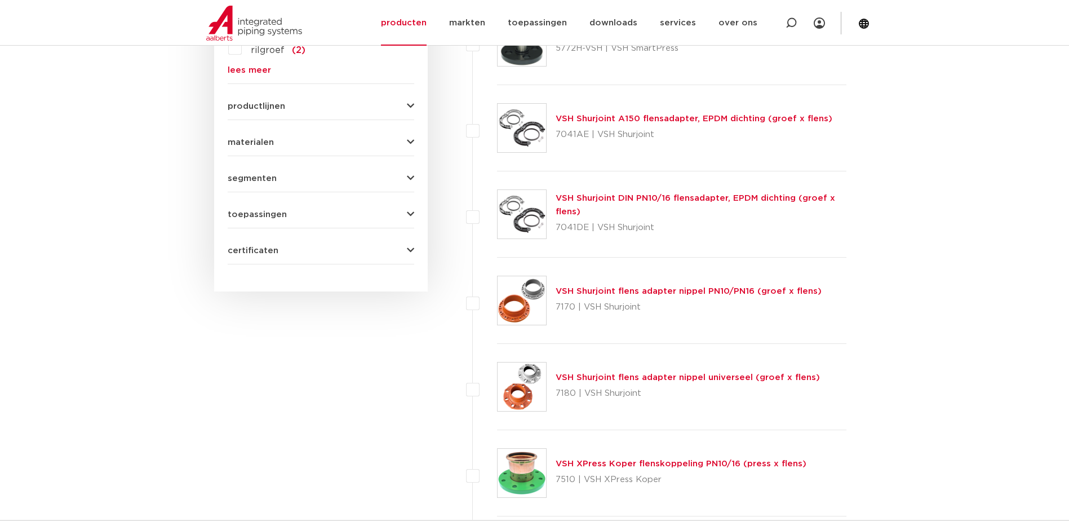
click at [269, 218] on span "toepassingen" at bounding box center [257, 214] width 59 height 8
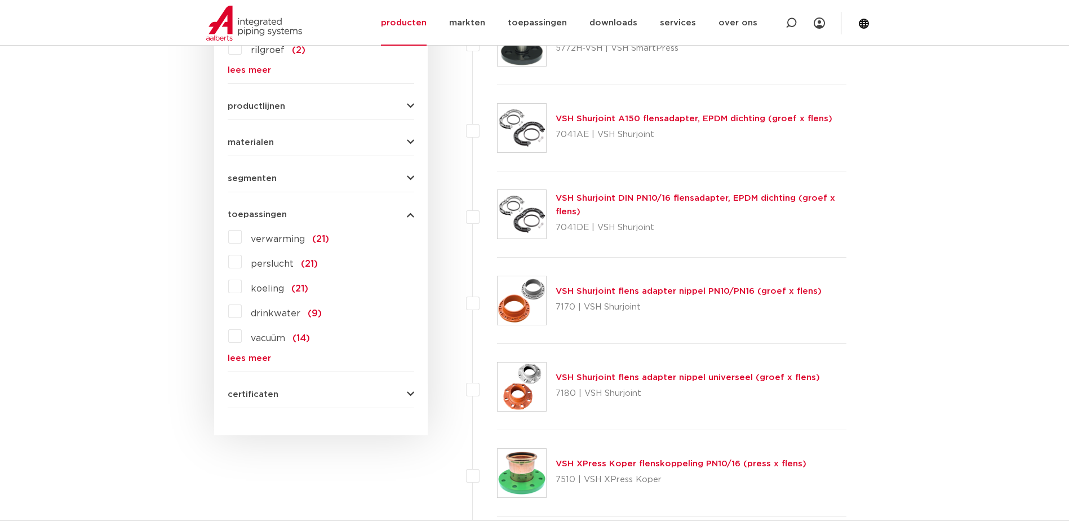
click at [242, 361] on link "lees meer" at bounding box center [321, 358] width 187 height 8
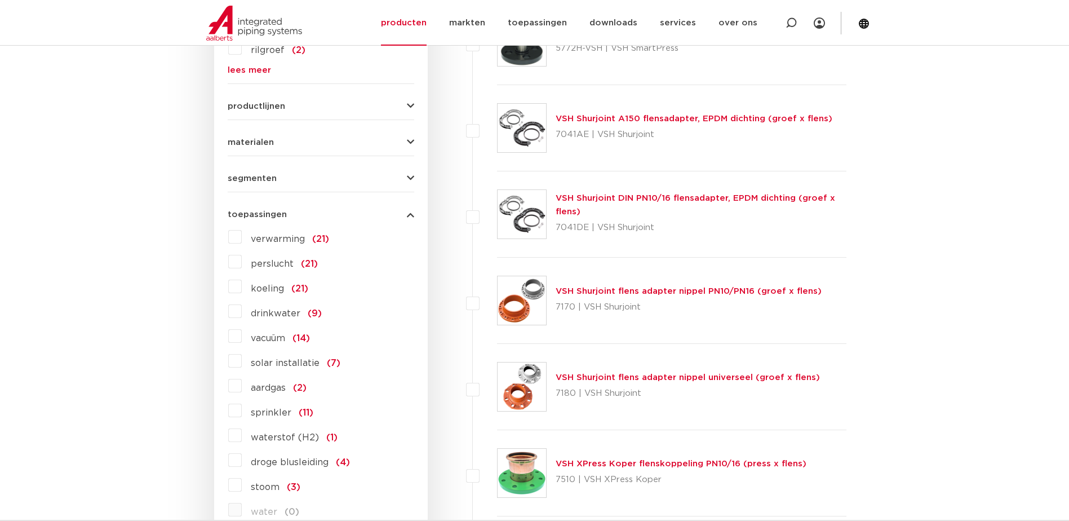
click at [242, 388] on label "aardgas (2)" at bounding box center [274, 386] width 65 height 18
click at [0, 0] on input "aardgas (2)" at bounding box center [0, 0] width 0 height 0
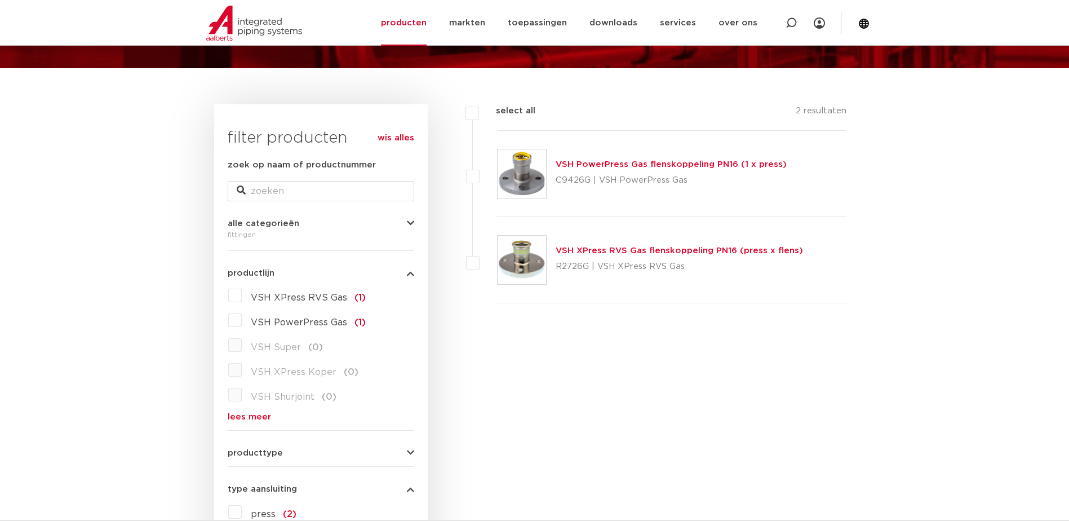
scroll to position [113, 0]
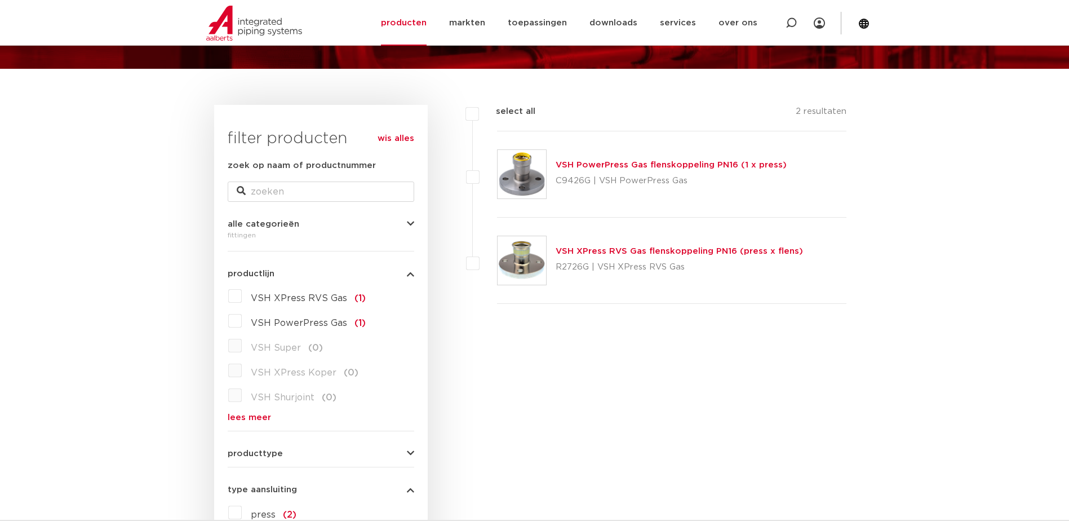
click at [700, 252] on link "VSH XPress RVS Gas flenskoppeling PN16 (press x flens)" at bounding box center [679, 251] width 247 height 8
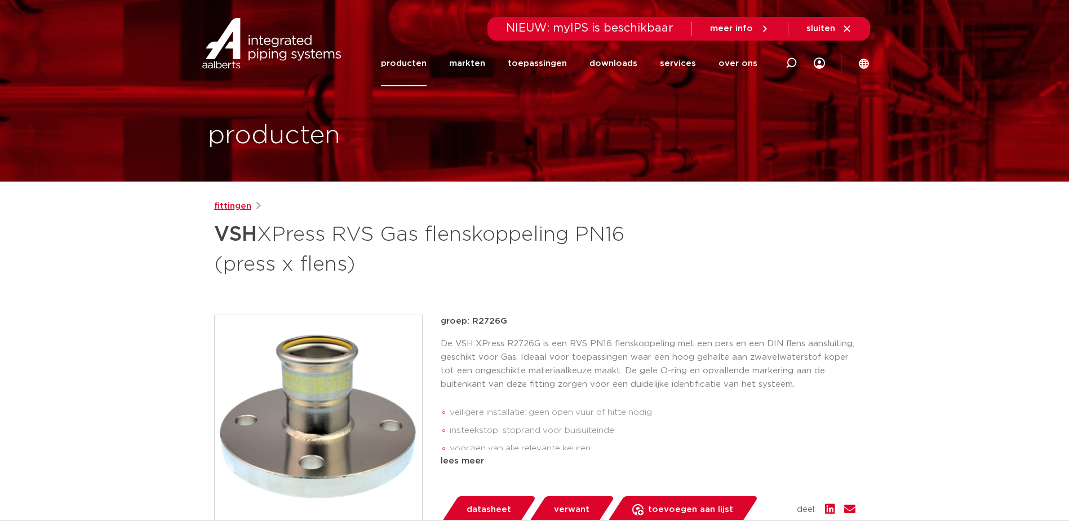
click at [240, 211] on link "fittingen" at bounding box center [232, 207] width 37 height 14
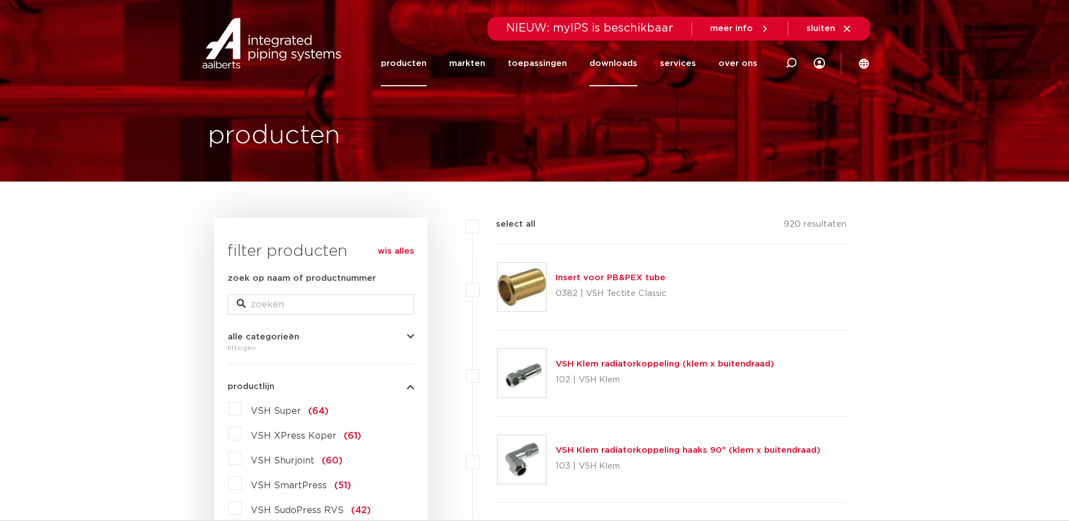
click at [627, 67] on link "downloads" at bounding box center [614, 64] width 48 height 46
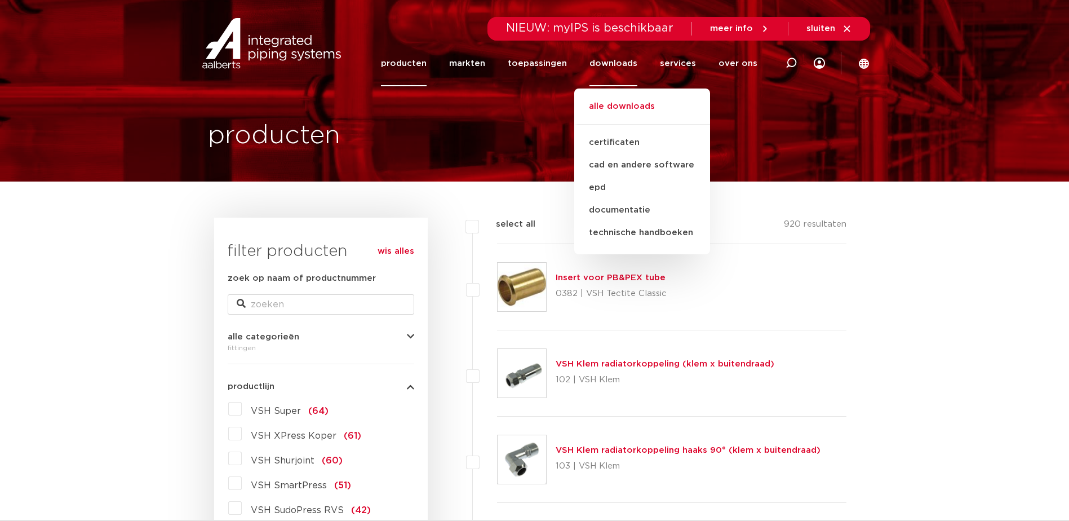
click at [619, 111] on link "alle downloads" at bounding box center [642, 112] width 136 height 25
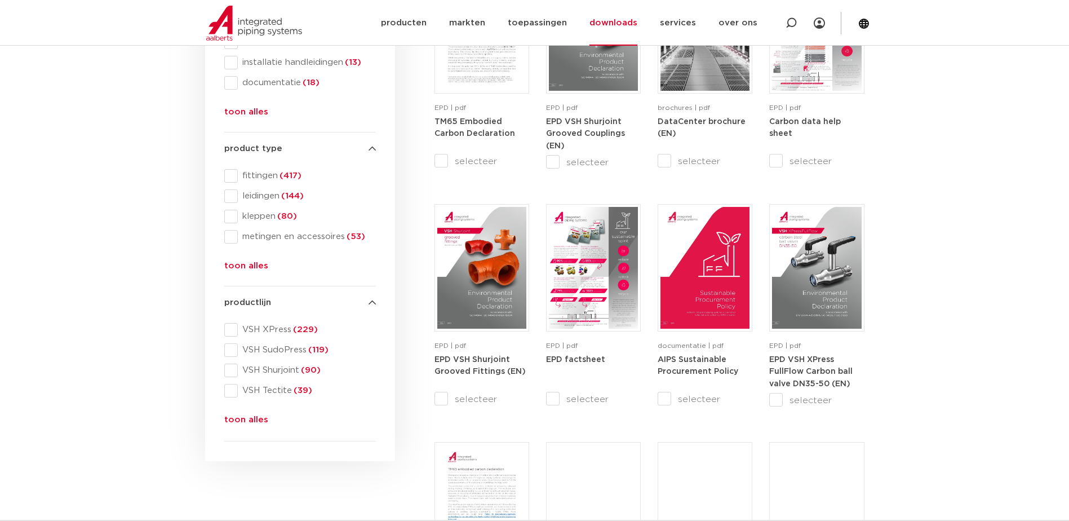
scroll to position [282, 0]
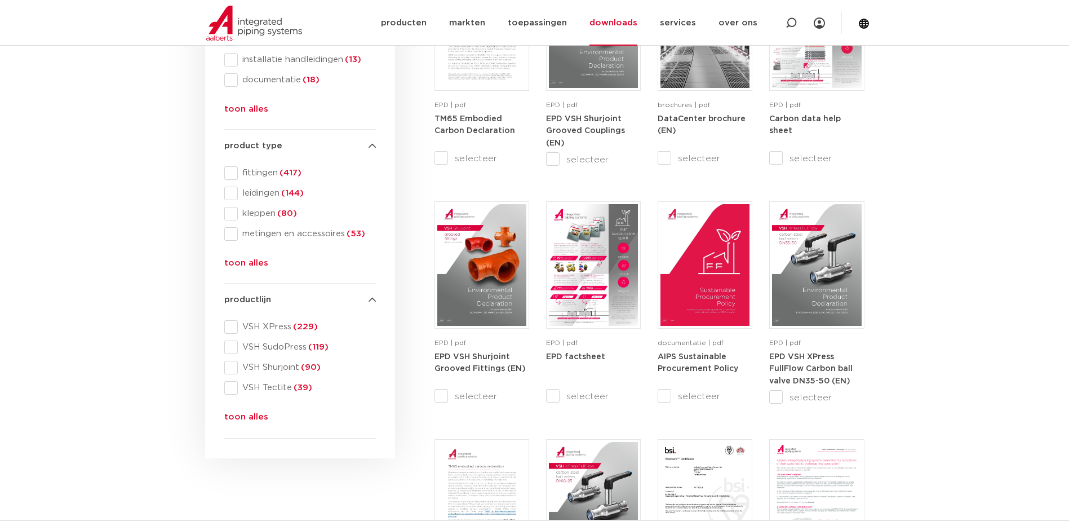
click at [241, 414] on button "toon alles" at bounding box center [246, 419] width 44 height 18
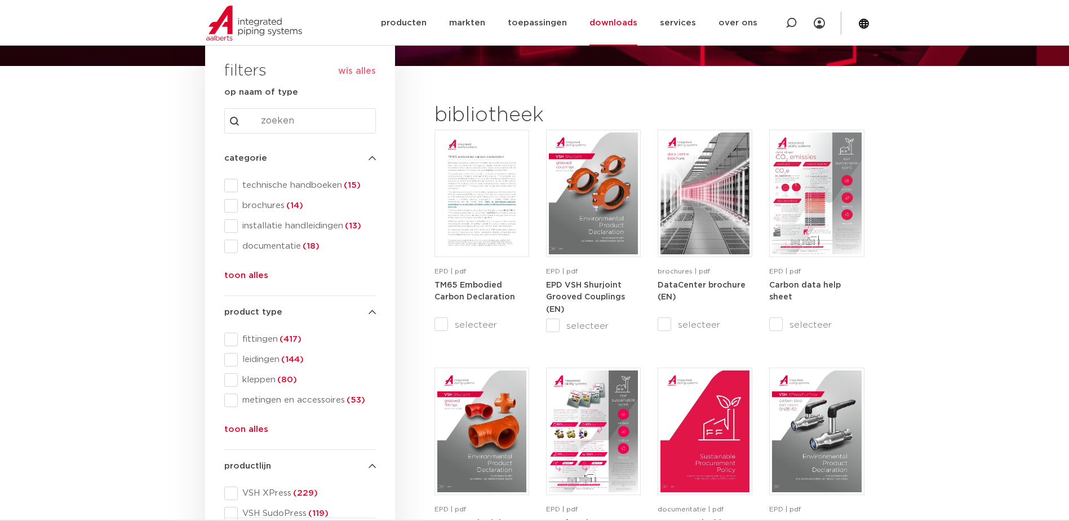
scroll to position [113, 0]
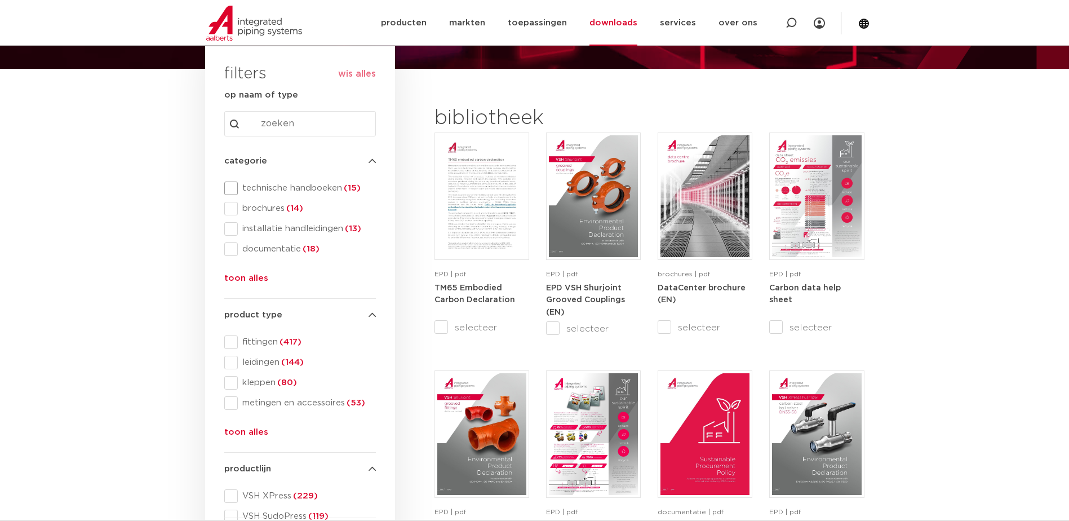
click at [285, 184] on span "technische handboeken (15)" at bounding box center [307, 188] width 138 height 11
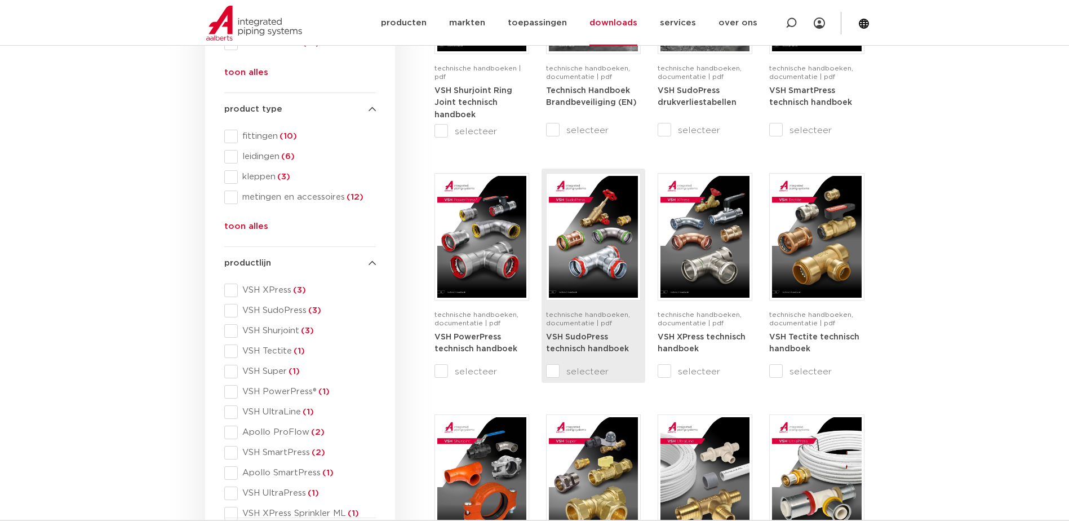
scroll to position [338, 0]
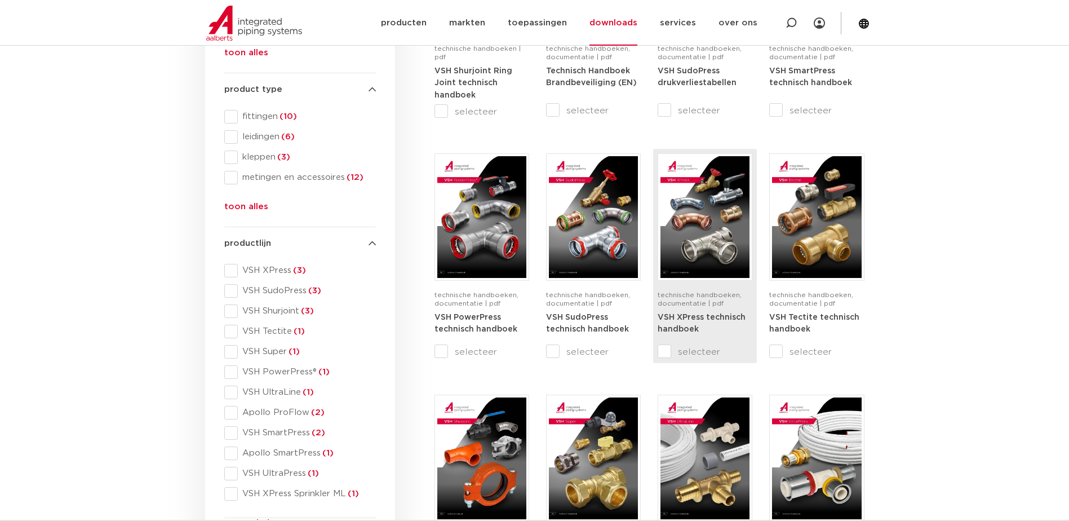
click at [689, 320] on strong "VSH XPress technisch handboek" at bounding box center [702, 323] width 88 height 20
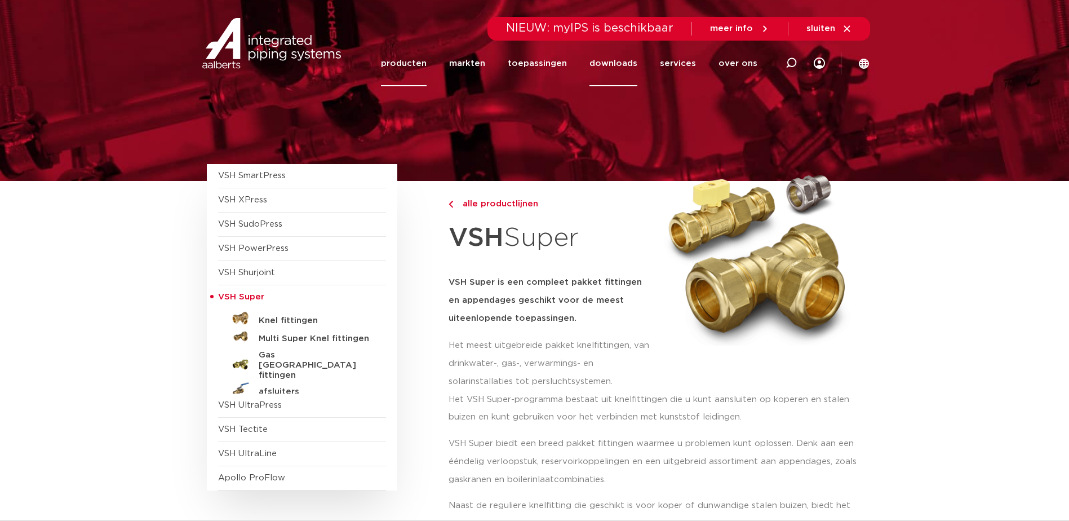
click at [622, 68] on link "downloads" at bounding box center [614, 64] width 48 height 46
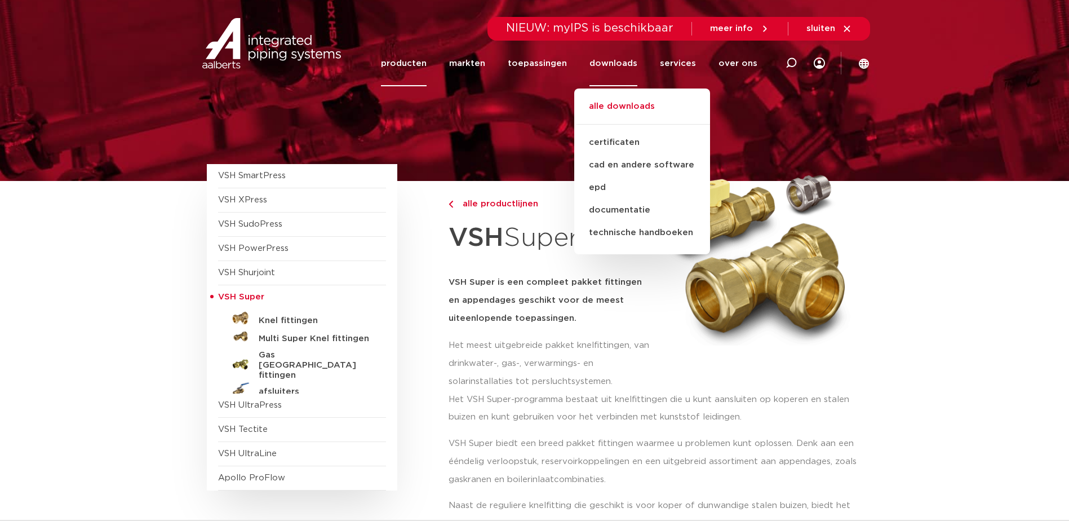
click at [657, 109] on link "alle downloads" at bounding box center [642, 112] width 136 height 25
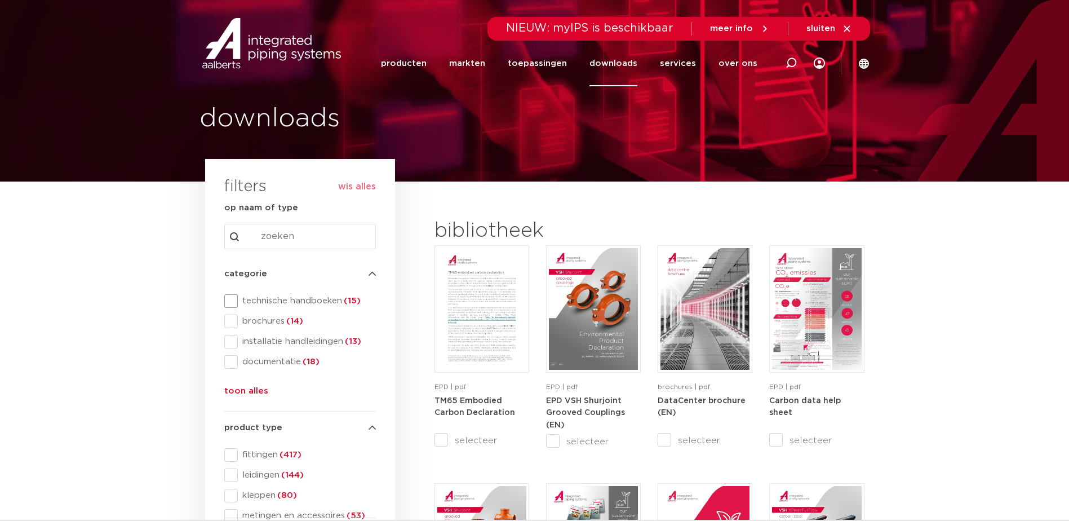
click at [287, 298] on span "technische handboeken (15)" at bounding box center [307, 300] width 138 height 11
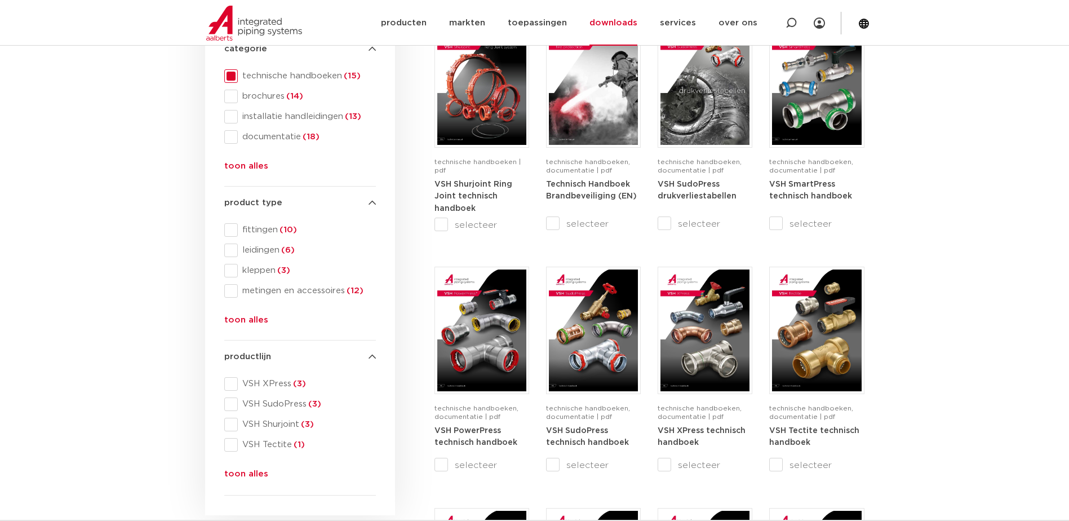
scroll to position [225, 0]
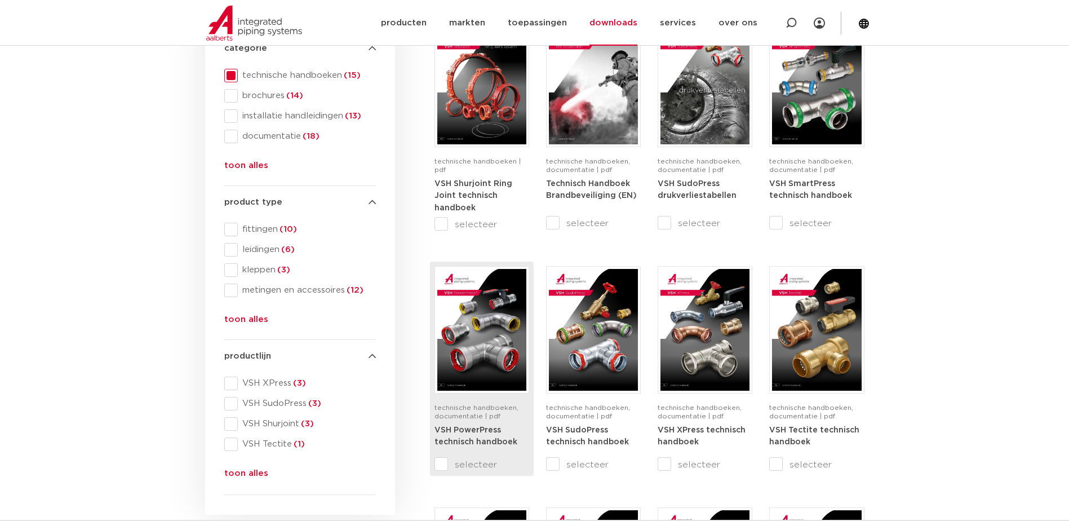
click at [481, 440] on strong "VSH PowerPress technisch handboek" at bounding box center [476, 436] width 83 height 20
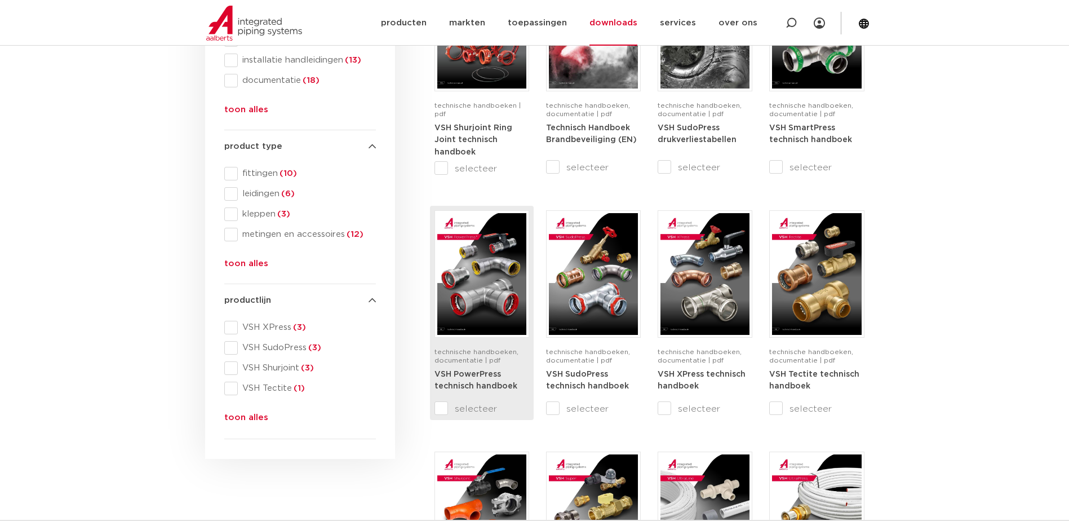
scroll to position [282, 0]
click at [475, 383] on strong "VSH PowerPress technisch handboek" at bounding box center [476, 380] width 83 height 20
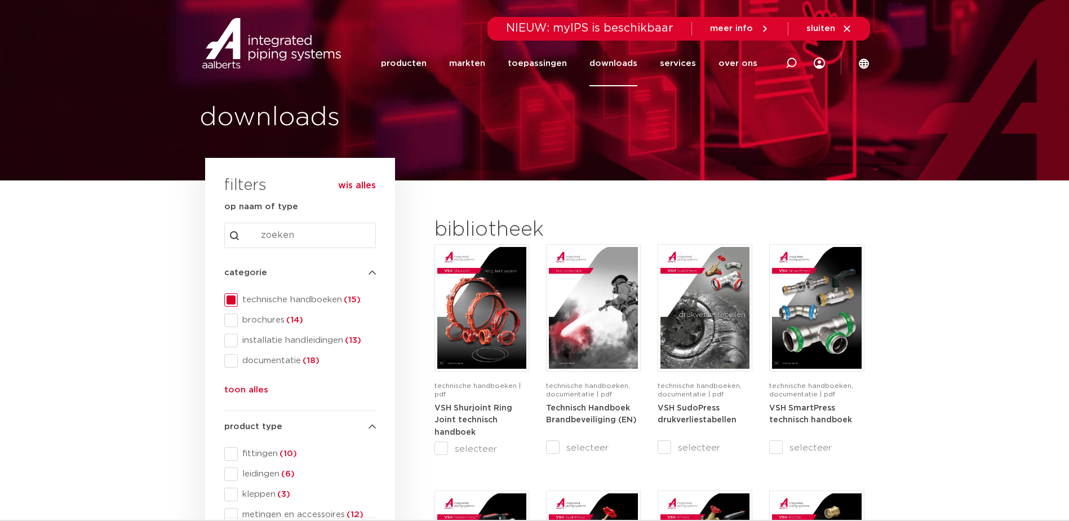
scroll to position [0, 0]
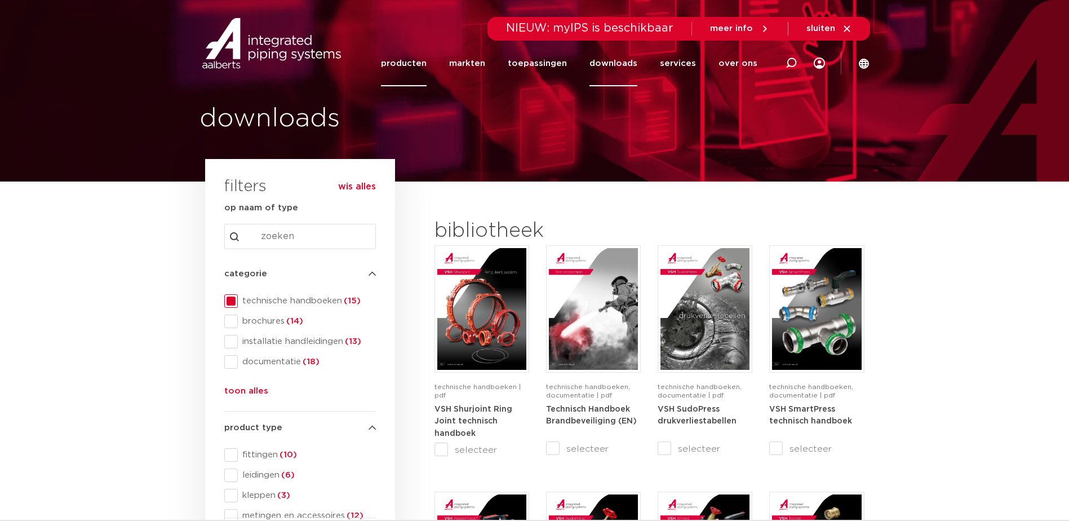
click at [427, 65] on link "producten" at bounding box center [404, 64] width 46 height 46
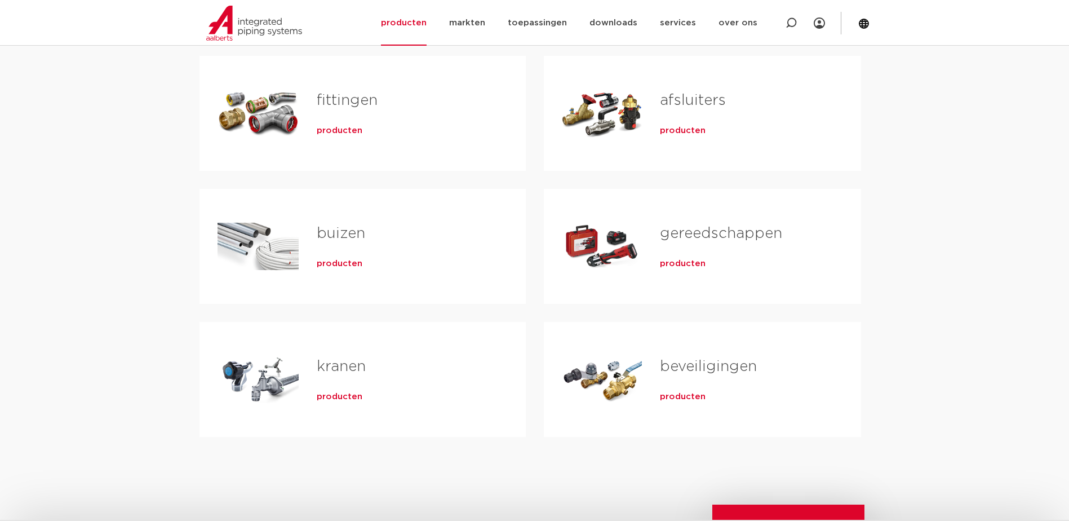
click at [365, 103] on link "fittingen" at bounding box center [347, 100] width 61 height 15
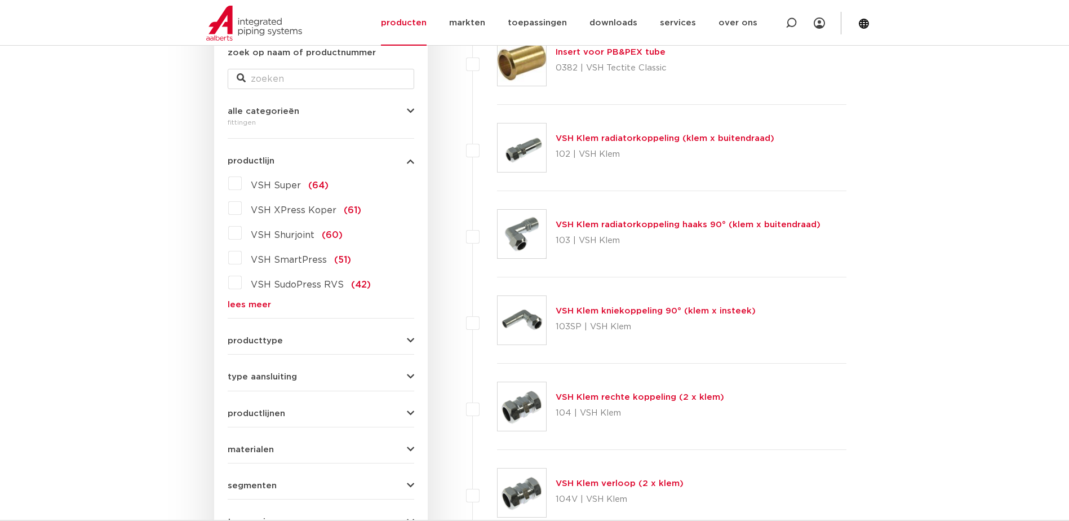
click at [274, 341] on span "producttype" at bounding box center [255, 340] width 55 height 8
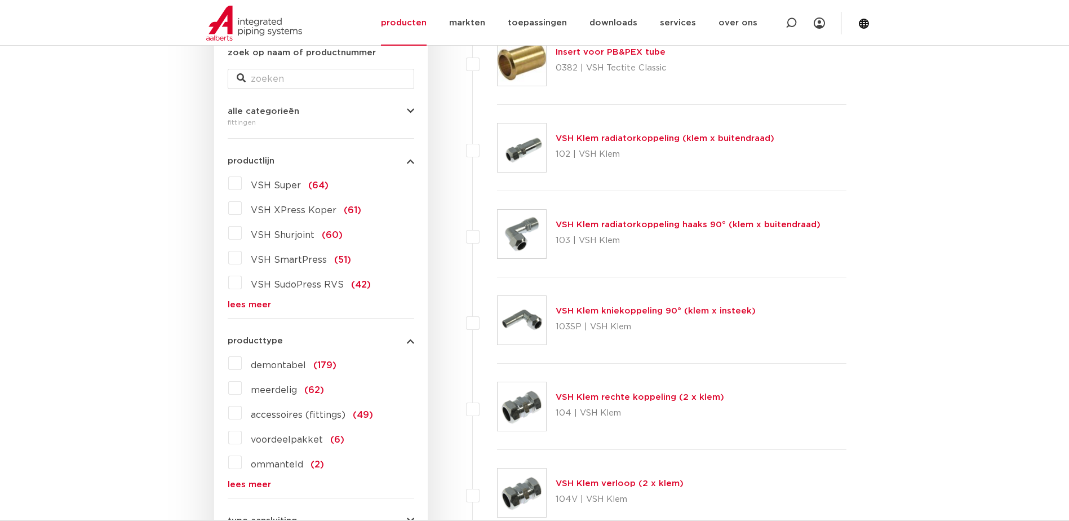
click at [271, 336] on span "producttype" at bounding box center [255, 340] width 55 height 8
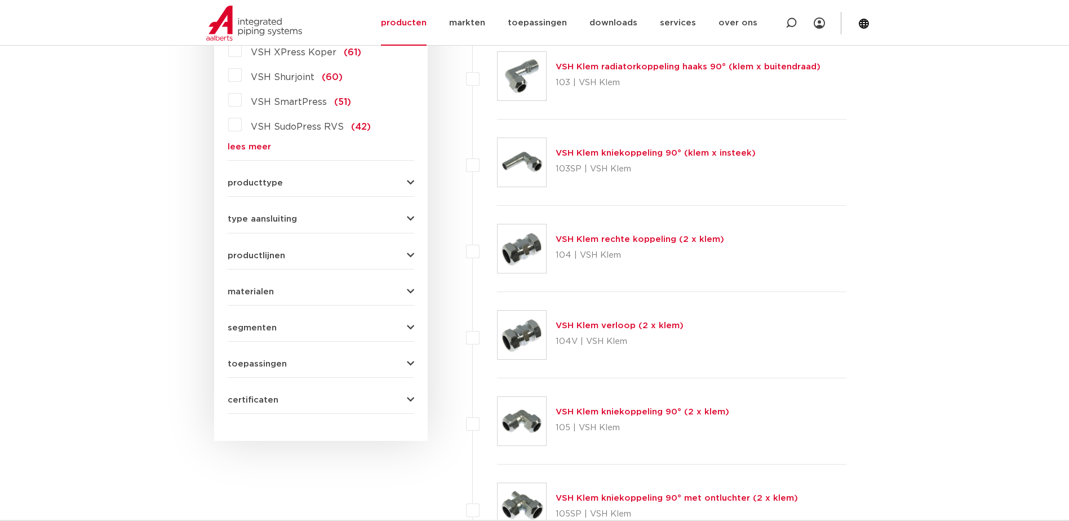
scroll to position [395, 0]
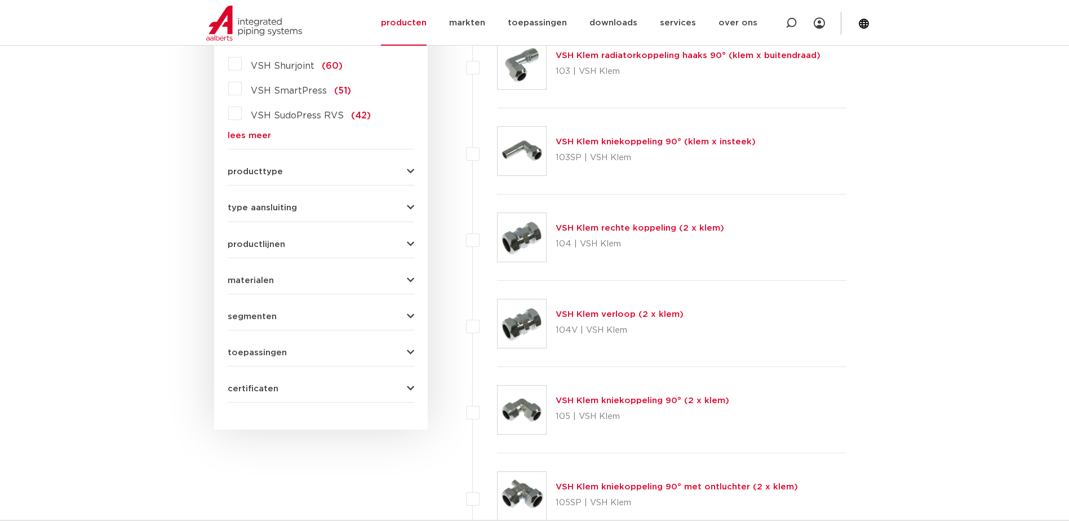
click at [285, 206] on span "type aansluiting" at bounding box center [262, 207] width 69 height 8
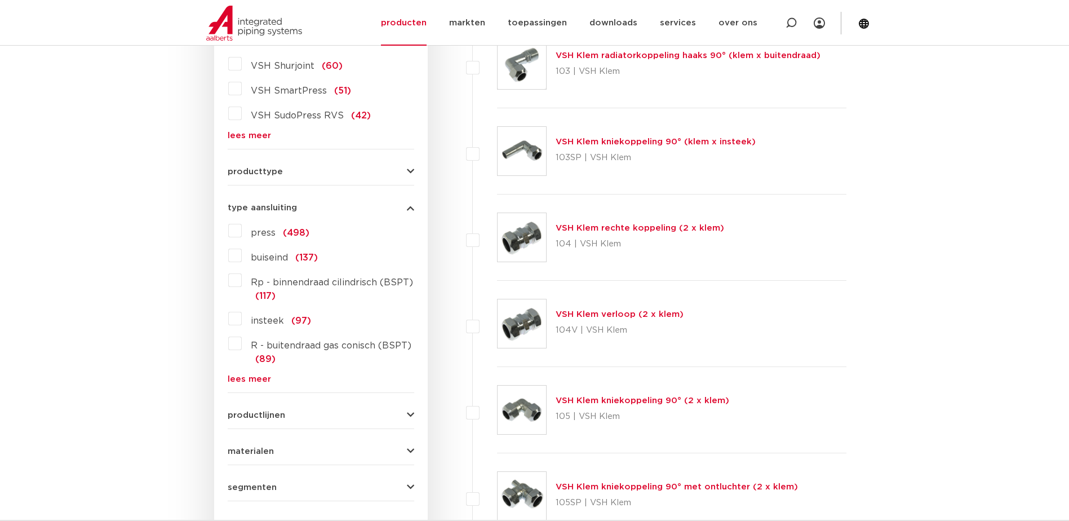
click at [260, 375] on link "lees meer" at bounding box center [321, 379] width 187 height 8
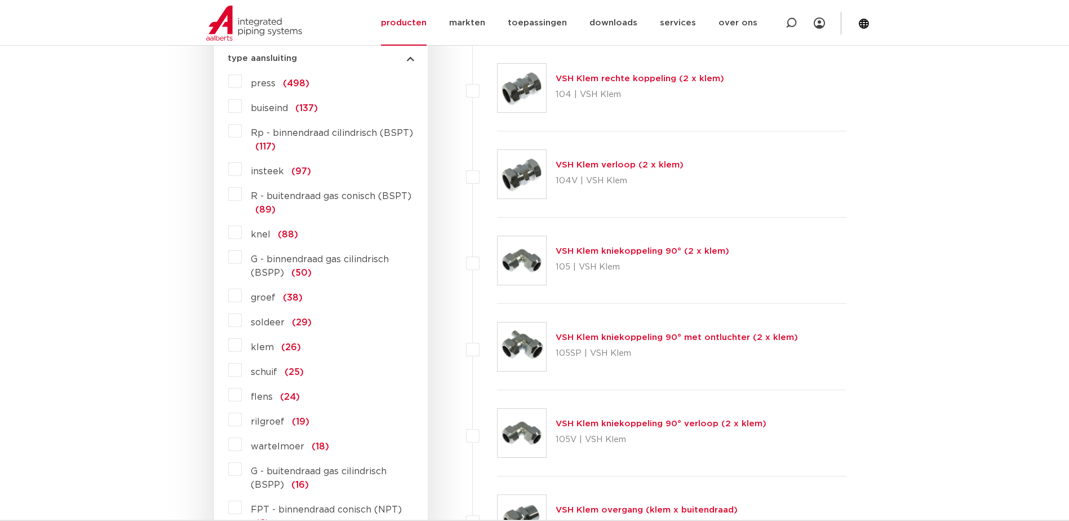
scroll to position [564, 0]
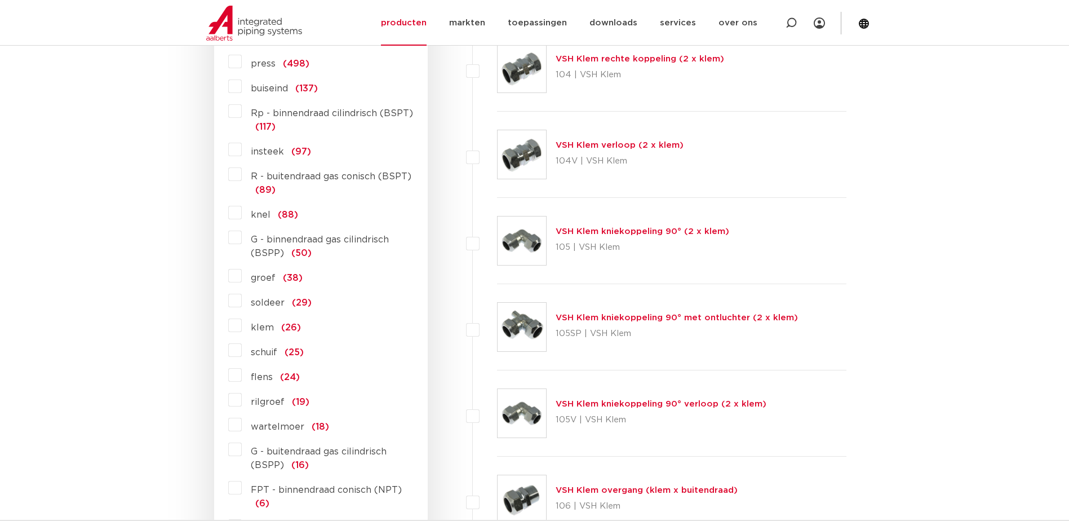
click at [242, 370] on label "flens (24)" at bounding box center [271, 375] width 58 height 18
click at [0, 0] on input "flens (24)" at bounding box center [0, 0] width 0 height 0
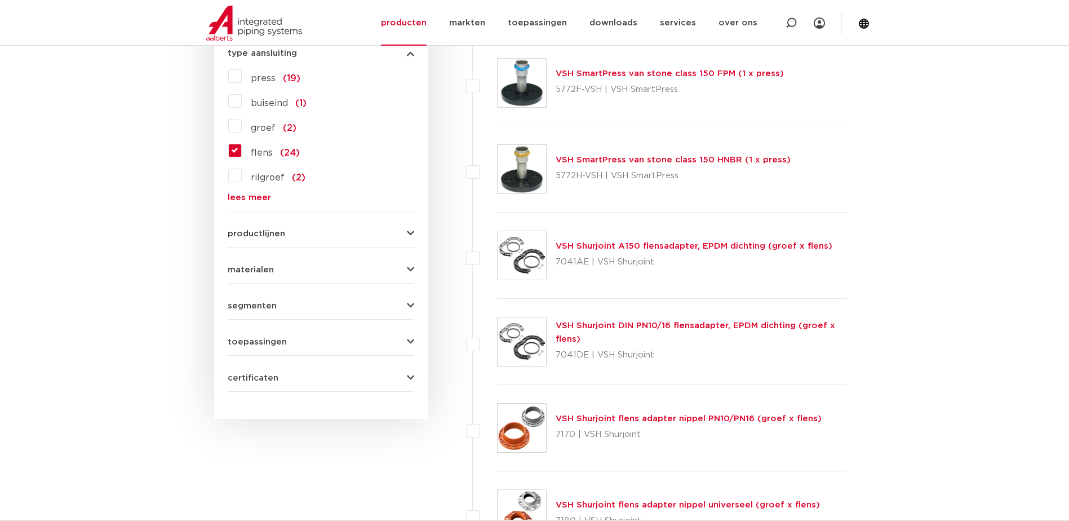
scroll to position [564, 0]
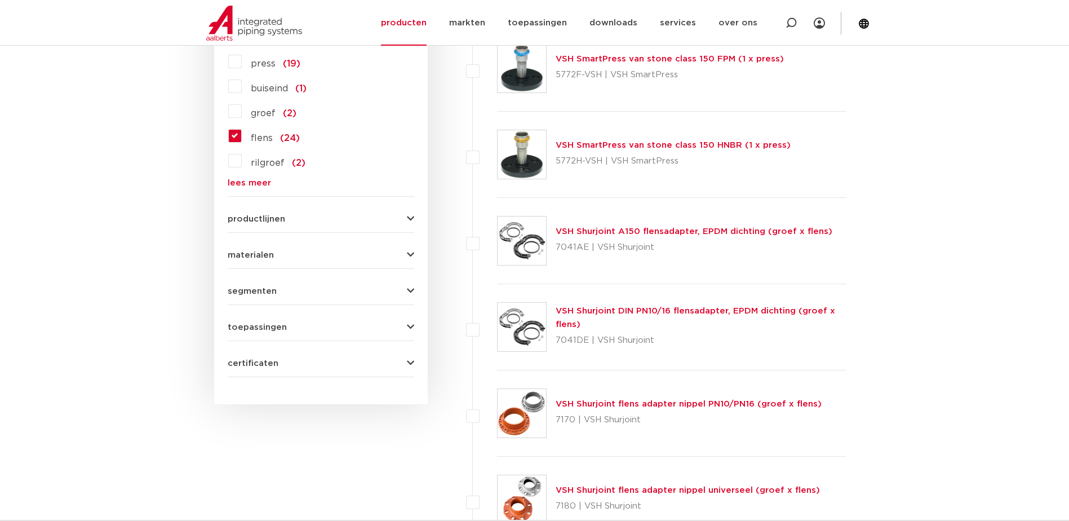
click at [291, 255] on button "materialen" at bounding box center [321, 255] width 187 height 8
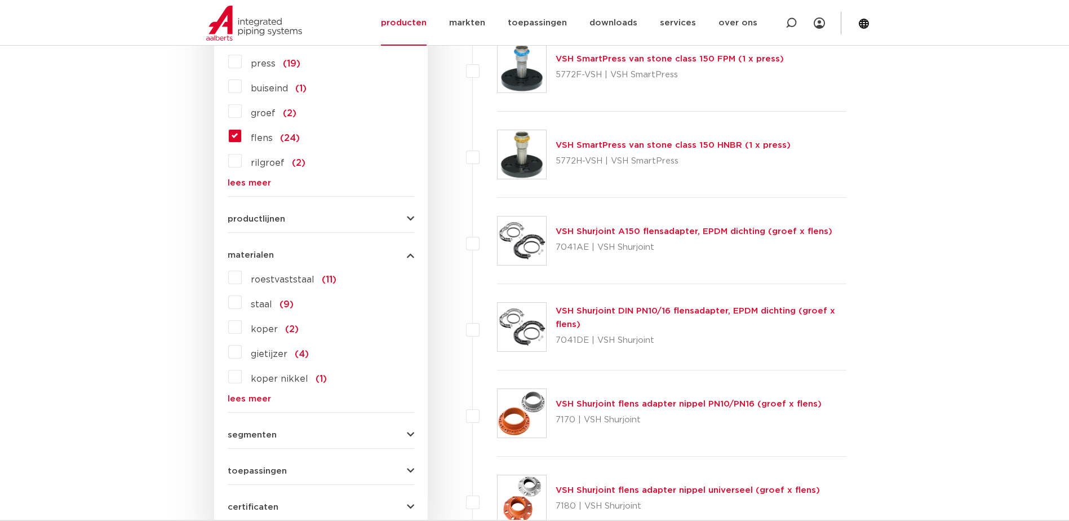
click at [242, 298] on label "staal (9)" at bounding box center [268, 302] width 52 height 18
click at [0, 0] on input "staal (9)" at bounding box center [0, 0] width 0 height 0
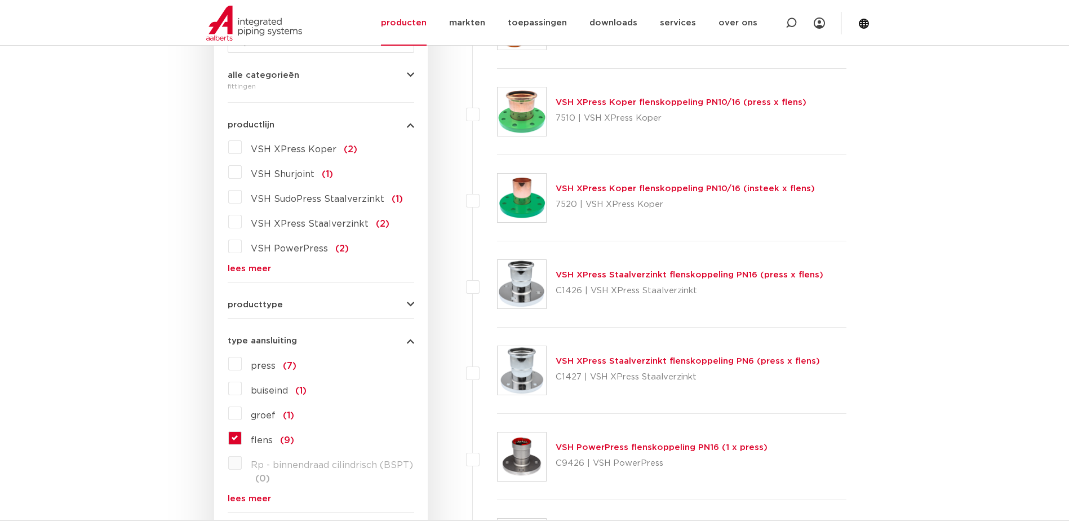
scroll to position [282, 0]
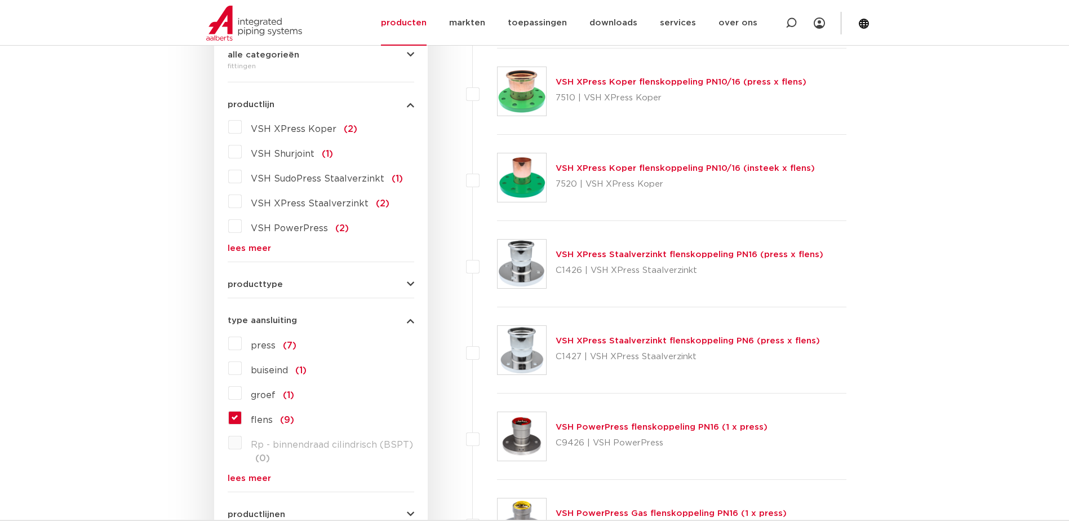
click at [662, 345] on link "VSH XPress Staalverzinkt flenskoppeling PN6 (press x flens)" at bounding box center [688, 340] width 264 height 8
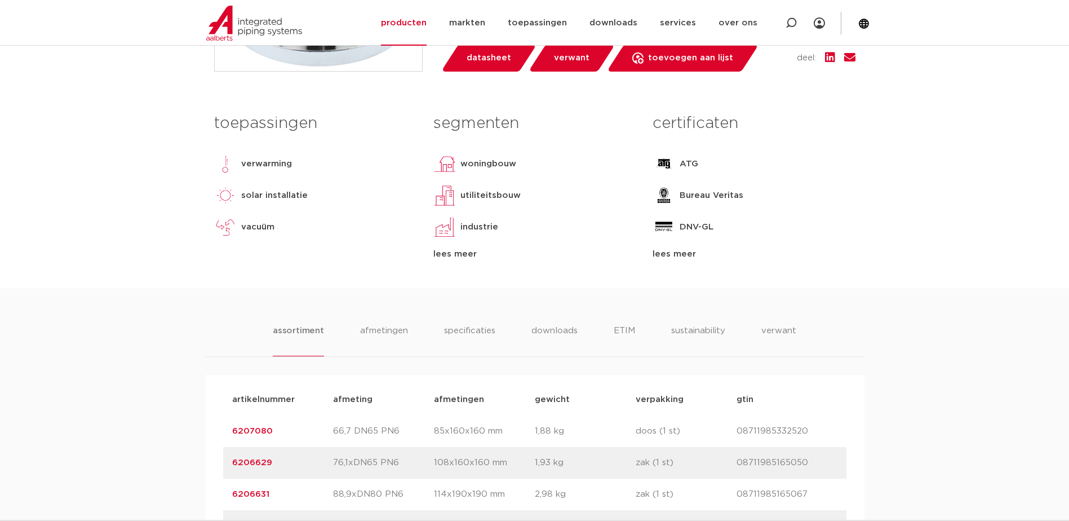
scroll to position [451, 0]
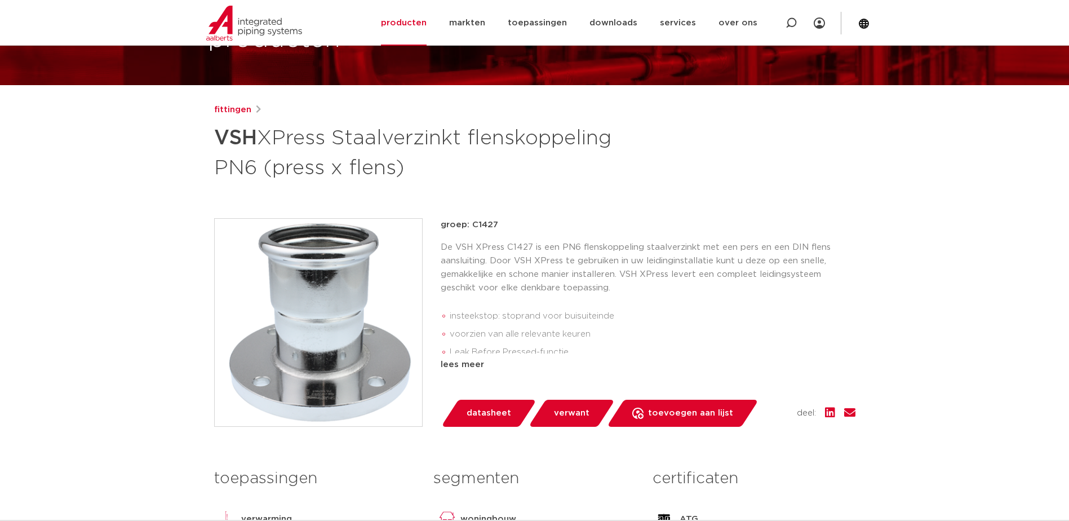
scroll to position [56, 0]
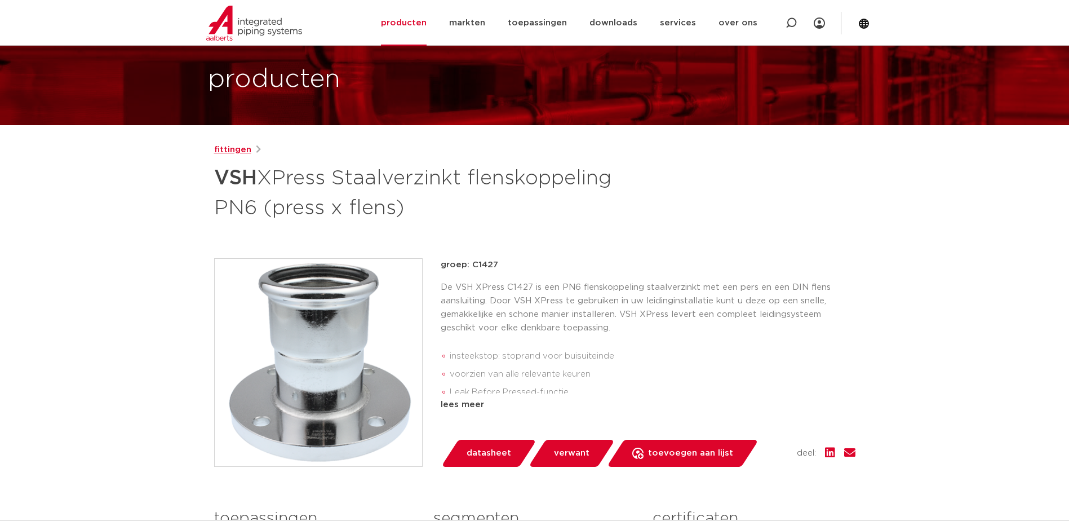
click at [231, 153] on link "fittingen" at bounding box center [232, 150] width 37 height 14
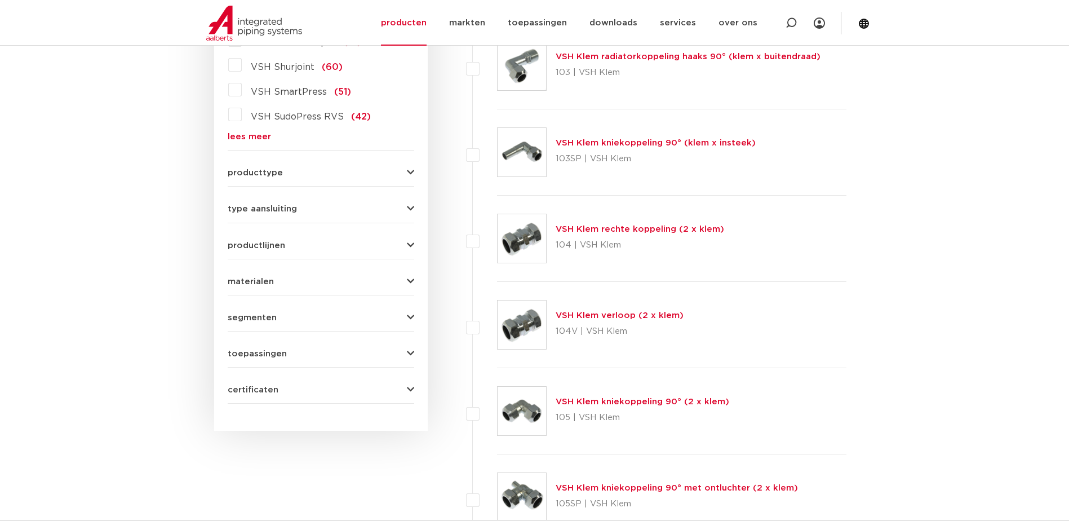
scroll to position [395, 0]
click at [264, 314] on span "segmenten" at bounding box center [252, 316] width 49 height 8
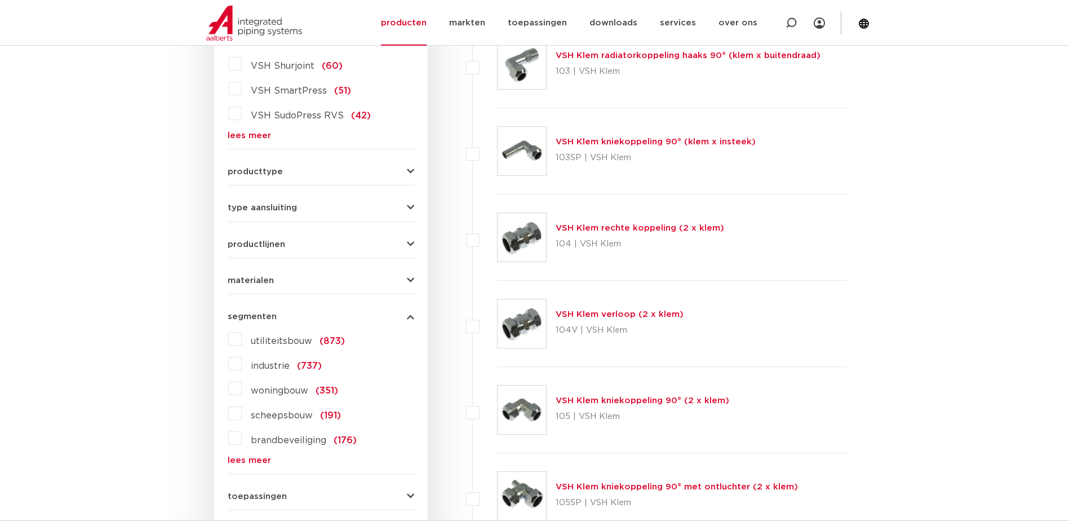
click at [264, 313] on span "segmenten" at bounding box center [252, 316] width 49 height 8
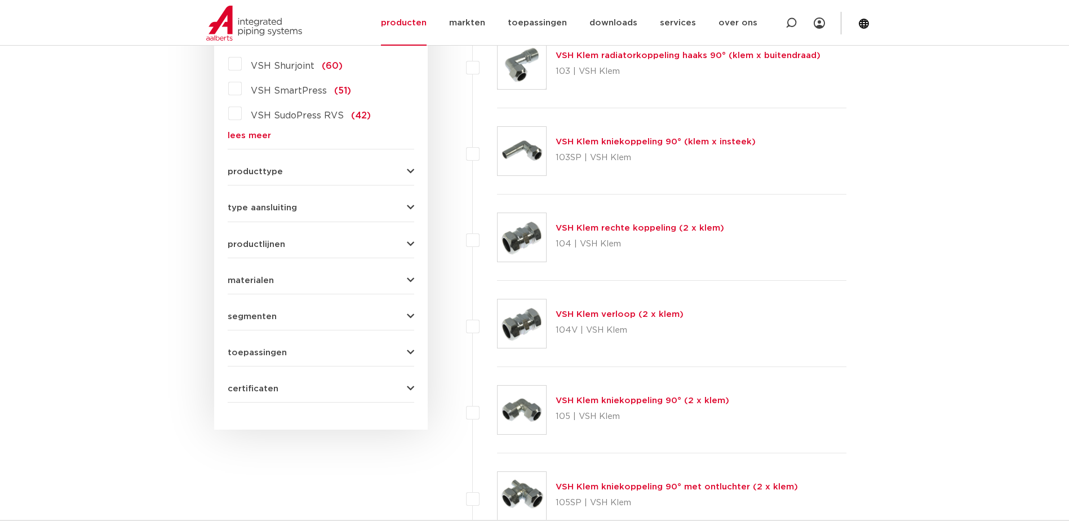
click at [264, 313] on span "segmenten" at bounding box center [252, 316] width 49 height 8
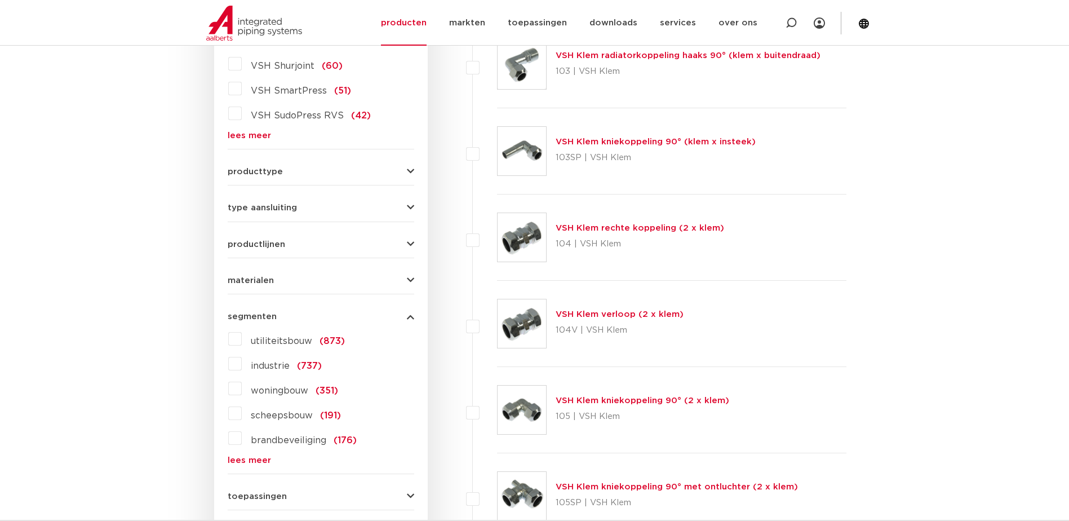
click at [264, 313] on span "segmenten" at bounding box center [252, 316] width 49 height 8
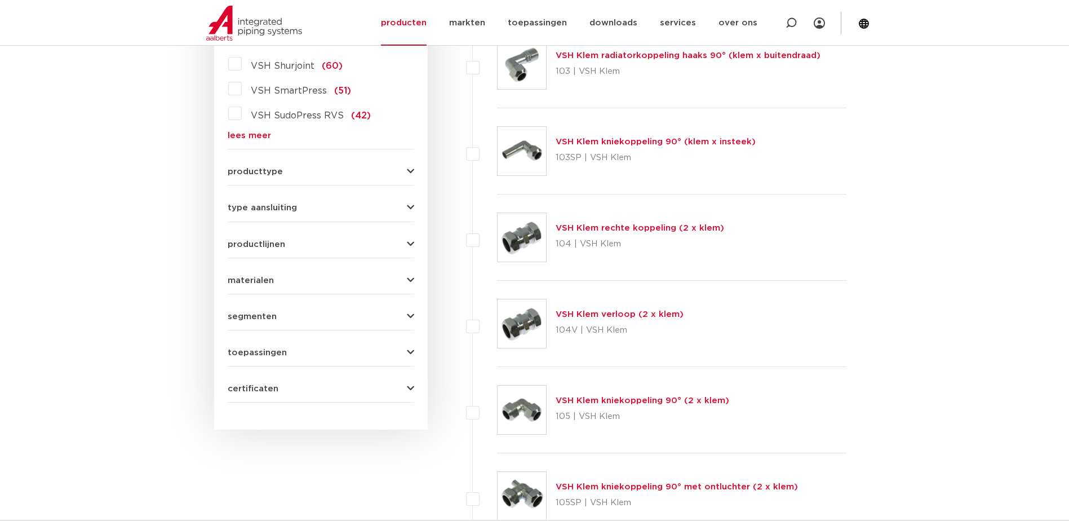
click at [280, 246] on span "productlijnen" at bounding box center [256, 244] width 57 height 8
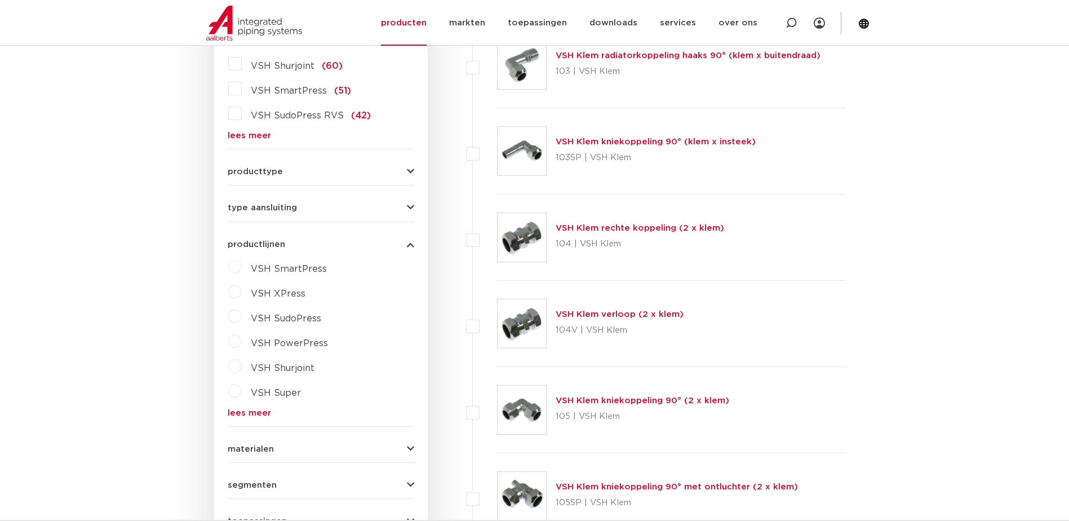
click at [277, 244] on span "productlijnen" at bounding box center [256, 244] width 57 height 8
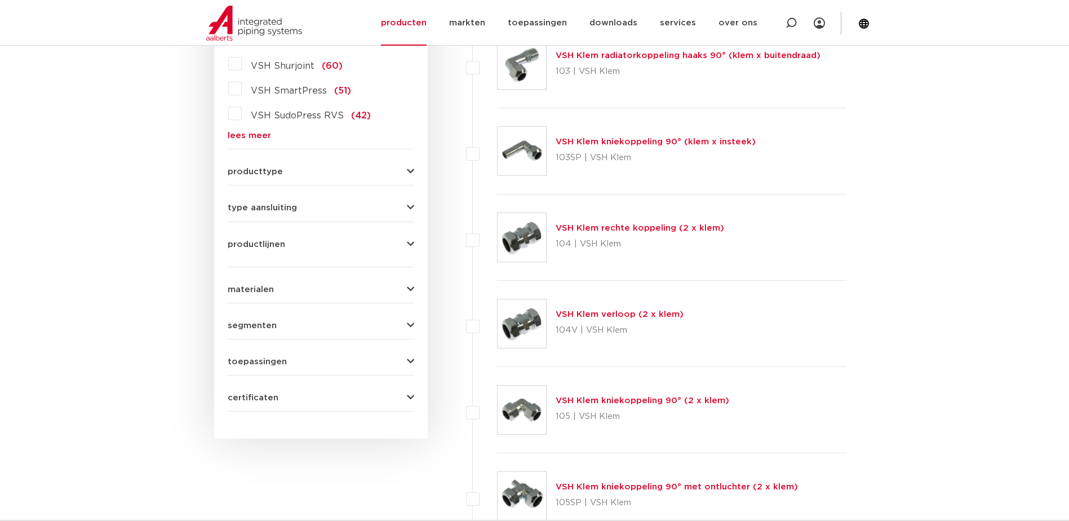
click at [281, 212] on span "type aansluiting" at bounding box center [262, 207] width 69 height 8
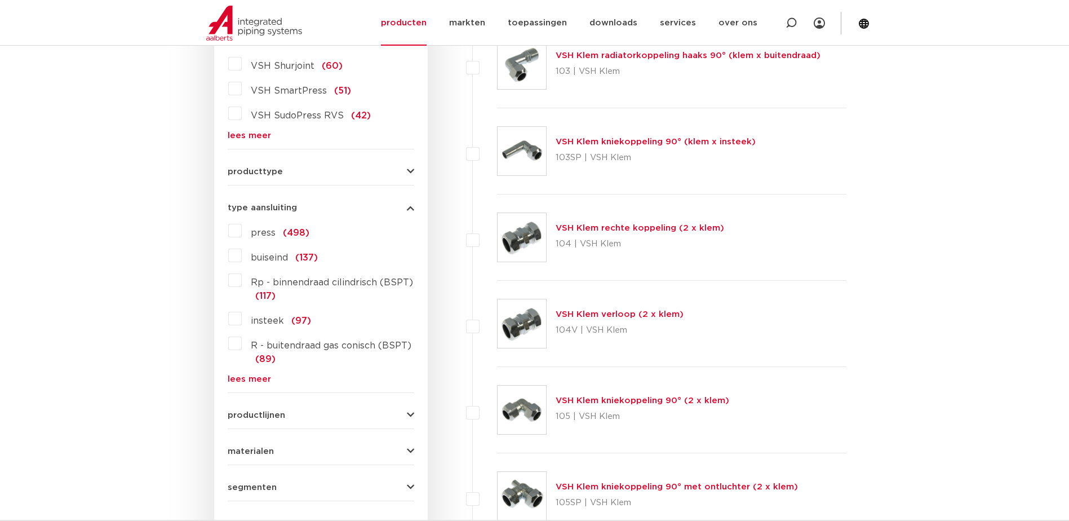
click at [262, 379] on link "lees meer" at bounding box center [321, 379] width 187 height 8
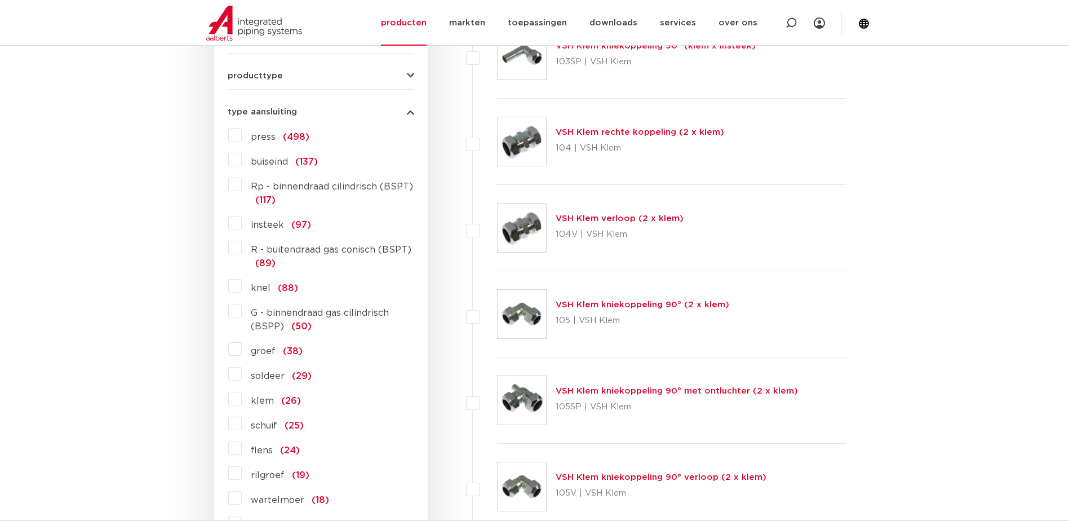
scroll to position [507, 0]
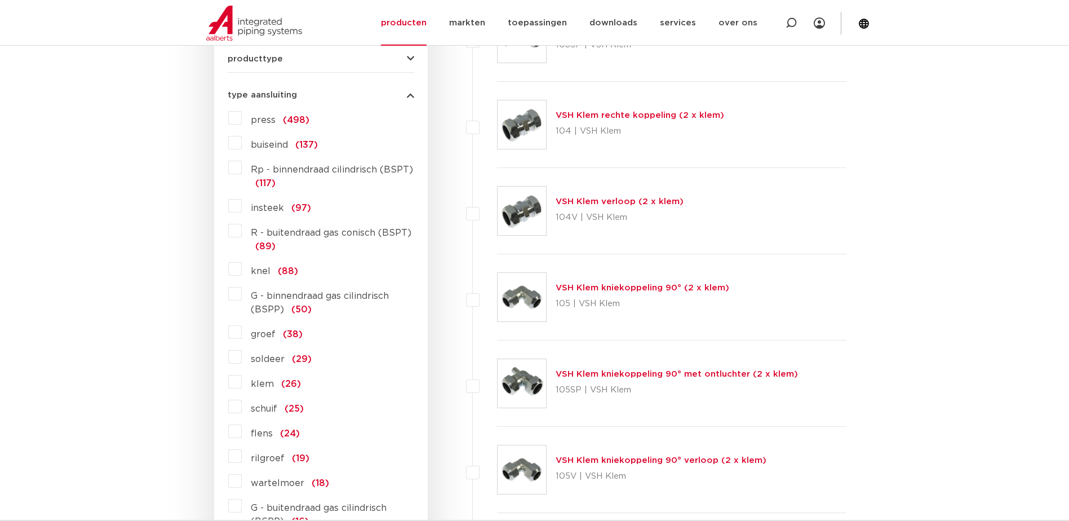
click at [242, 427] on label "flens (24)" at bounding box center [271, 431] width 58 height 18
click at [0, 0] on input "flens (24)" at bounding box center [0, 0] width 0 height 0
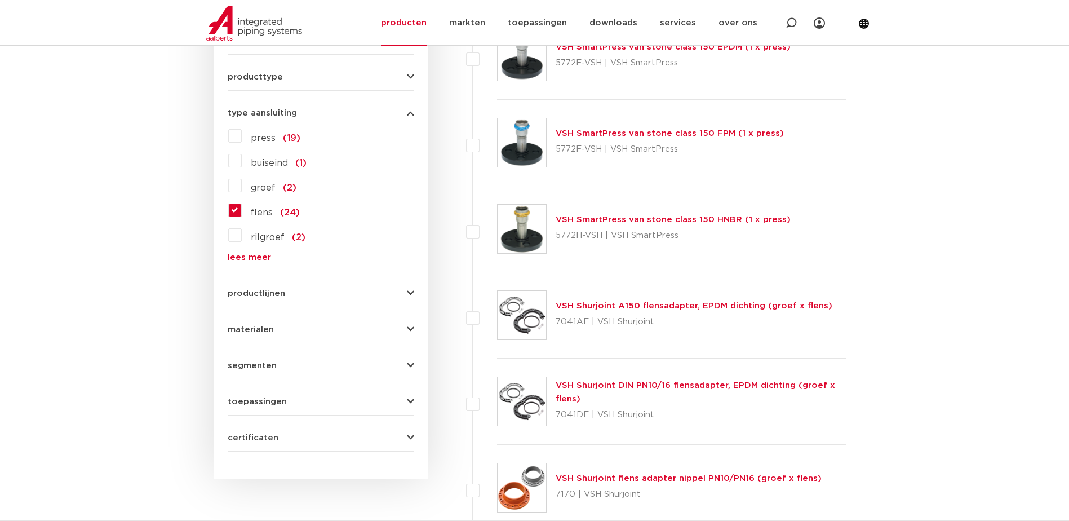
scroll to position [507, 0]
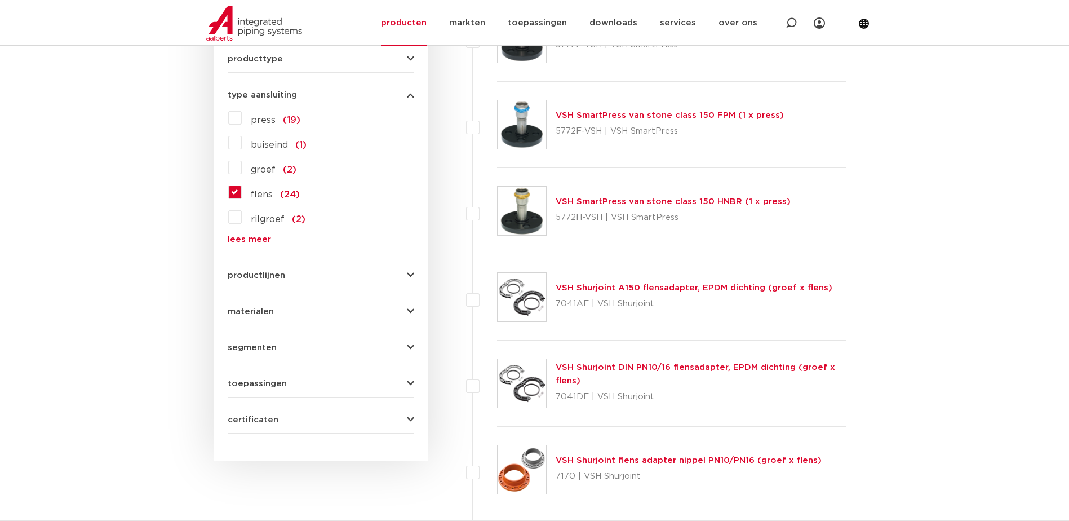
click at [258, 314] on span "materialen" at bounding box center [251, 311] width 46 height 8
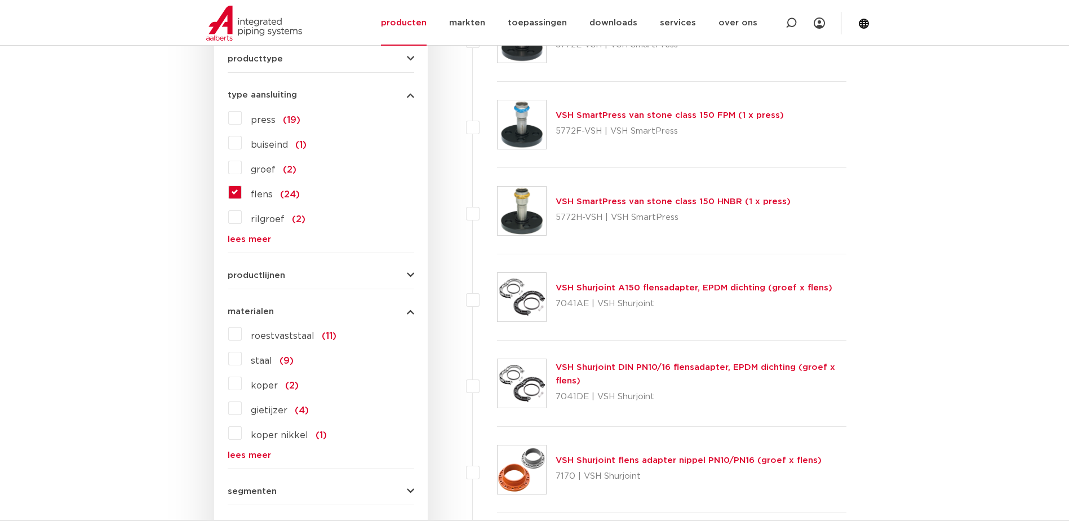
click at [242, 364] on label "staal (9)" at bounding box center [268, 358] width 52 height 18
click at [0, 0] on input "staal (9)" at bounding box center [0, 0] width 0 height 0
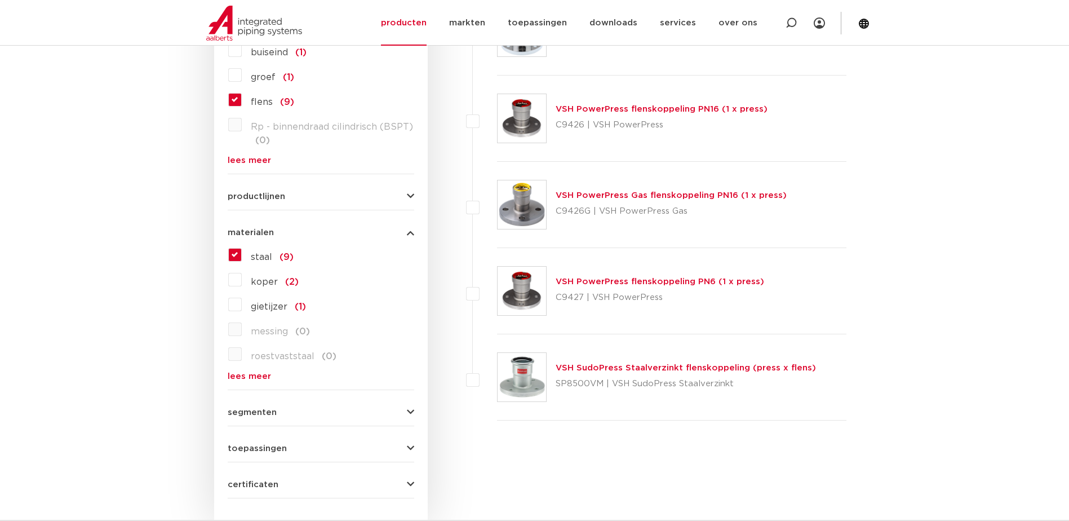
scroll to position [620, 0]
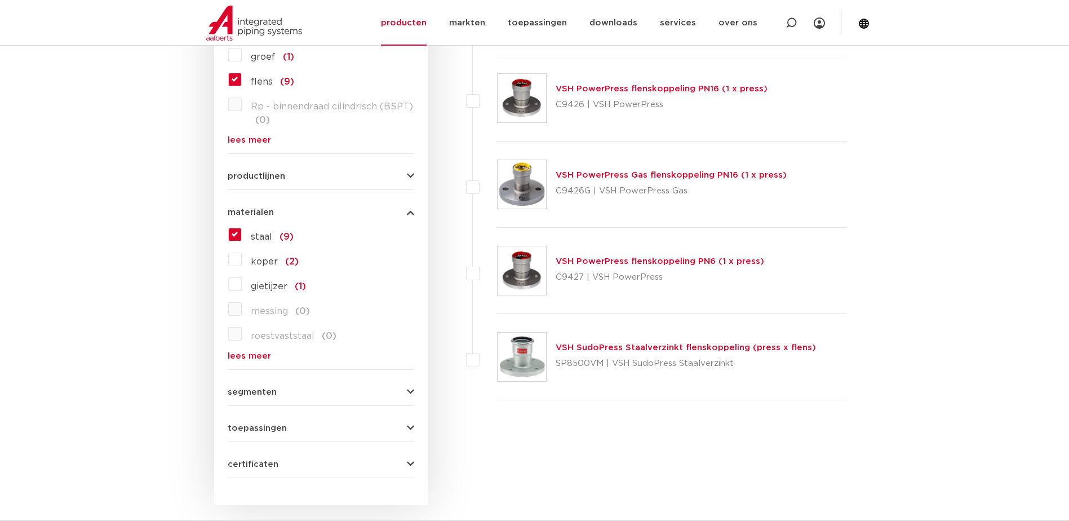
click at [674, 348] on link "VSH SudoPress Staalverzinkt flenskoppeling (press x flens)" at bounding box center [686, 347] width 260 height 8
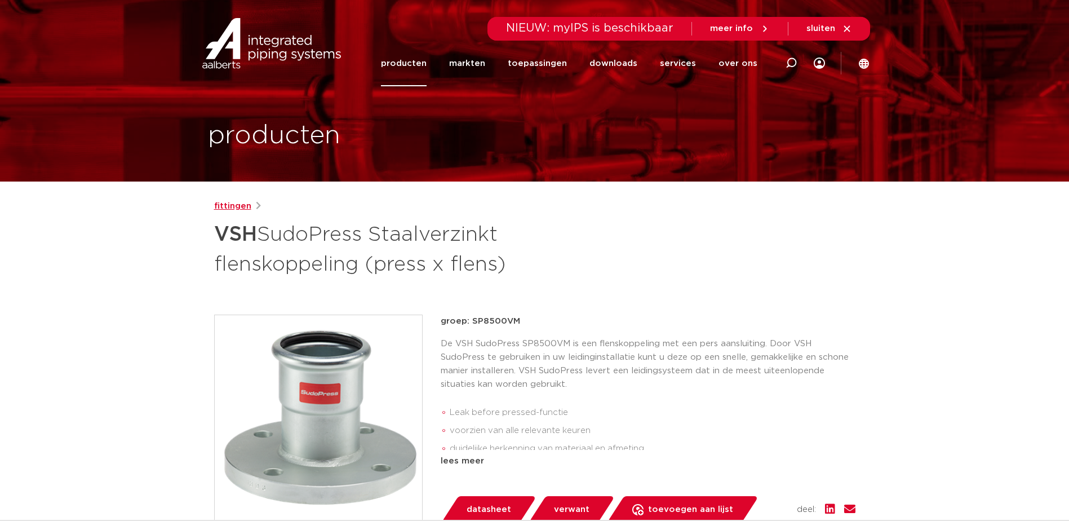
click at [239, 207] on link "fittingen" at bounding box center [232, 207] width 37 height 14
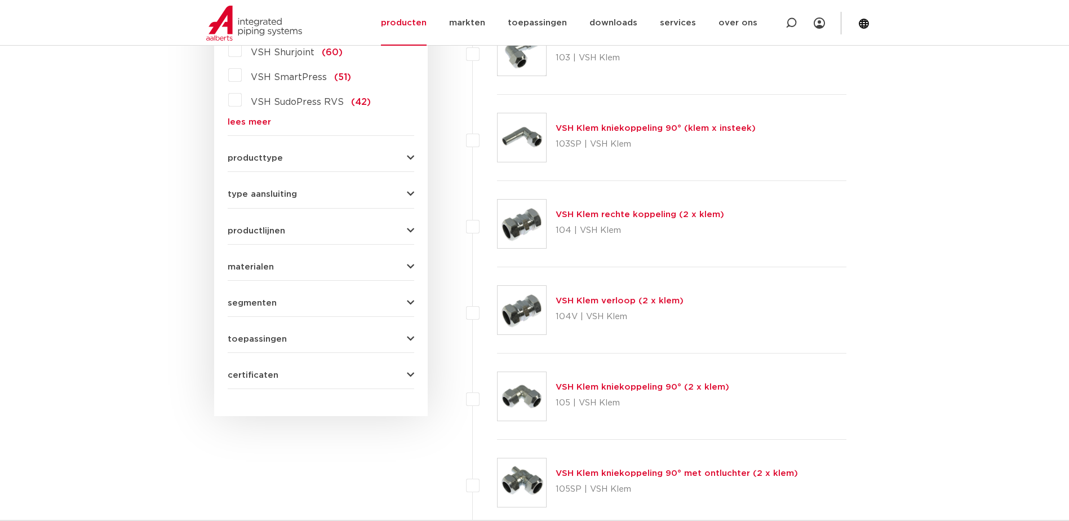
scroll to position [395, 0]
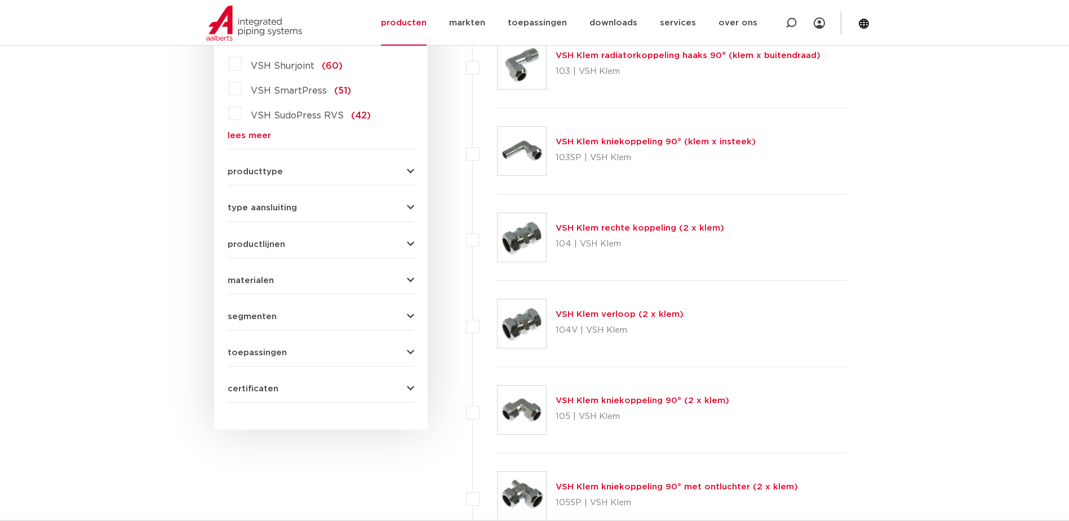
click at [284, 209] on span "type aansluiting" at bounding box center [262, 207] width 69 height 8
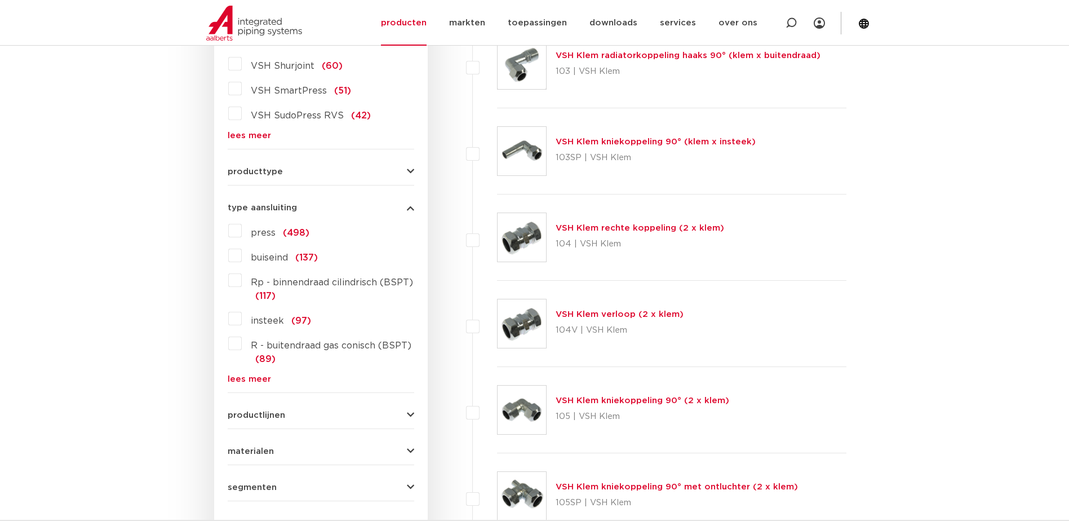
click at [255, 380] on link "lees meer" at bounding box center [321, 379] width 187 height 8
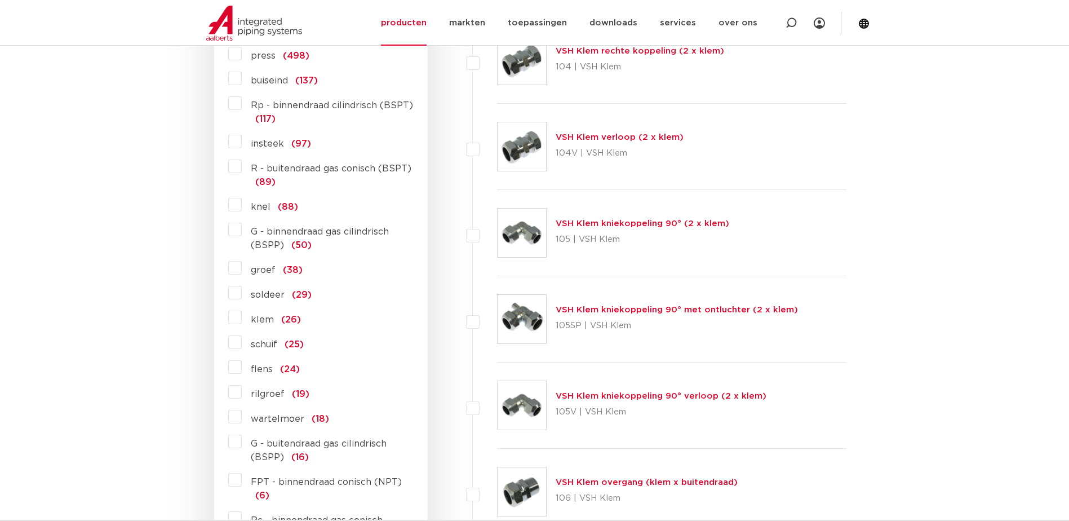
scroll to position [620, 0]
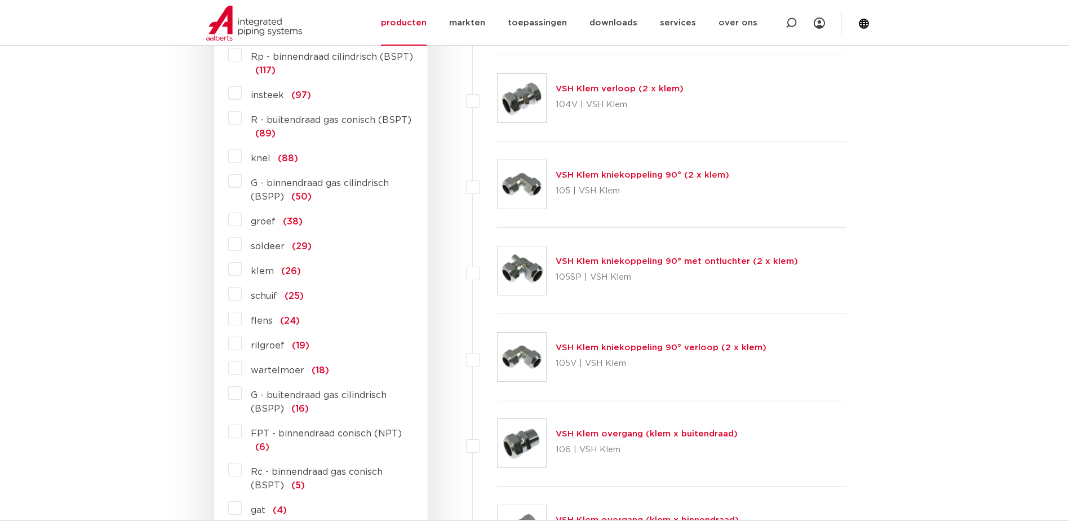
click at [242, 318] on label "flens (24)" at bounding box center [271, 318] width 58 height 18
click at [0, 0] on input "flens (24)" at bounding box center [0, 0] width 0 height 0
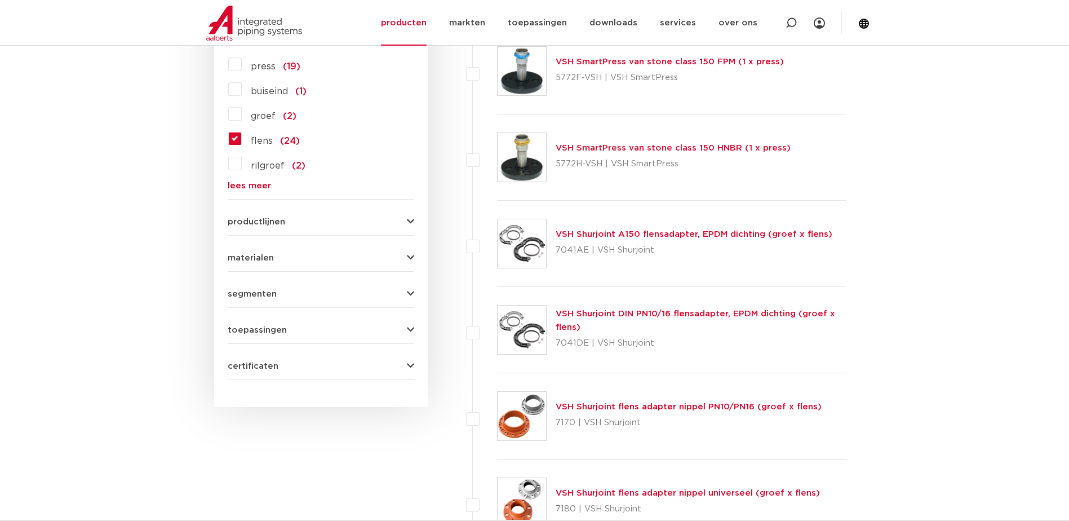
scroll to position [620, 0]
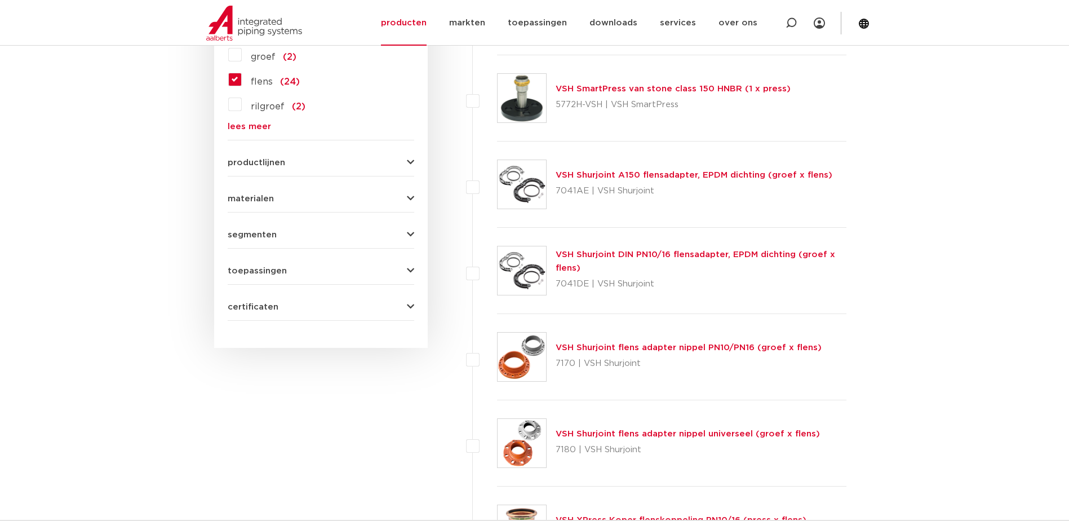
click at [262, 202] on span "materialen" at bounding box center [251, 198] width 46 height 8
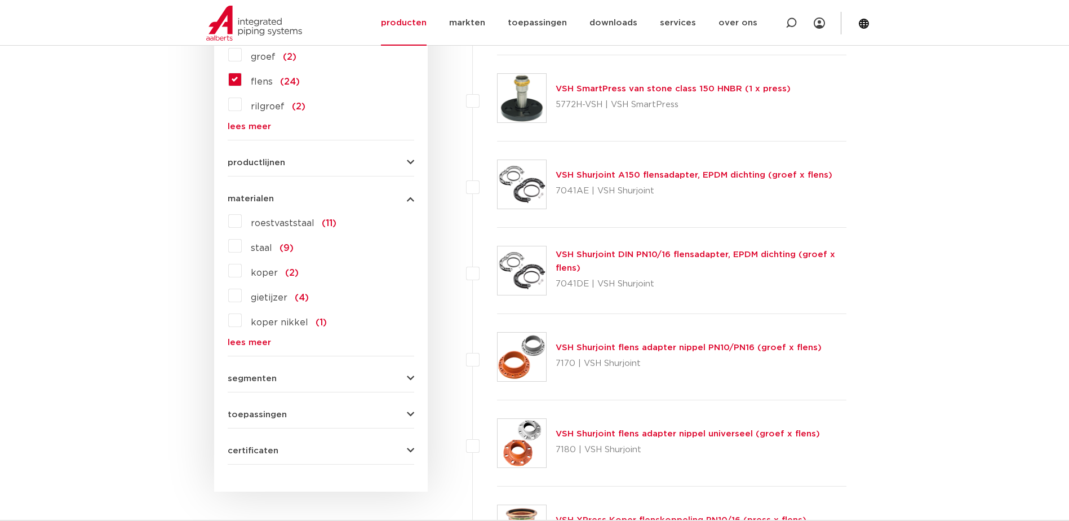
click at [251, 249] on span "staal" at bounding box center [261, 247] width 21 height 9
click at [0, 0] on input "staal (9)" at bounding box center [0, 0] width 0 height 0
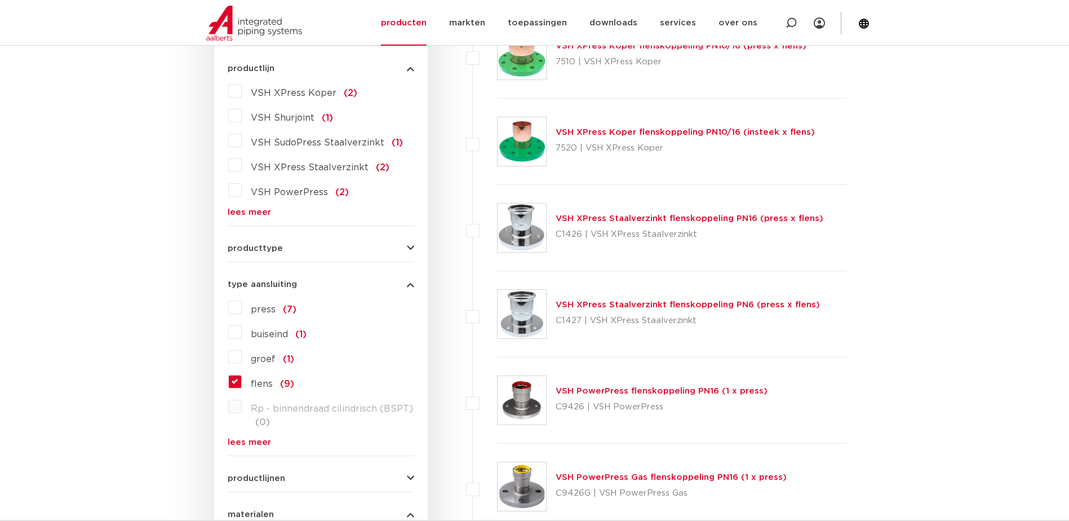
scroll to position [282, 0]
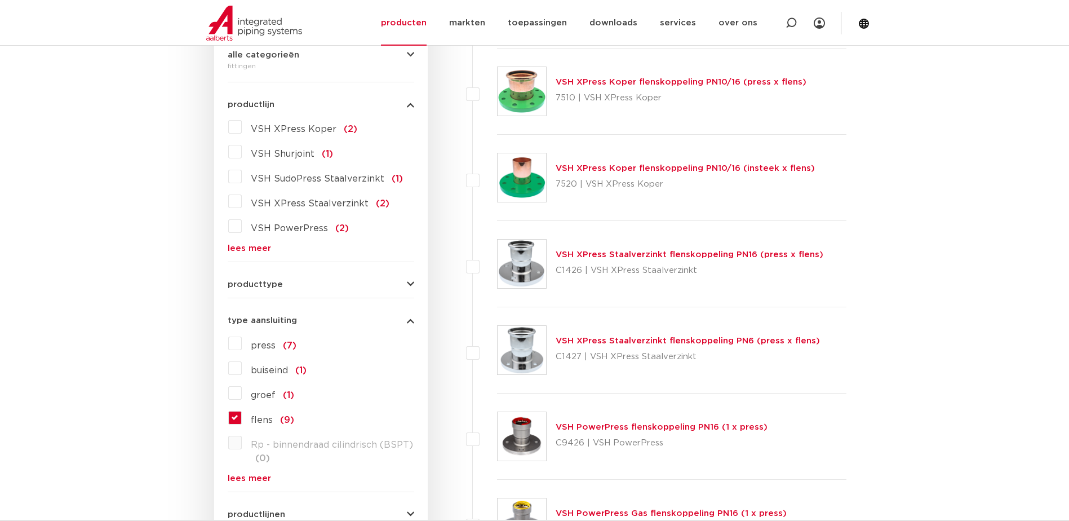
click at [705, 254] on link "VSH XPress Staalverzinkt flenskoppeling PN16 (press x flens)" at bounding box center [690, 254] width 268 height 8
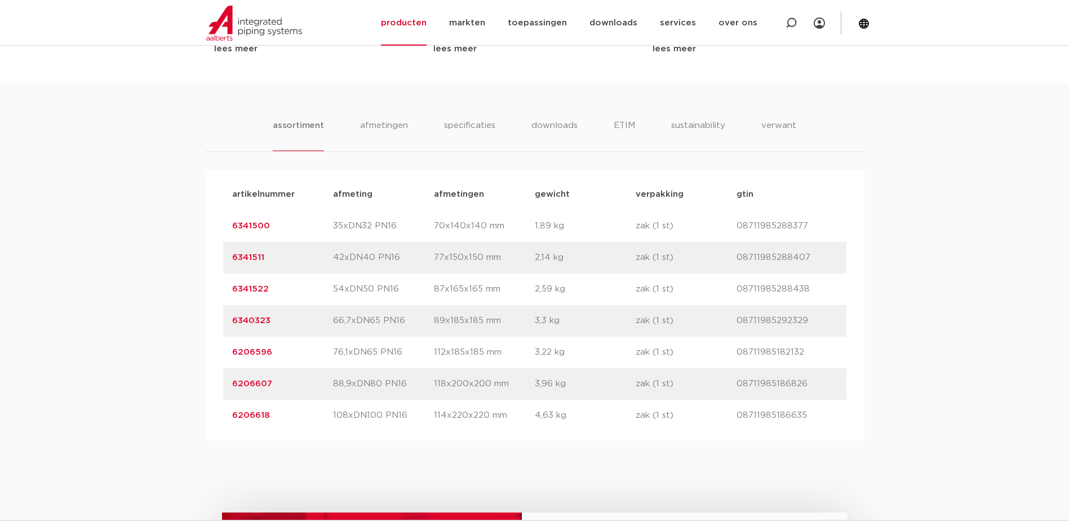
scroll to position [676, 0]
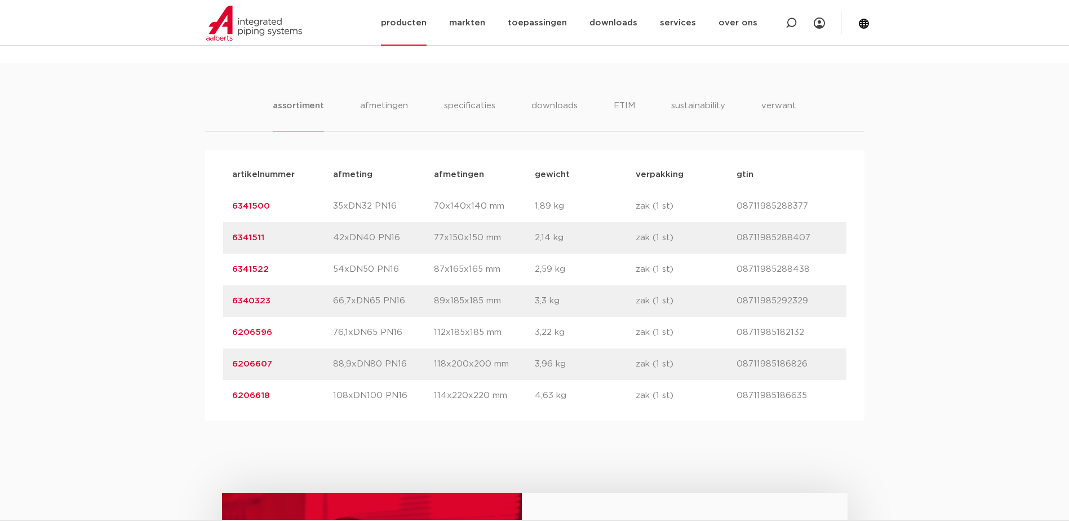
click at [412, 20] on link "producten" at bounding box center [404, 23] width 46 height 46
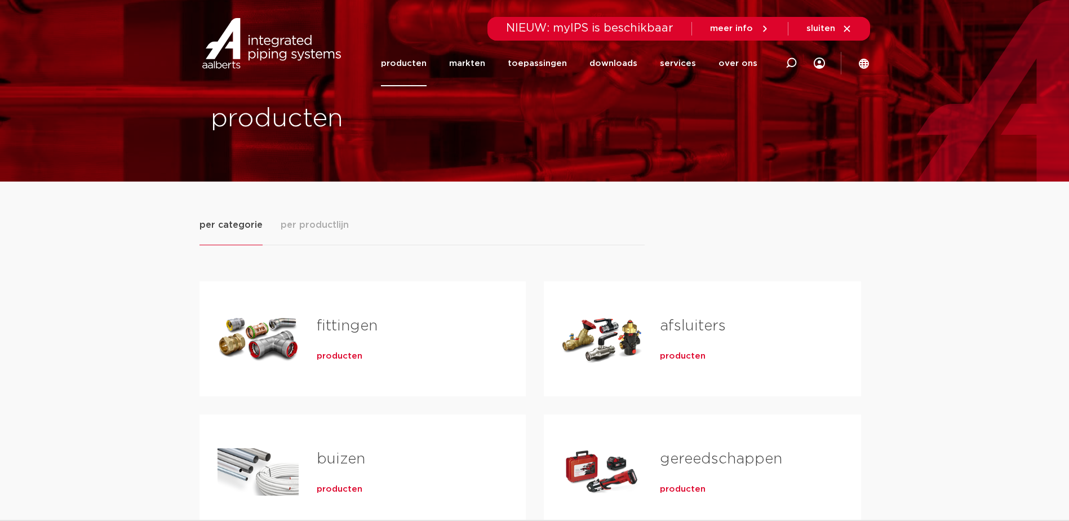
click at [827, 30] on span "sluiten" at bounding box center [821, 28] width 29 height 8
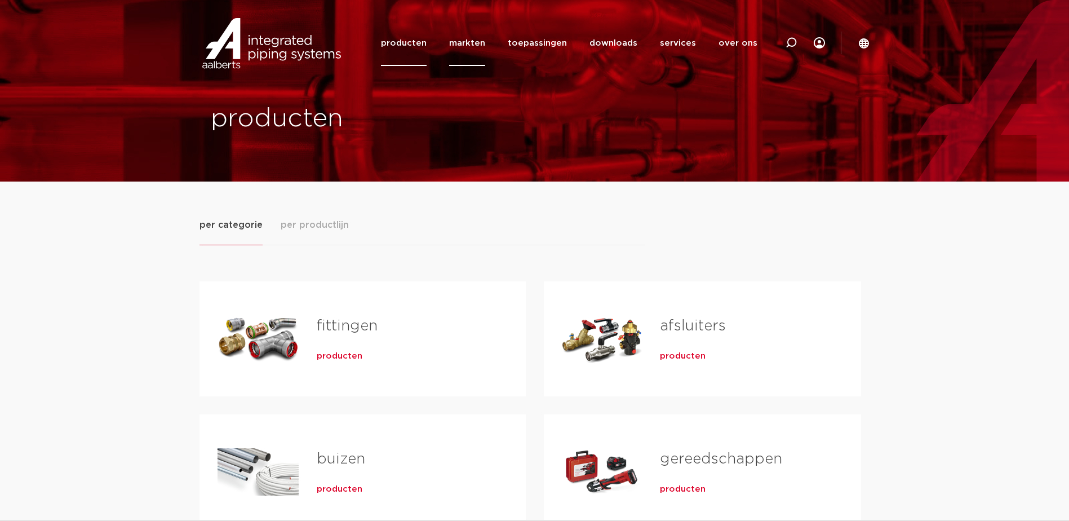
click at [485, 43] on link "markten" at bounding box center [467, 43] width 36 height 46
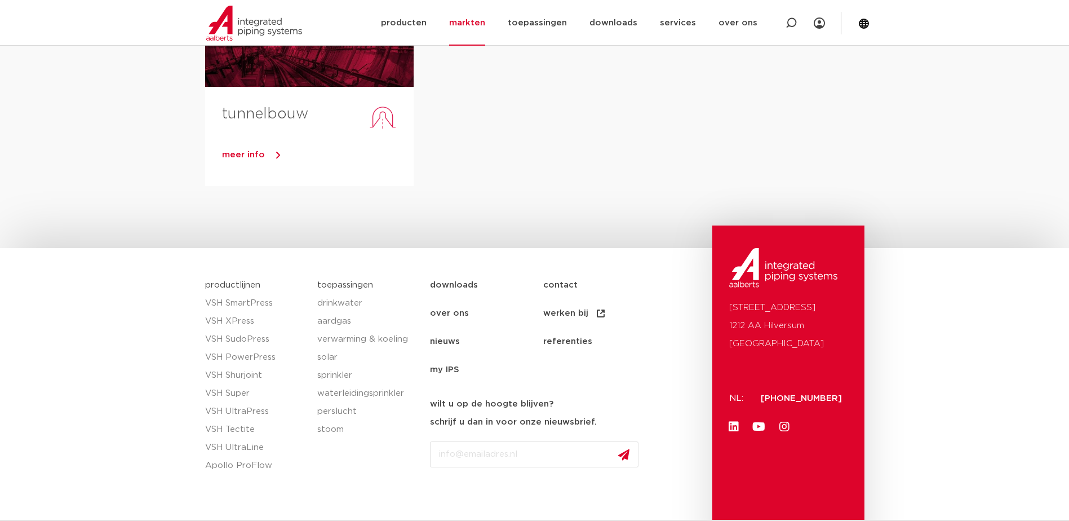
scroll to position [730, 0]
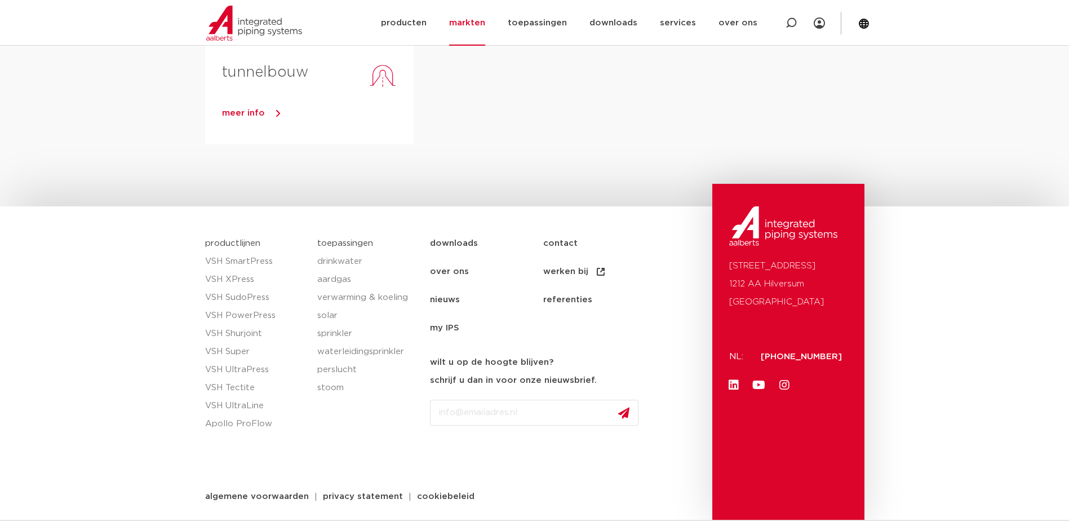
click at [583, 267] on link "werken bij" at bounding box center [599, 272] width 113 height 28
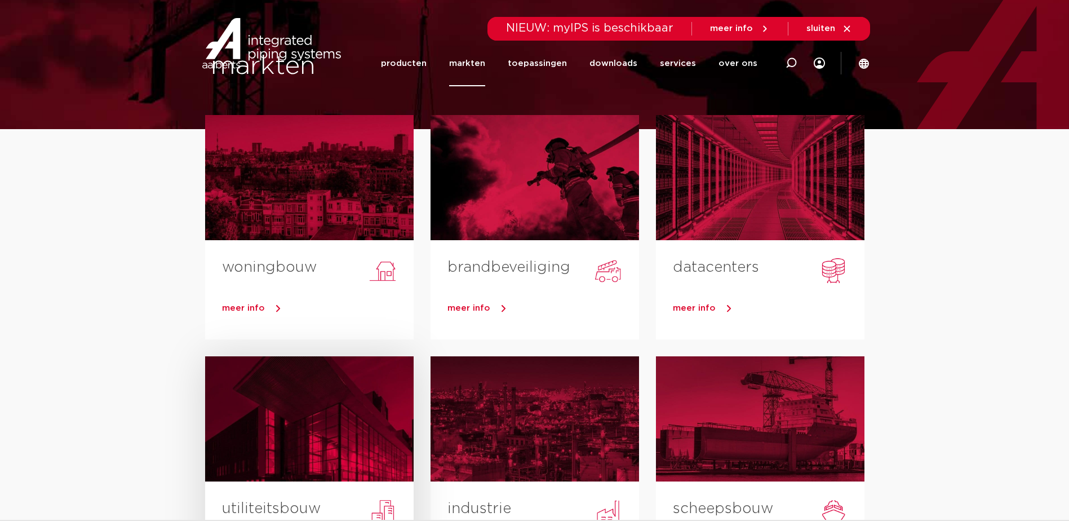
scroll to position [0, 0]
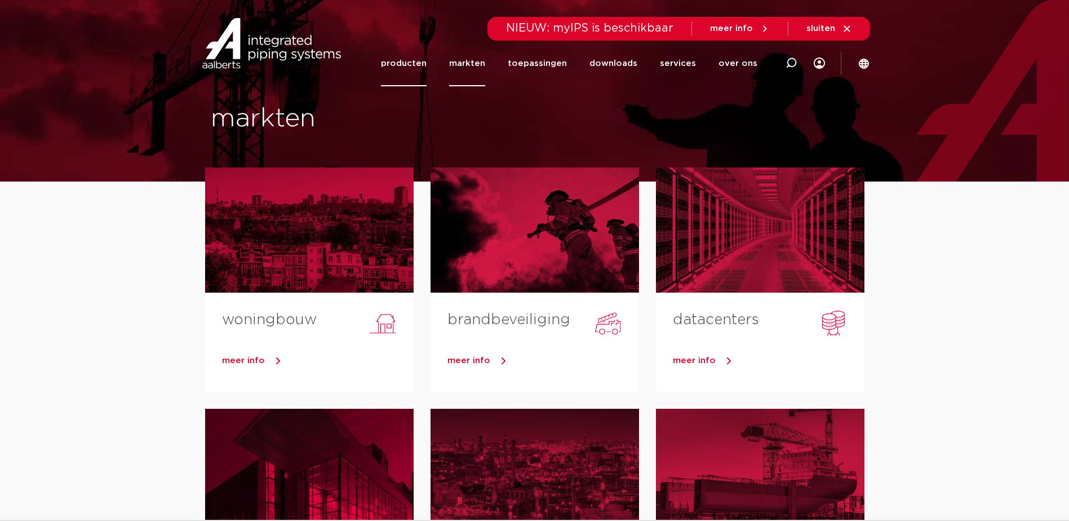
click at [396, 56] on link "producten" at bounding box center [404, 64] width 46 height 46
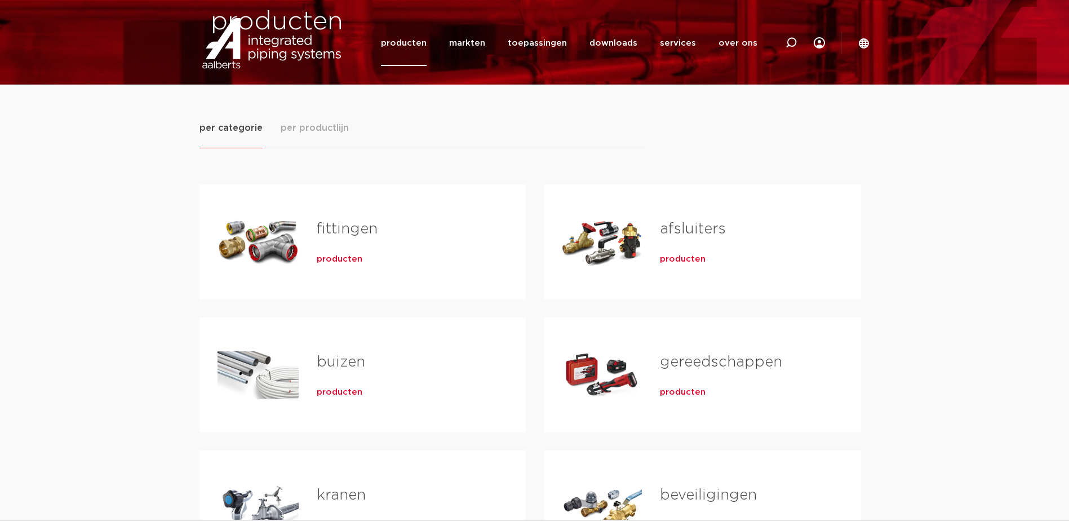
scroll to position [169, 0]
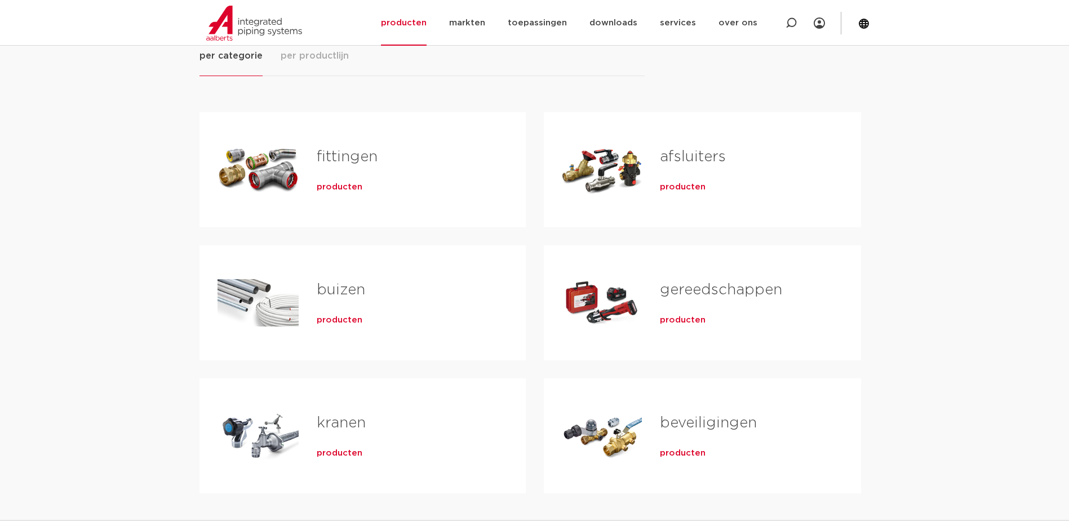
click at [367, 190] on div "producten" at bounding box center [403, 185] width 173 height 16
click at [357, 193] on div "producten" at bounding box center [403, 185] width 173 height 16
click at [356, 191] on span "producten" at bounding box center [340, 186] width 46 height 11
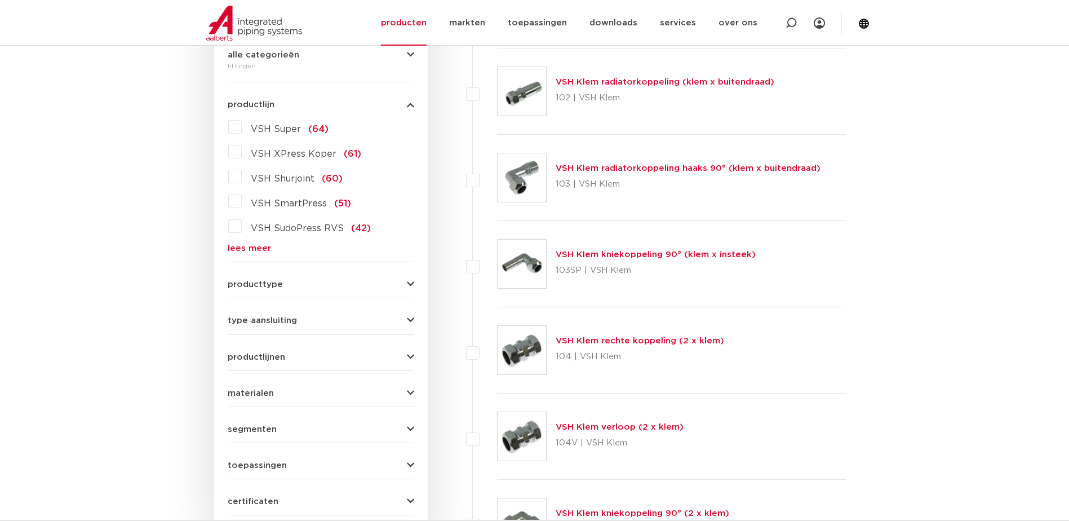
click at [256, 251] on link "lees meer" at bounding box center [321, 248] width 187 height 8
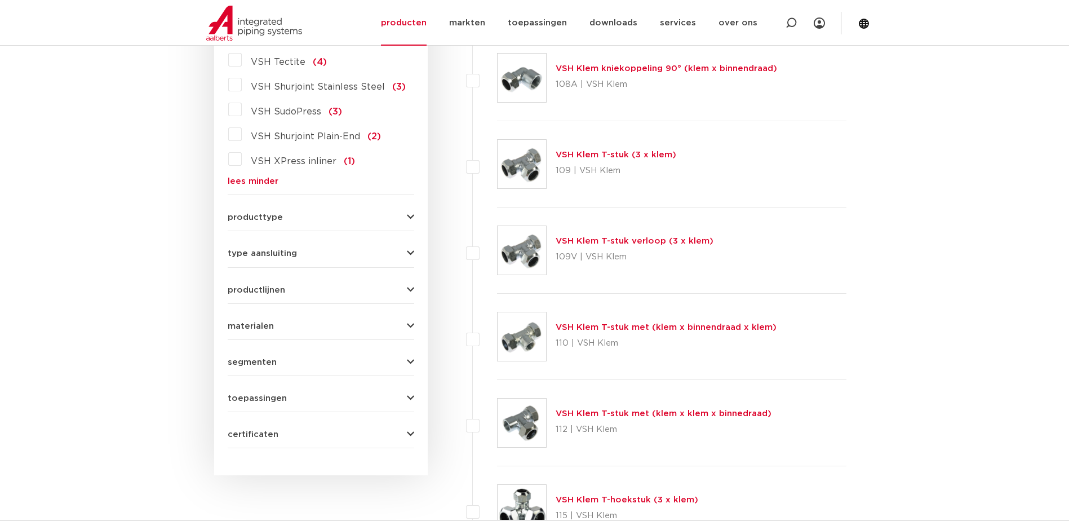
scroll to position [1240, 0]
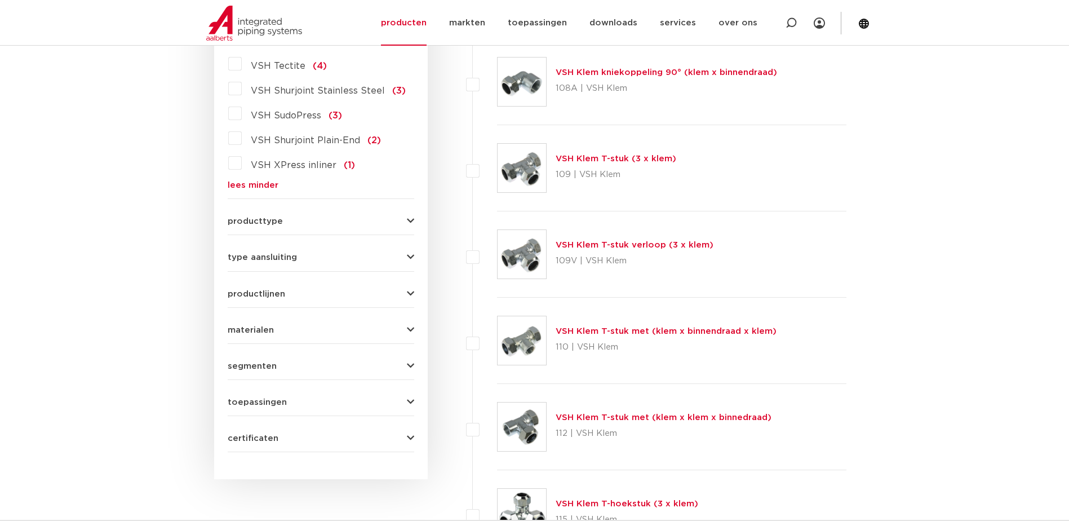
click at [282, 253] on span "type aansluiting" at bounding box center [262, 257] width 69 height 8
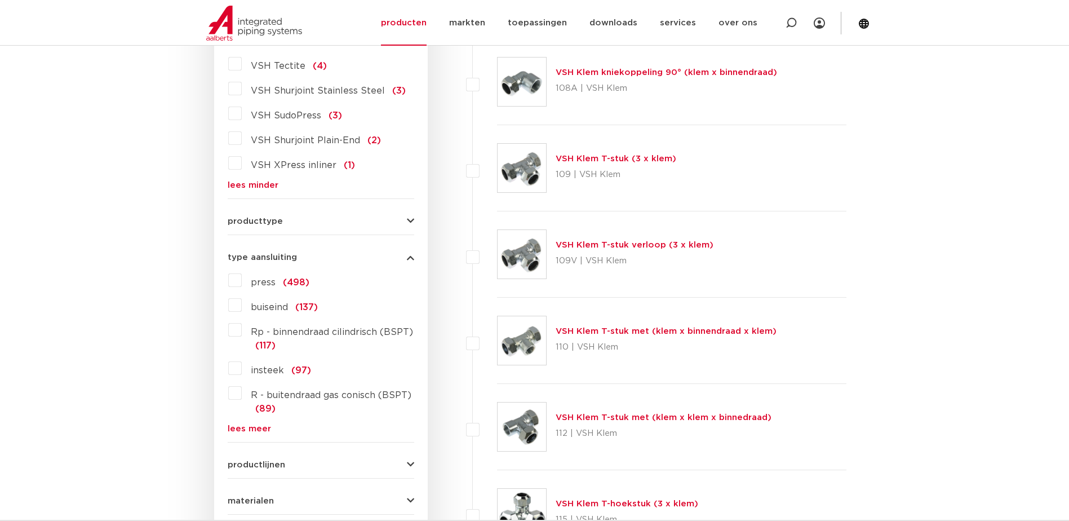
click at [250, 424] on link "lees meer" at bounding box center [321, 428] width 187 height 8
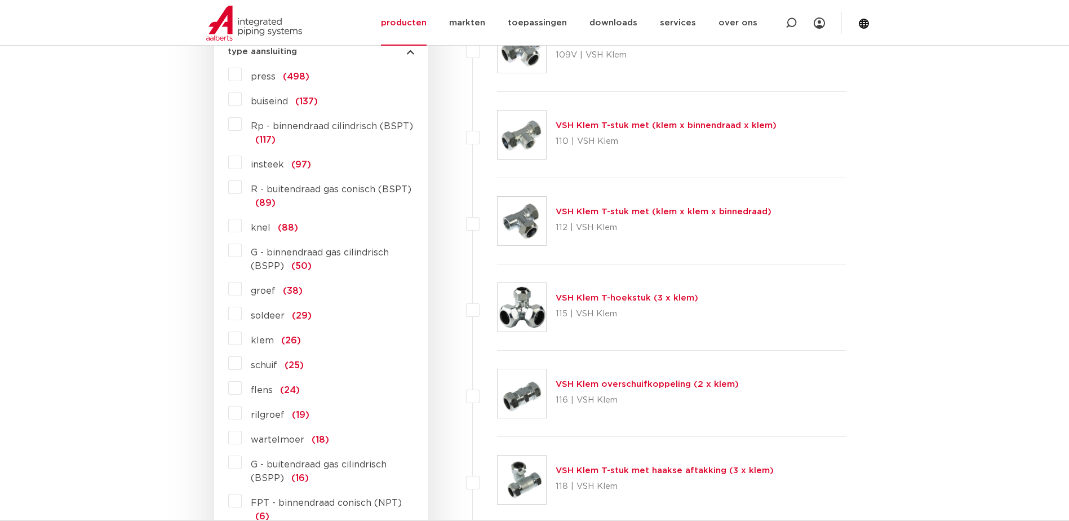
scroll to position [1465, 0]
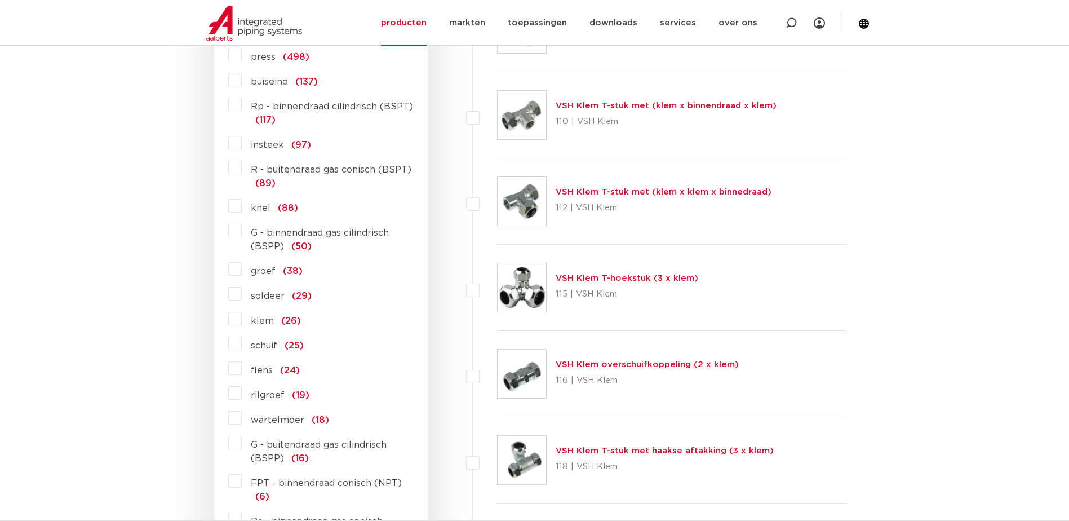
click at [259, 366] on span "flens" at bounding box center [262, 370] width 22 height 9
click at [0, 0] on input "flens (24)" at bounding box center [0, 0] width 0 height 0
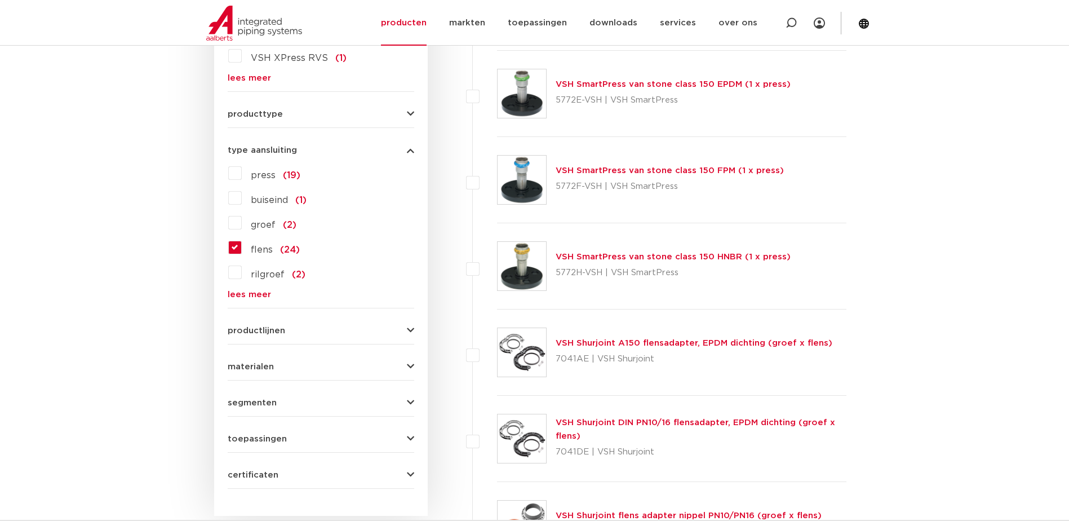
scroll to position [507, 0]
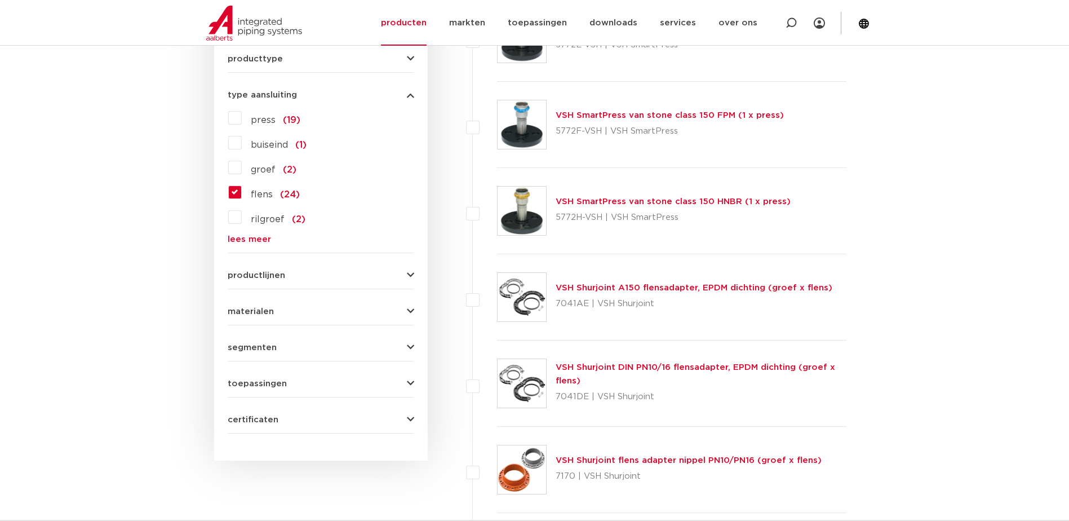
click at [258, 313] on span "materialen" at bounding box center [251, 311] width 46 height 8
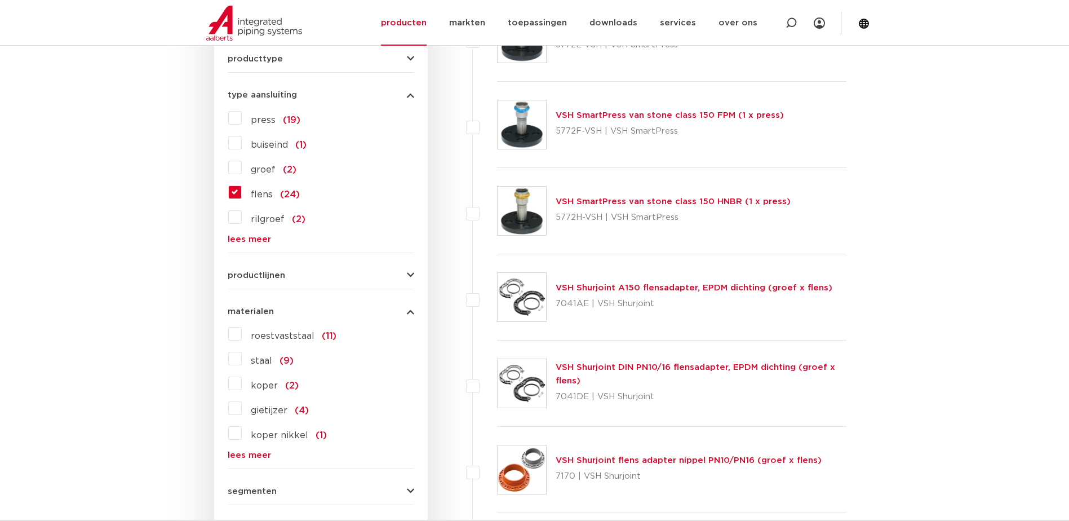
click at [262, 309] on span "materialen" at bounding box center [251, 311] width 46 height 8
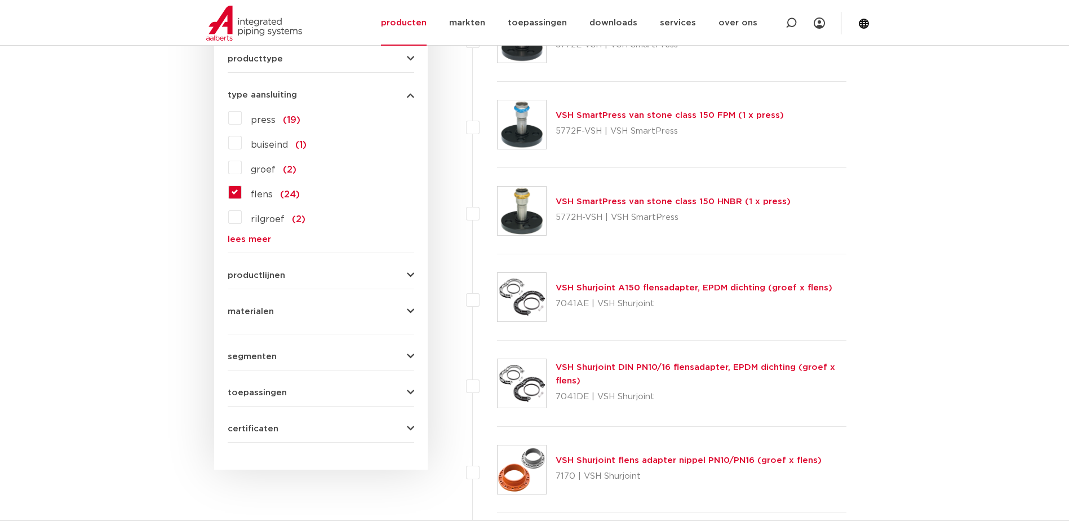
click at [262, 309] on span "materialen" at bounding box center [251, 311] width 46 height 8
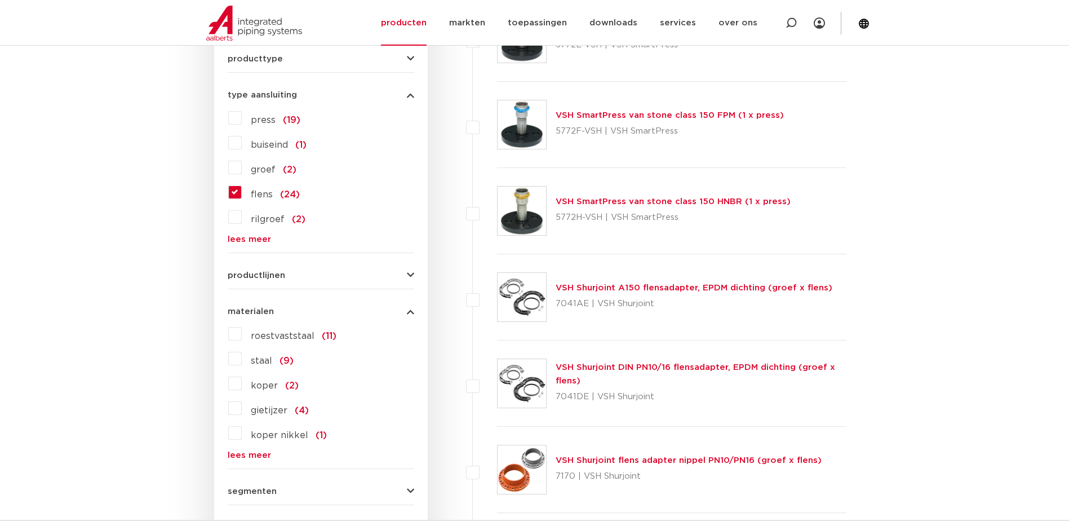
click at [242, 358] on label "staal (9)" at bounding box center [268, 358] width 52 height 18
click at [0, 0] on input "staal (9)" at bounding box center [0, 0] width 0 height 0
click at [271, 307] on span "materialen" at bounding box center [251, 311] width 46 height 8
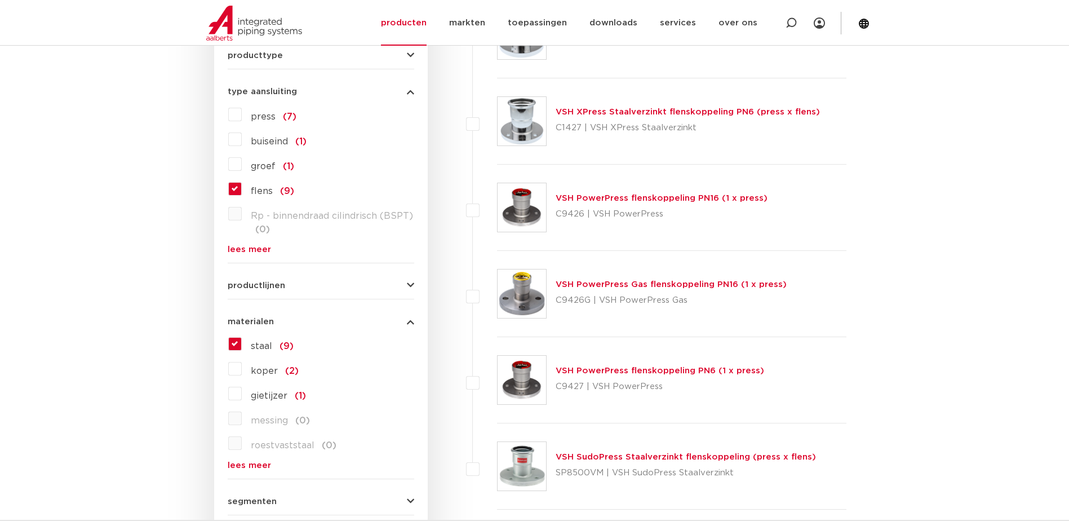
scroll to position [715, 0]
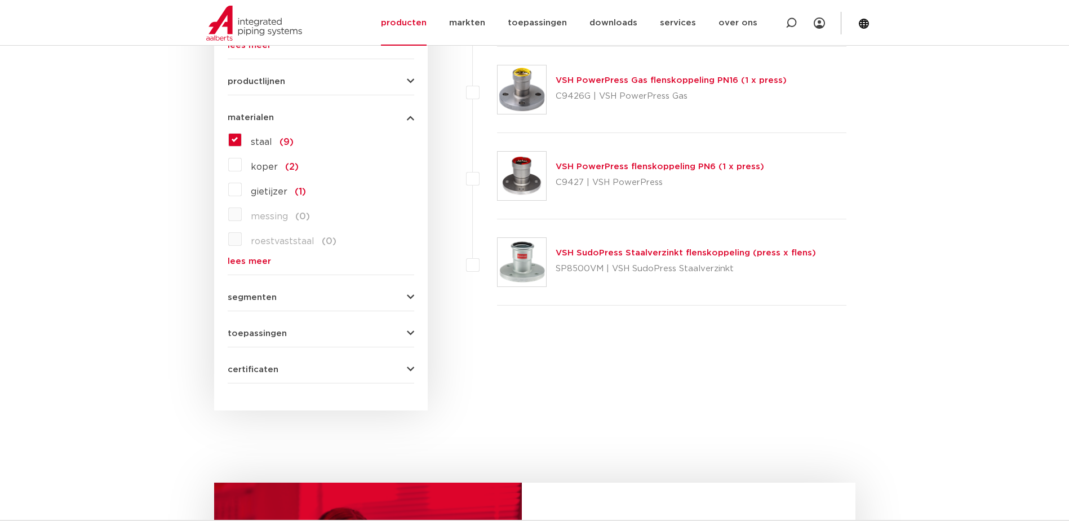
click at [273, 300] on span "segmenten" at bounding box center [252, 297] width 49 height 8
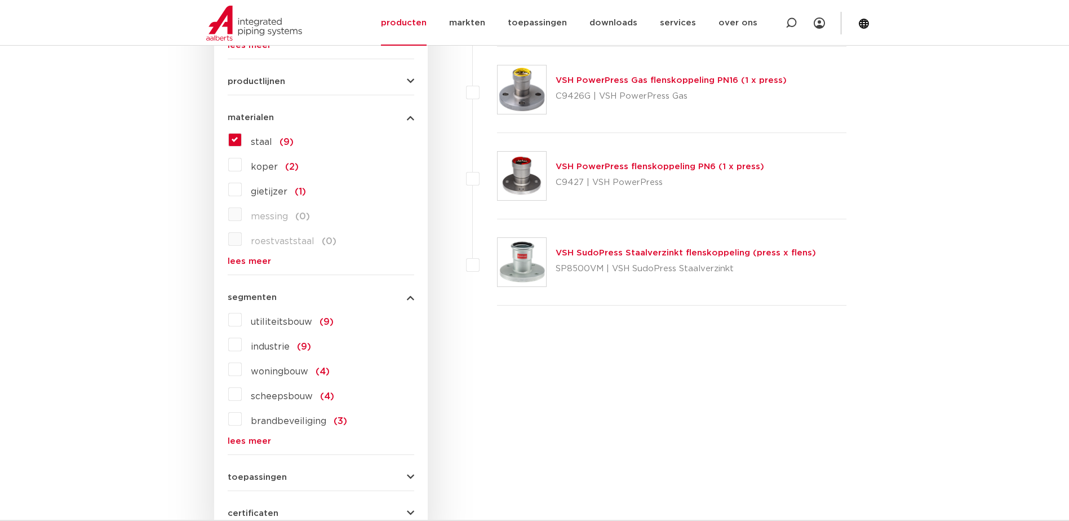
click at [277, 296] on button "segmenten" at bounding box center [321, 297] width 187 height 8
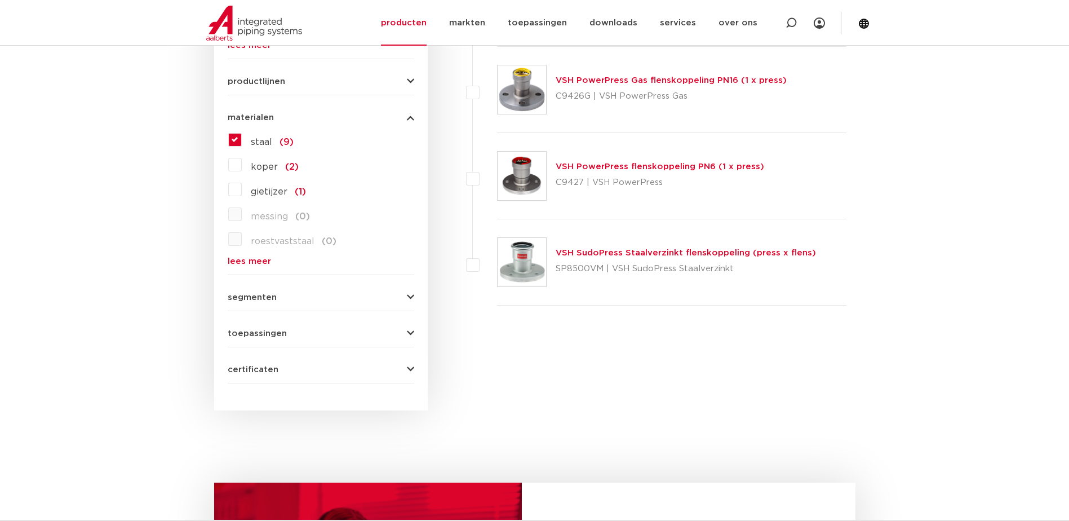
click at [280, 334] on span "toepassingen" at bounding box center [257, 333] width 59 height 8
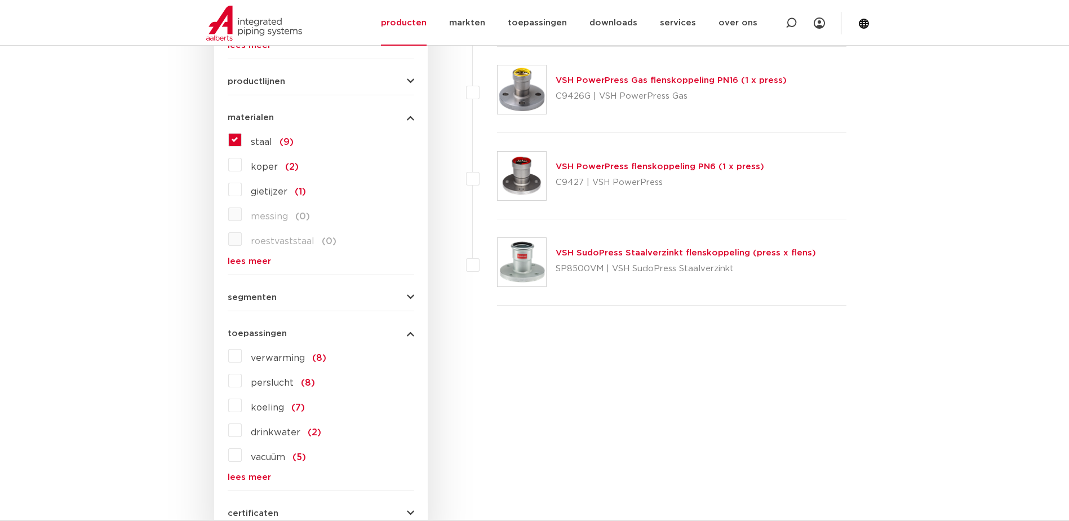
click at [282, 355] on span "verwarming" at bounding box center [278, 357] width 54 height 9
click at [0, 0] on input "verwarming (8)" at bounding box center [0, 0] width 0 height 0
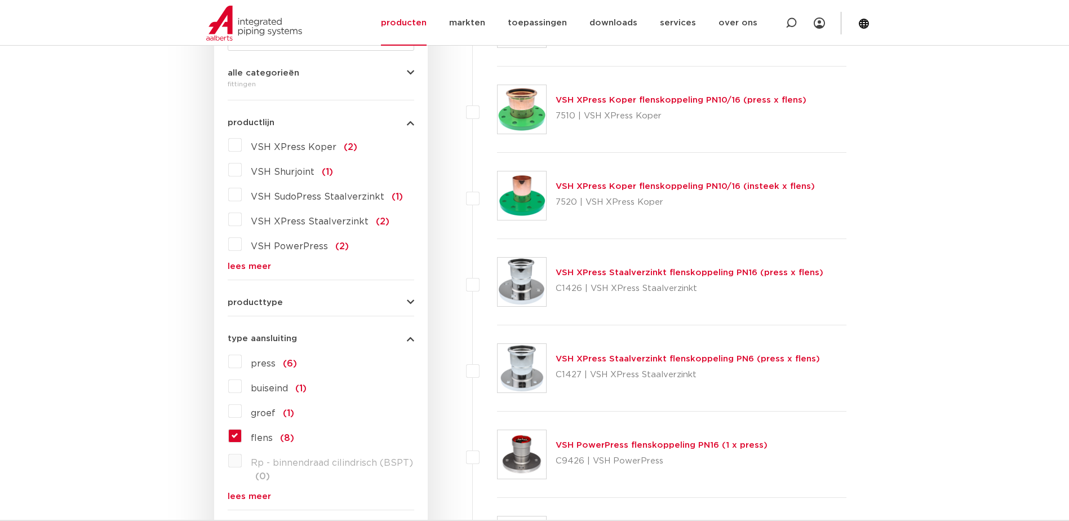
scroll to position [207, 0]
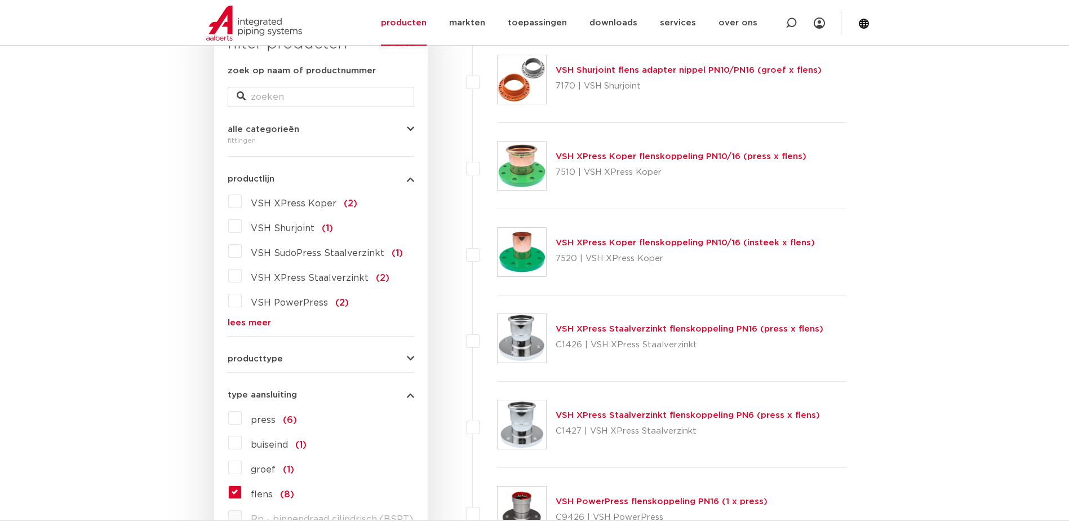
click at [662, 417] on link "VSH XPress Staalverzinkt flenskoppeling PN6 (press x flens)" at bounding box center [688, 415] width 264 height 8
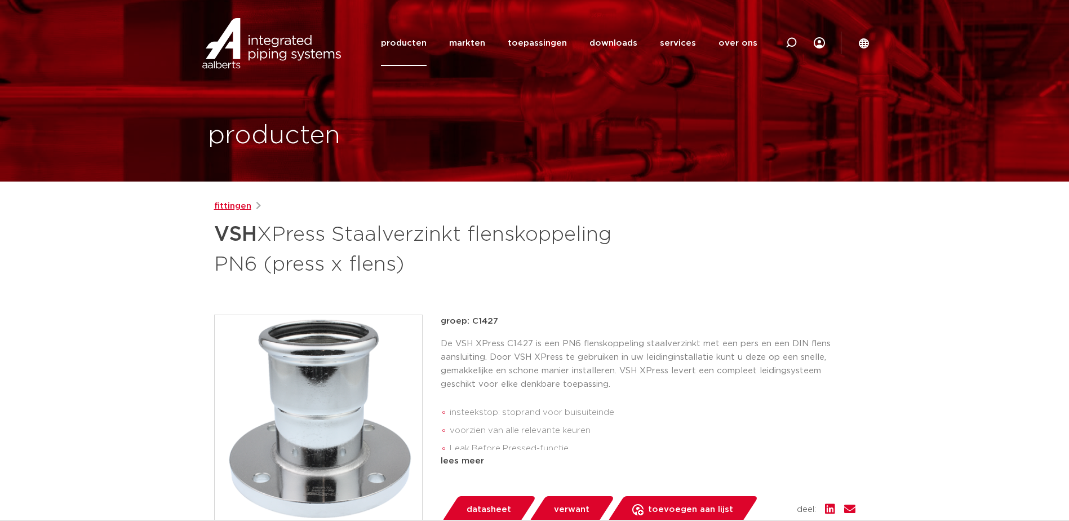
click at [242, 206] on link "fittingen" at bounding box center [232, 207] width 37 height 14
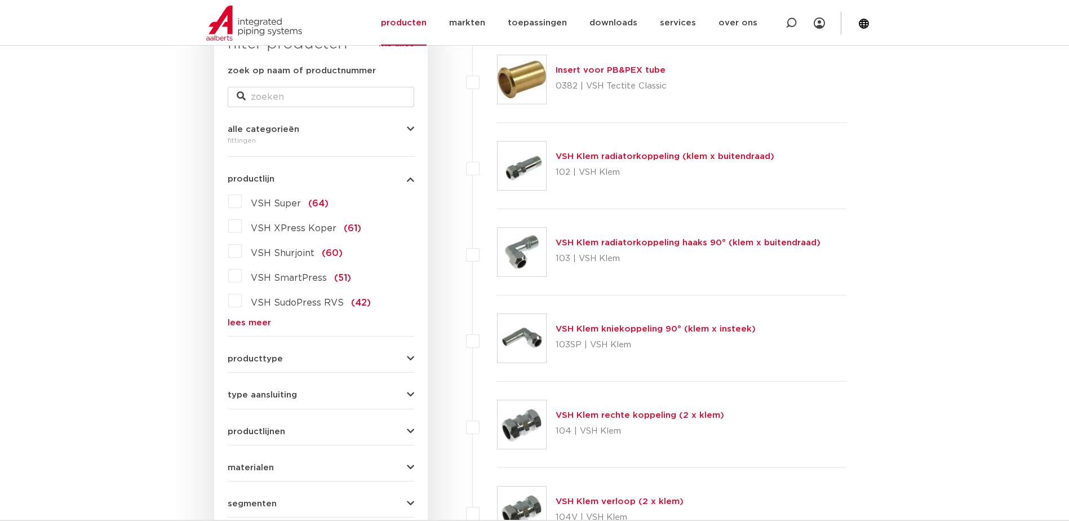
click at [272, 228] on span "VSH XPress Koper" at bounding box center [294, 228] width 86 height 9
click at [0, 0] on input "VSH XPress Koper (61)" at bounding box center [0, 0] width 0 height 0
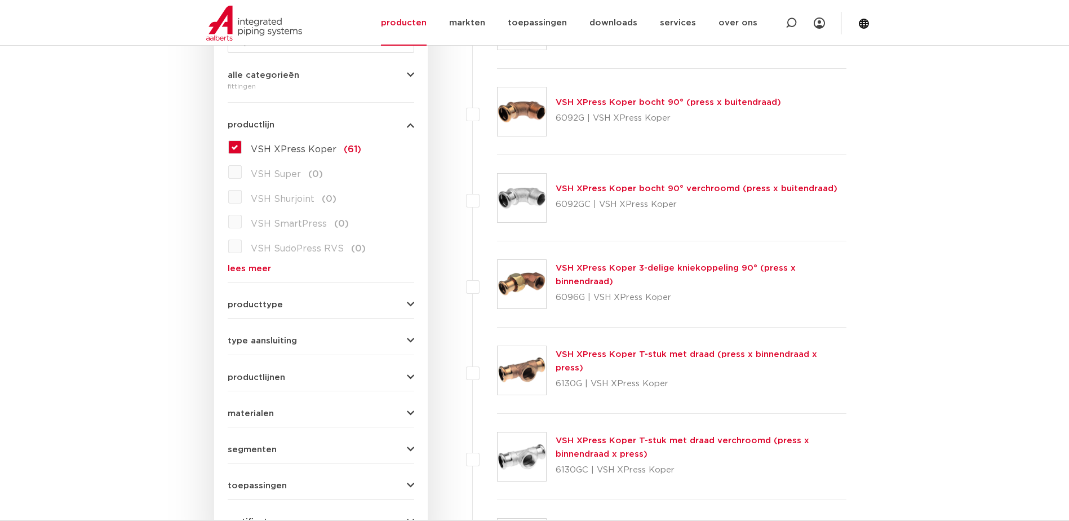
scroll to position [196, 0]
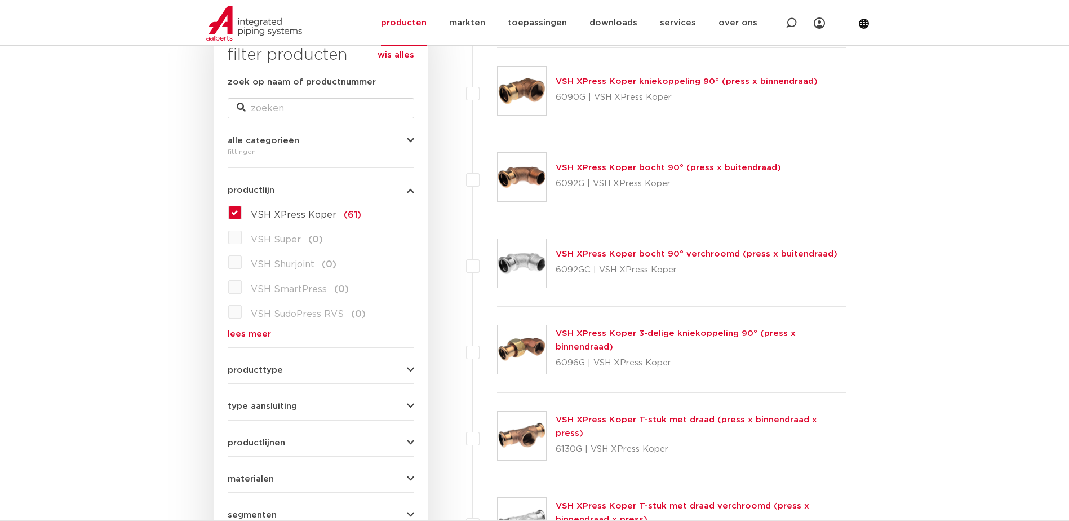
click at [242, 210] on label "VSH XPress Koper (61)" at bounding box center [301, 212] width 119 height 18
click at [0, 0] on input "VSH XPress Koper (61)" at bounding box center [0, 0] width 0 height 0
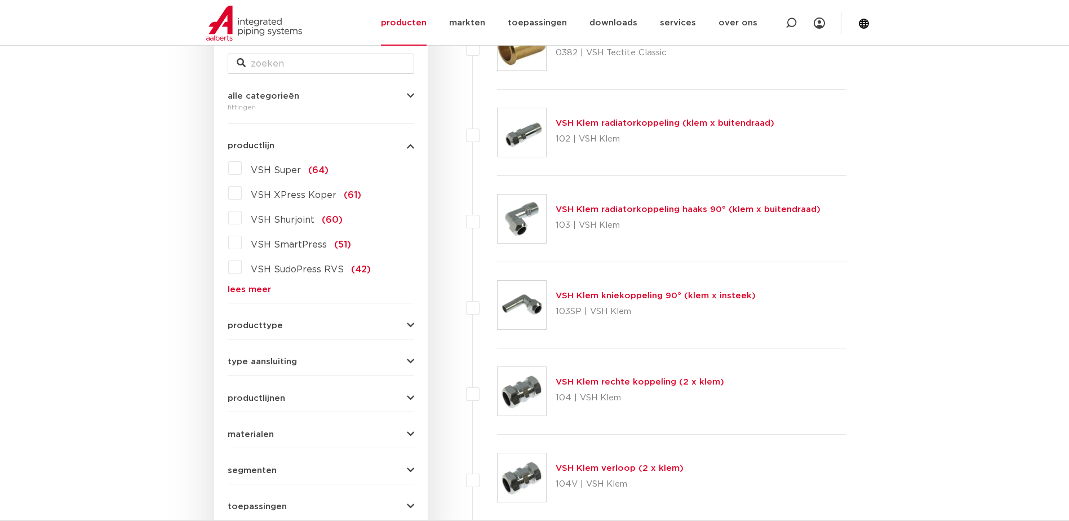
click at [253, 289] on link "lees meer" at bounding box center [321, 289] width 187 height 8
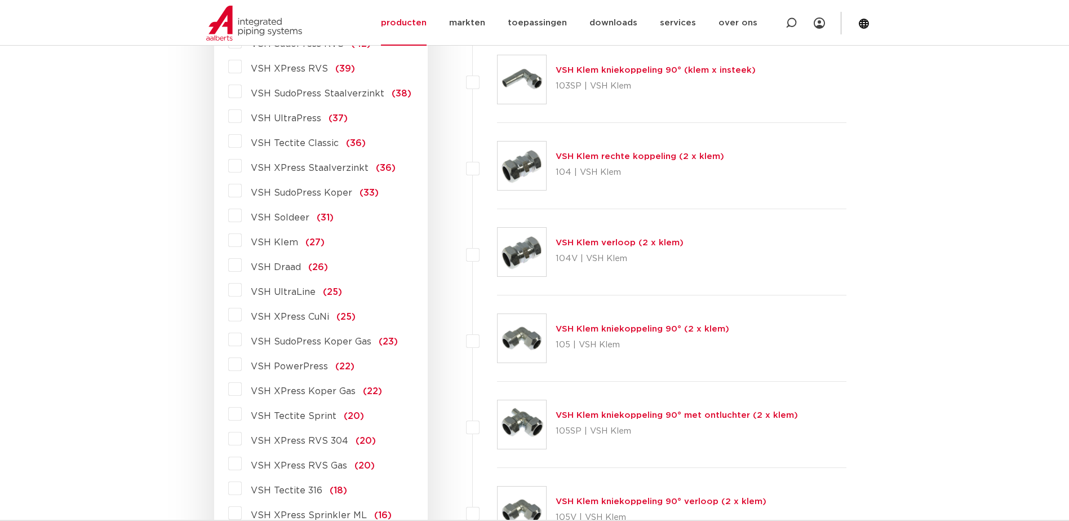
scroll to position [241, 0]
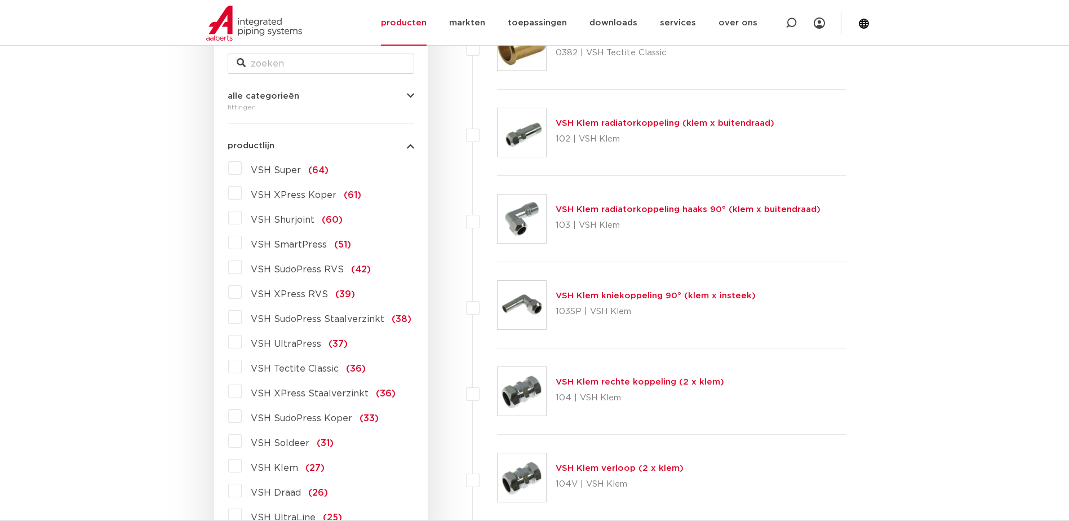
click at [254, 143] on span "productlijn" at bounding box center [251, 145] width 47 height 8
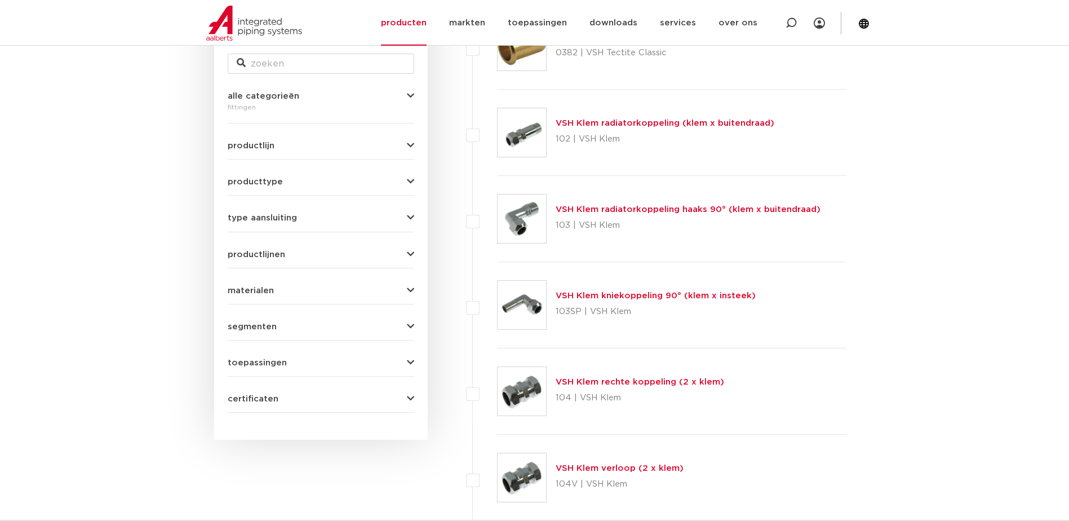
click at [256, 318] on div "segmenten utiliteitsbouw (873) industrie (737) woningbouw (351) scheepsbouw (19…" at bounding box center [321, 321] width 187 height 17
click at [277, 219] on span "type aansluiting" at bounding box center [262, 218] width 69 height 8
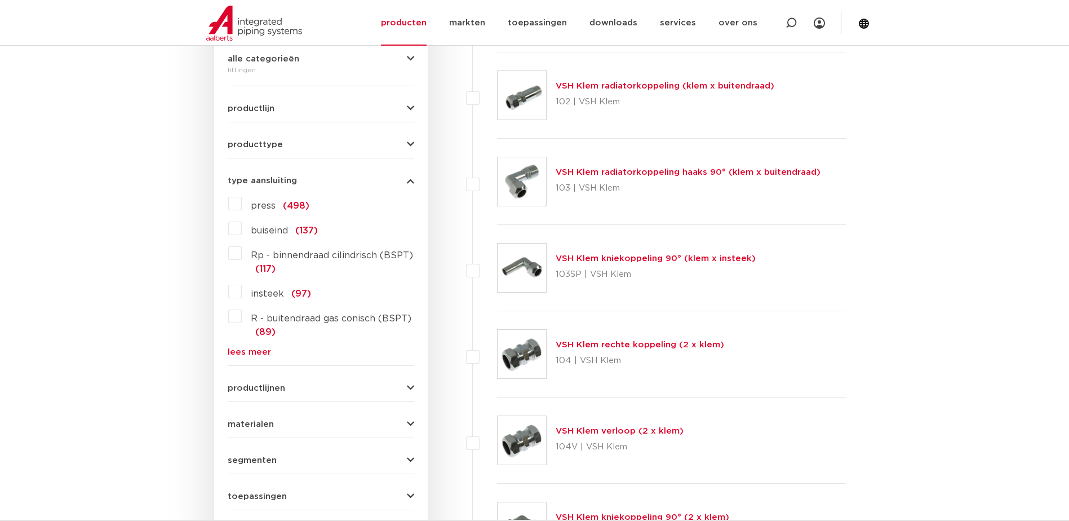
scroll to position [297, 0]
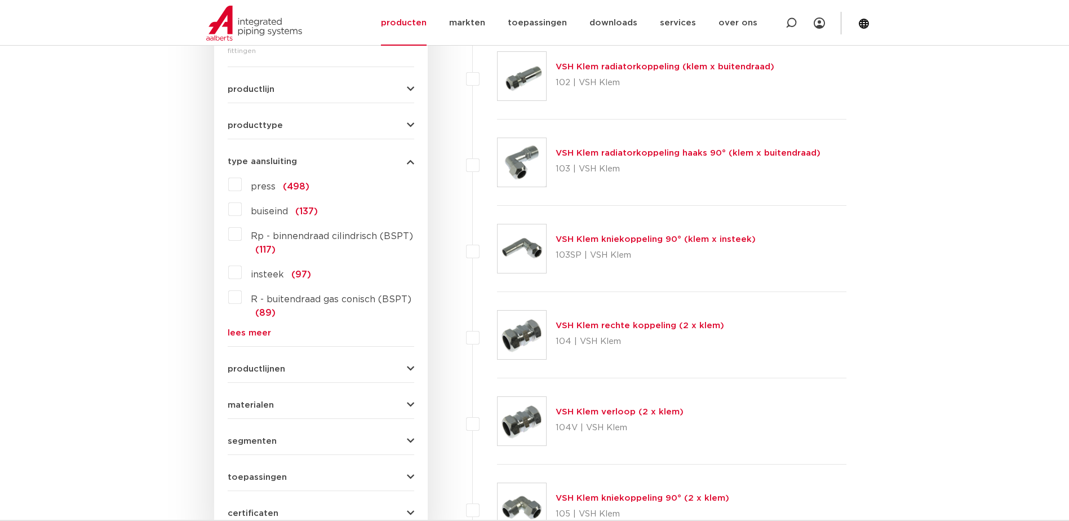
click at [255, 336] on form "zoek op naam of productnummer alle categorieën fittingen fittingen afsluiters b…" at bounding box center [321, 251] width 187 height 552
click at [255, 336] on link "lees meer" at bounding box center [321, 333] width 187 height 8
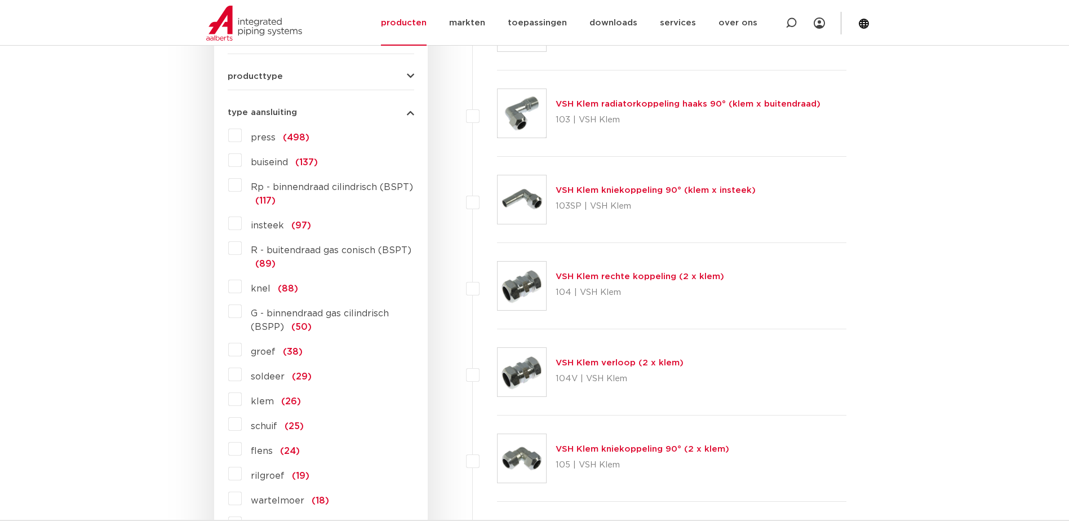
scroll to position [410, 0]
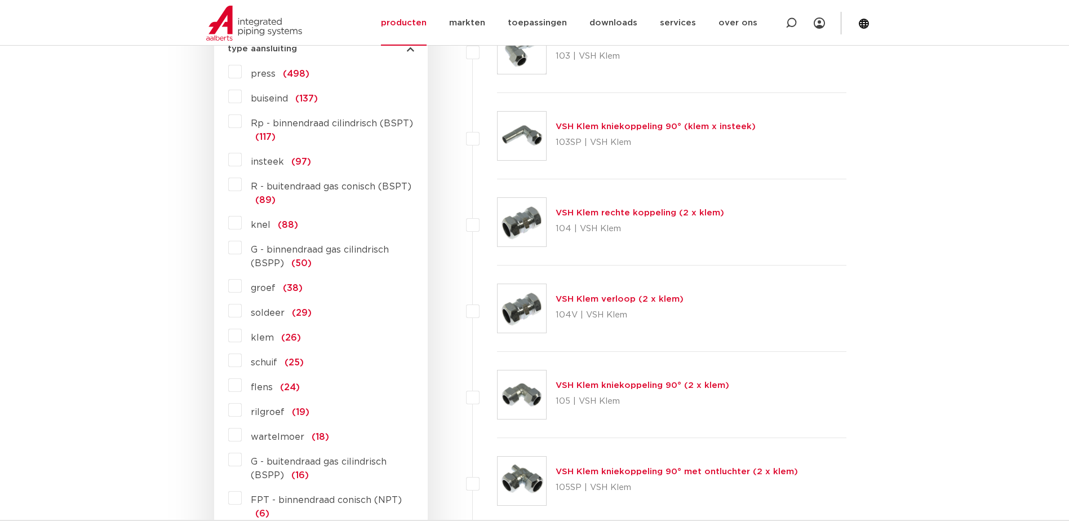
click at [242, 388] on label "flens (24)" at bounding box center [271, 385] width 58 height 18
click at [0, 0] on input "flens (24)" at bounding box center [0, 0] width 0 height 0
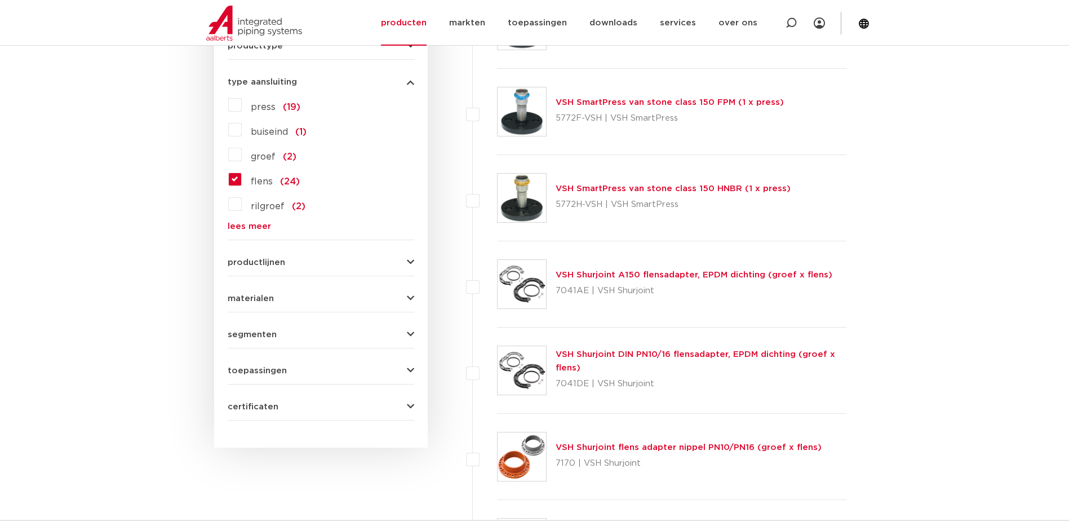
scroll to position [522, 0]
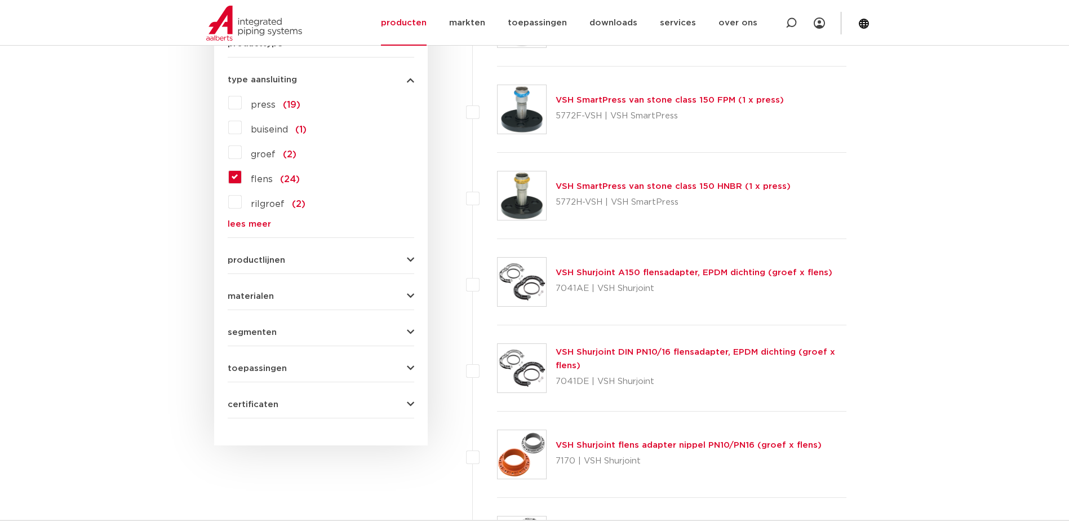
click at [260, 364] on span "toepassingen" at bounding box center [257, 368] width 59 height 8
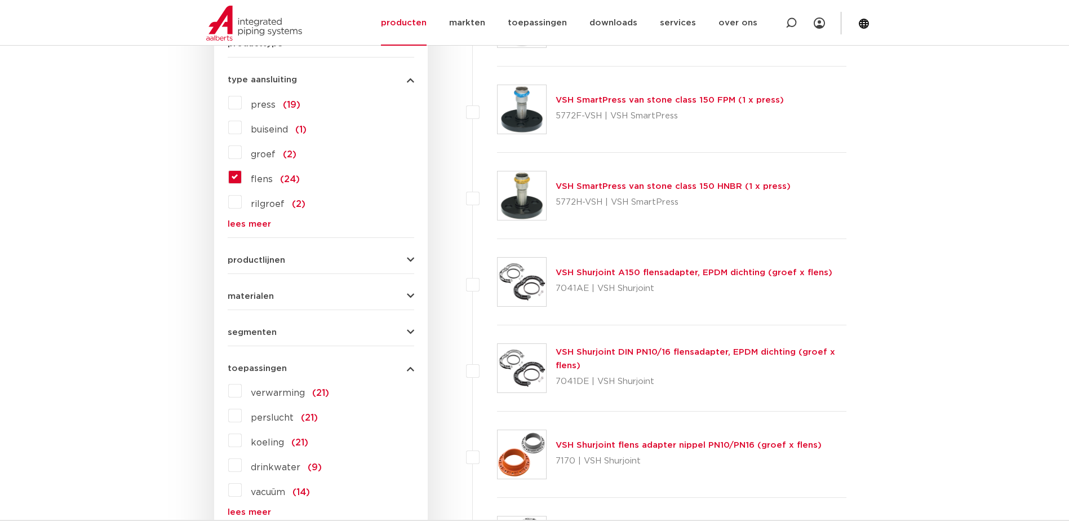
click at [275, 398] on label "verwarming (21)" at bounding box center [285, 391] width 87 height 18
click at [0, 0] on input "verwarming (21)" at bounding box center [0, 0] width 0 height 0
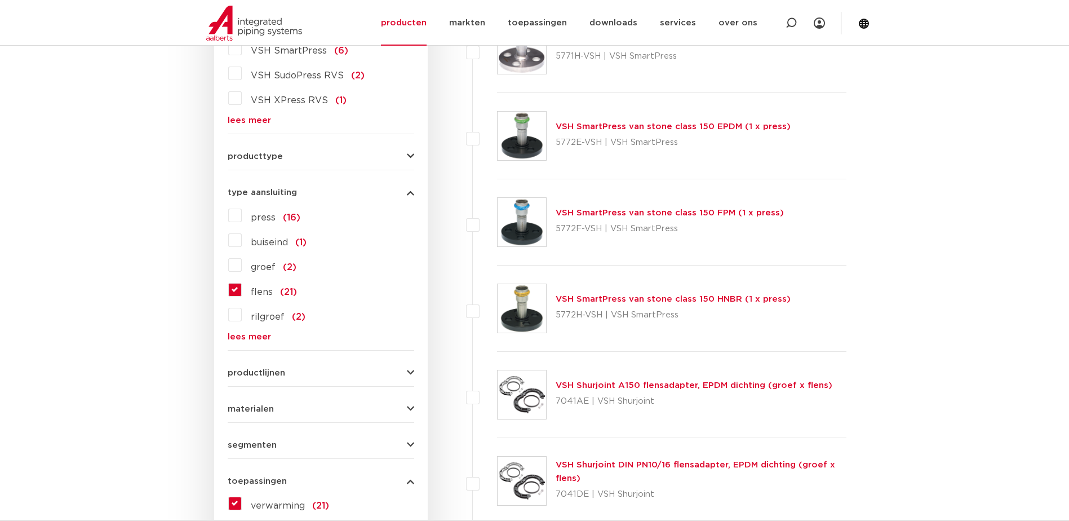
scroll to position [579, 0]
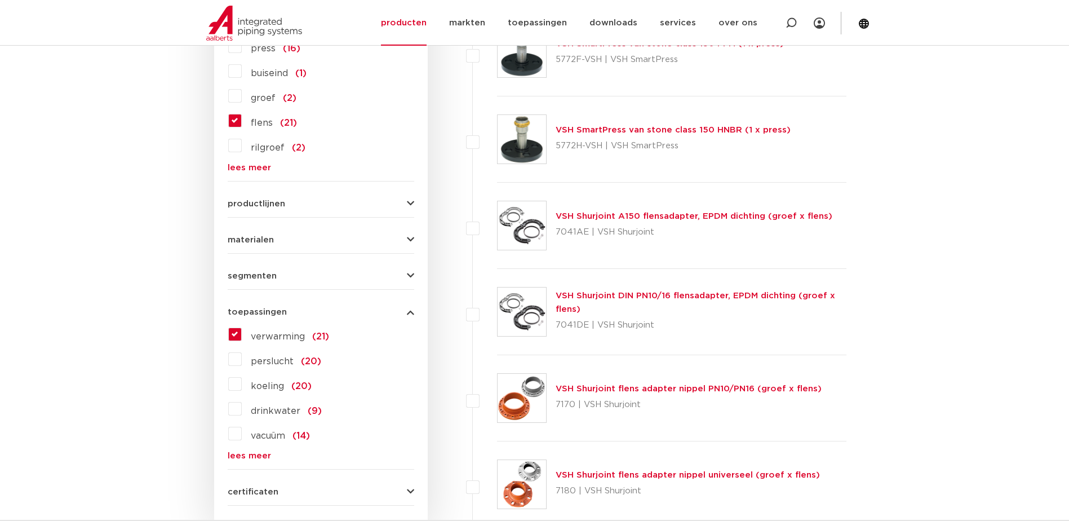
click at [271, 240] on span "materialen" at bounding box center [251, 240] width 46 height 8
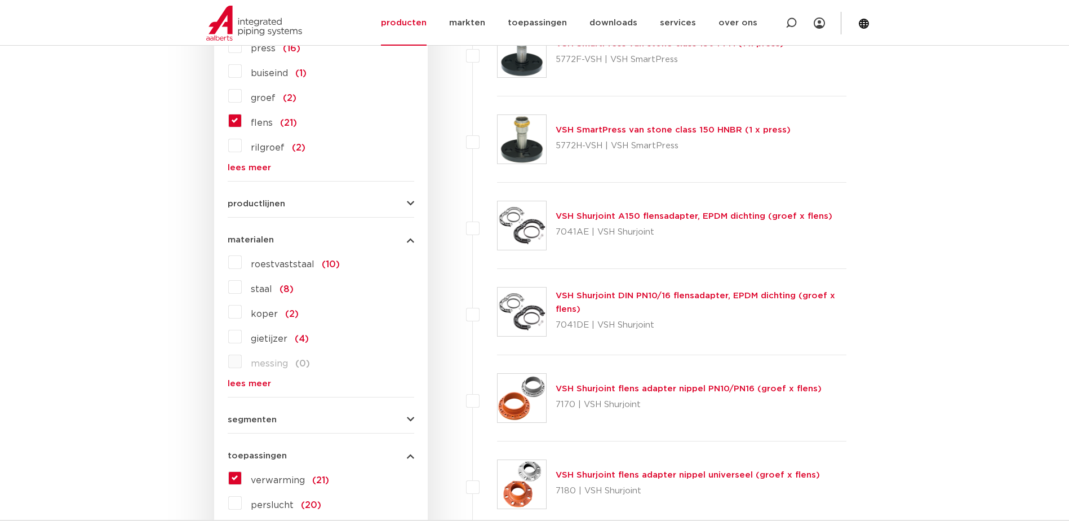
click at [252, 287] on span "staal" at bounding box center [261, 289] width 21 height 9
click at [0, 0] on input "staal (8)" at bounding box center [0, 0] width 0 height 0
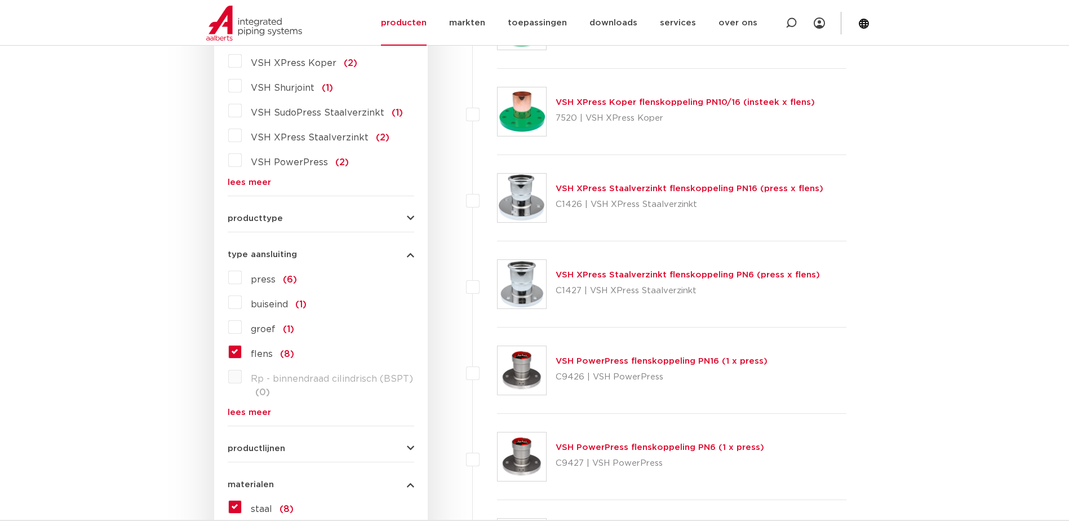
scroll to position [291, 0]
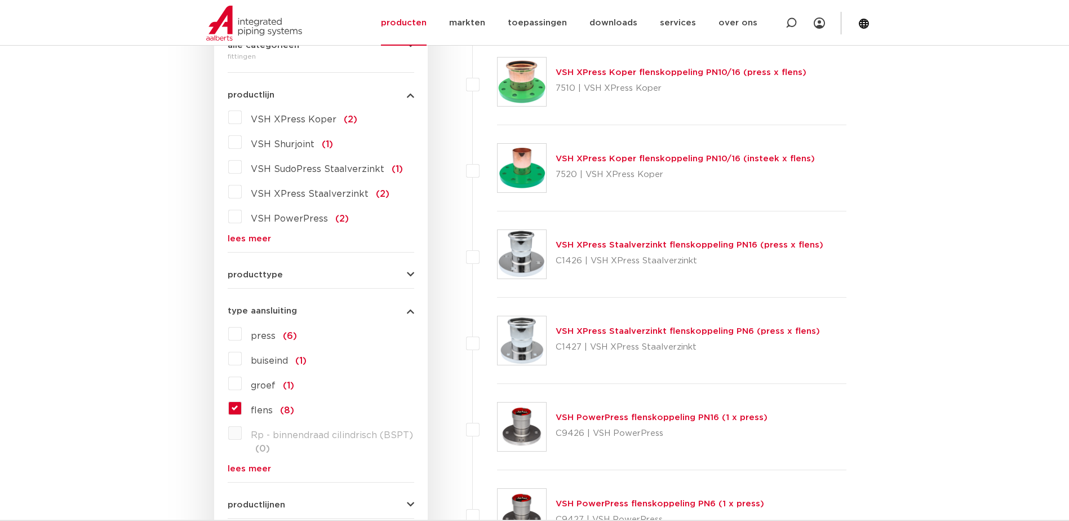
click at [711, 243] on link "VSH XPress Staalverzinkt flenskoppeling PN16 (press x flens)" at bounding box center [690, 245] width 268 height 8
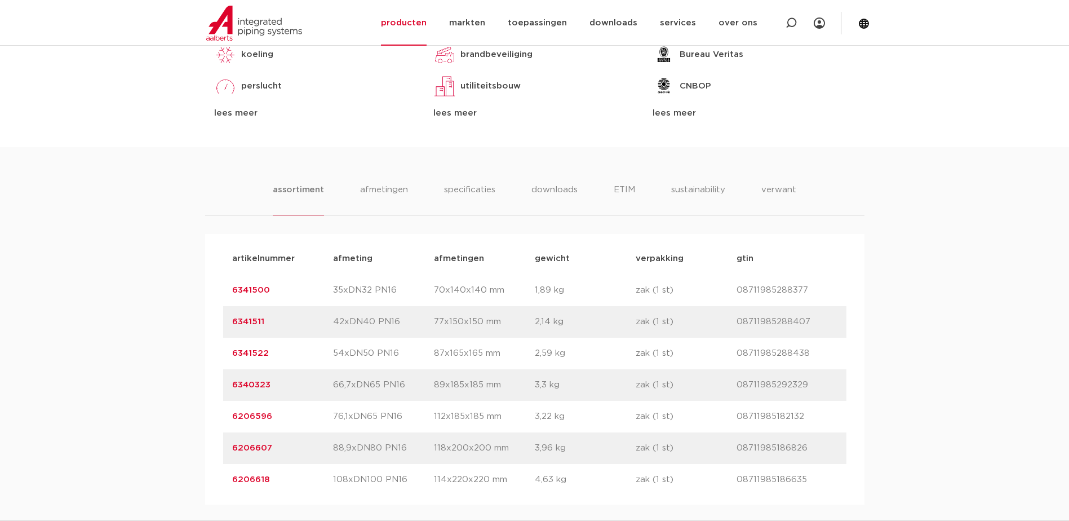
scroll to position [620, 0]
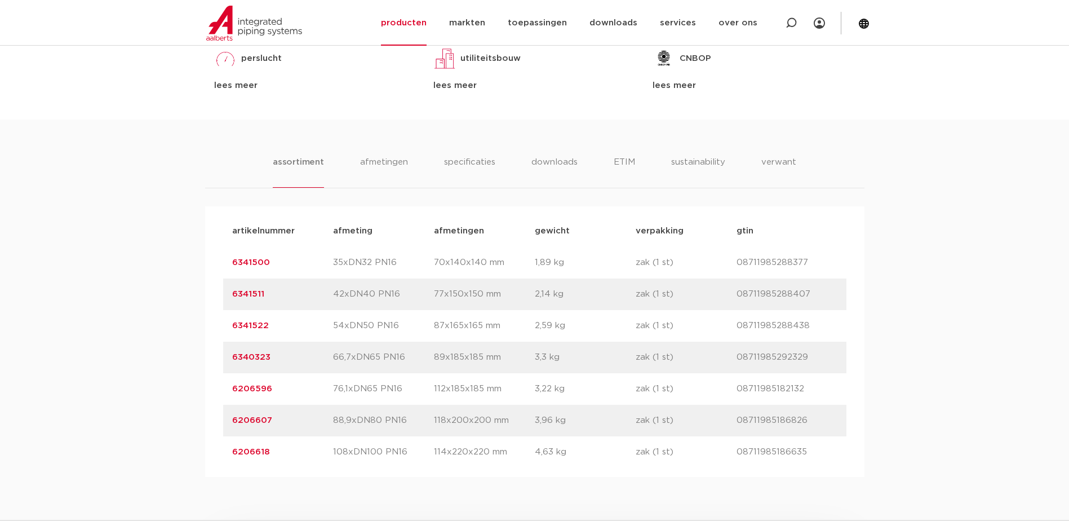
click at [777, 321] on p "08711985288438" at bounding box center [787, 326] width 101 height 14
click at [253, 326] on link "6341522" at bounding box center [250, 325] width 37 height 8
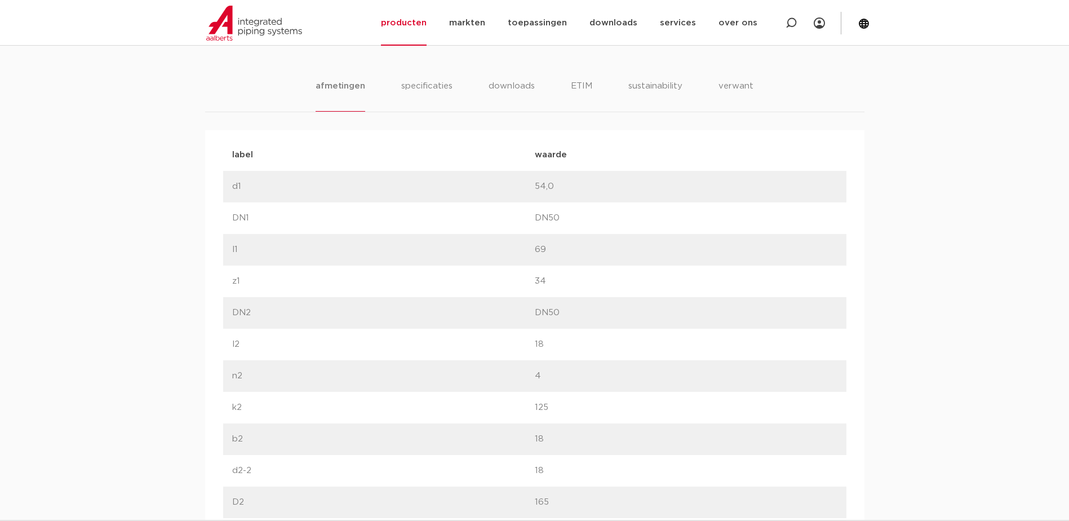
scroll to position [507, 0]
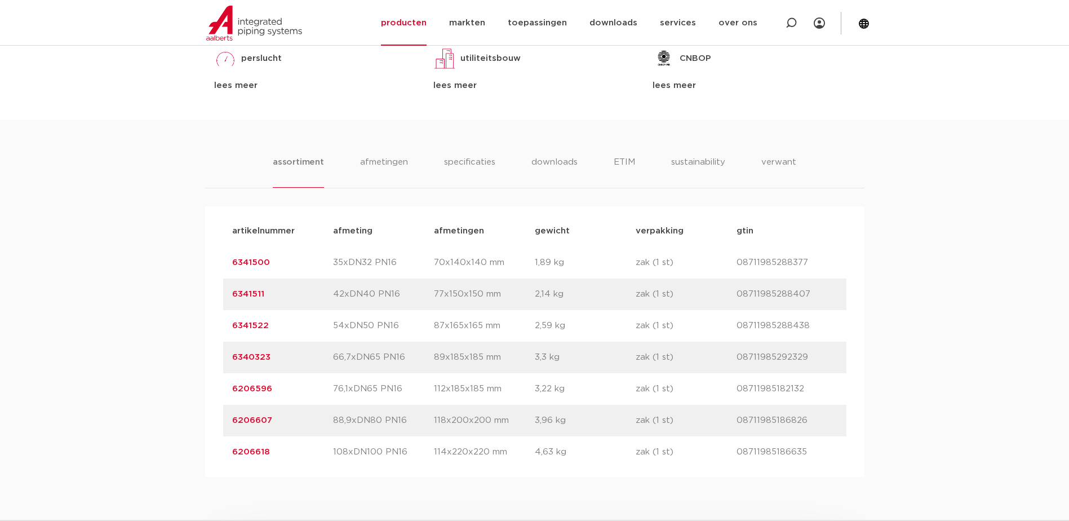
scroll to position [620, 0]
drag, startPoint x: 267, startPoint y: 326, endPoint x: 233, endPoint y: 325, distance: 33.9
click at [233, 325] on p "6341522" at bounding box center [282, 326] width 101 height 14
copy link "6341522"
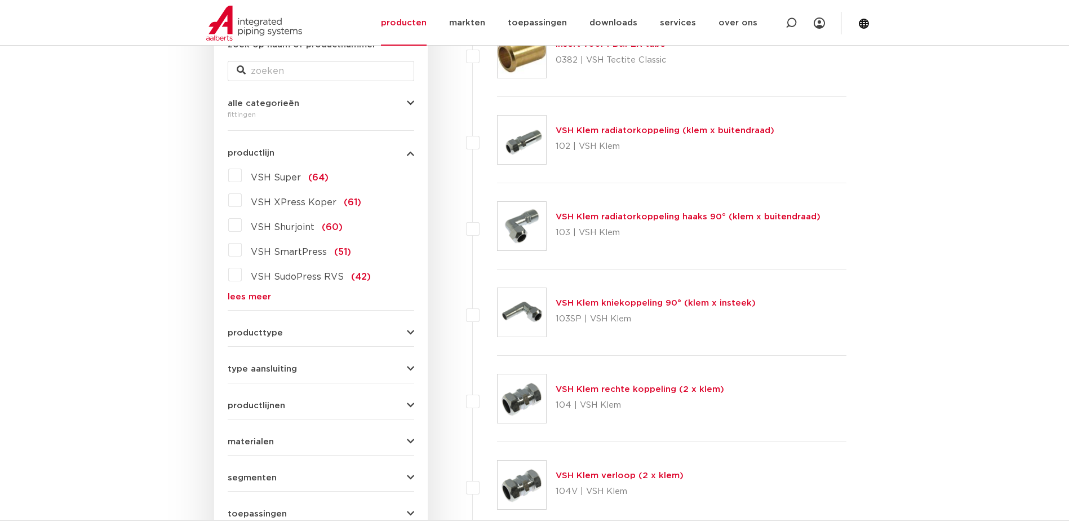
scroll to position [179, 0]
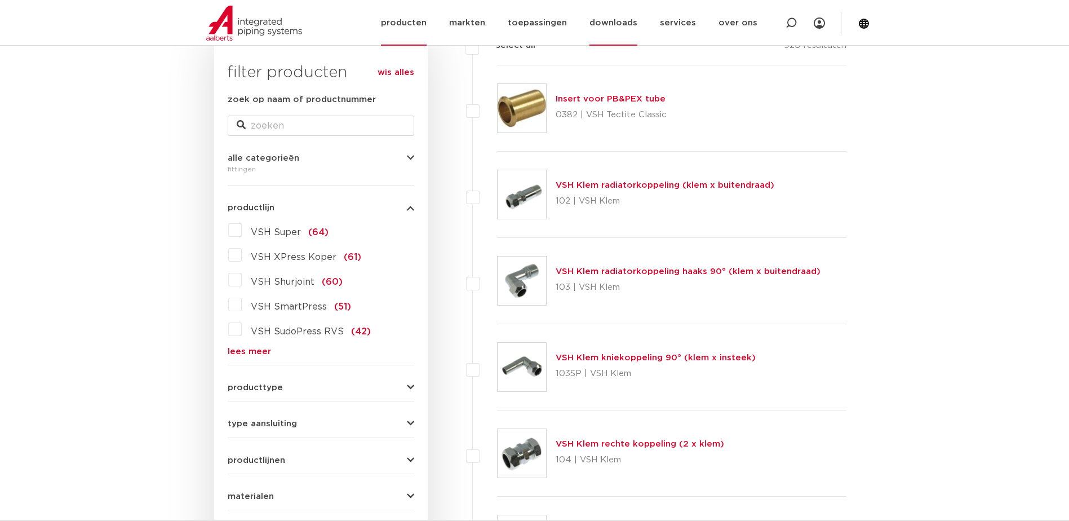
click at [637, 21] on link "downloads" at bounding box center [614, 23] width 48 height 46
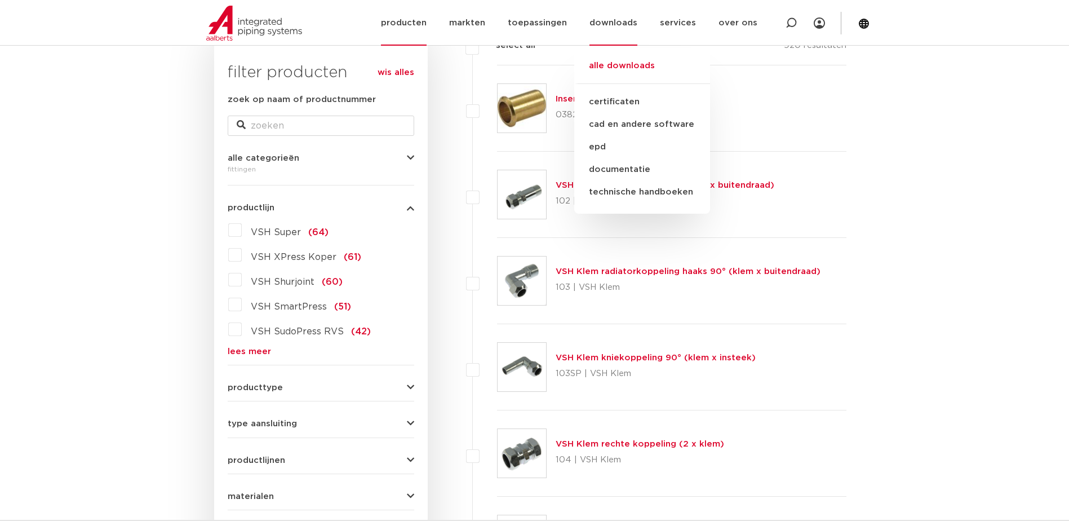
click at [640, 65] on link "alle downloads" at bounding box center [642, 71] width 136 height 25
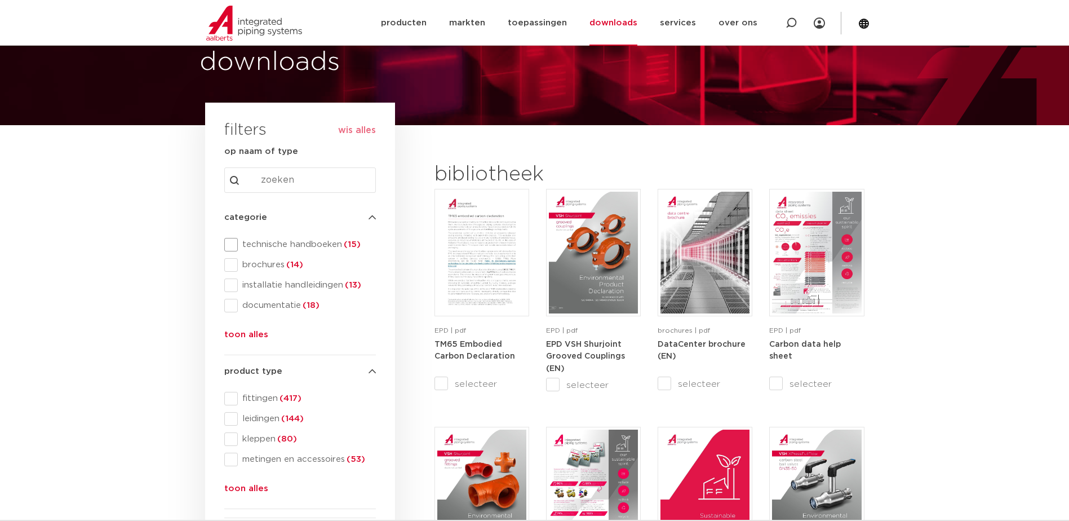
click at [293, 242] on span "technische handboeken (15)" at bounding box center [307, 244] width 138 height 11
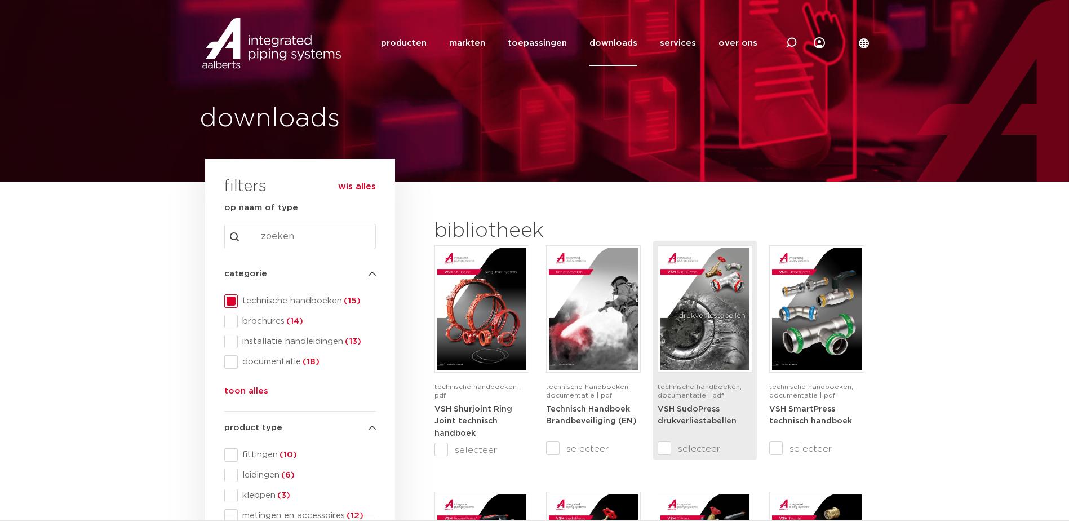
scroll to position [282, 0]
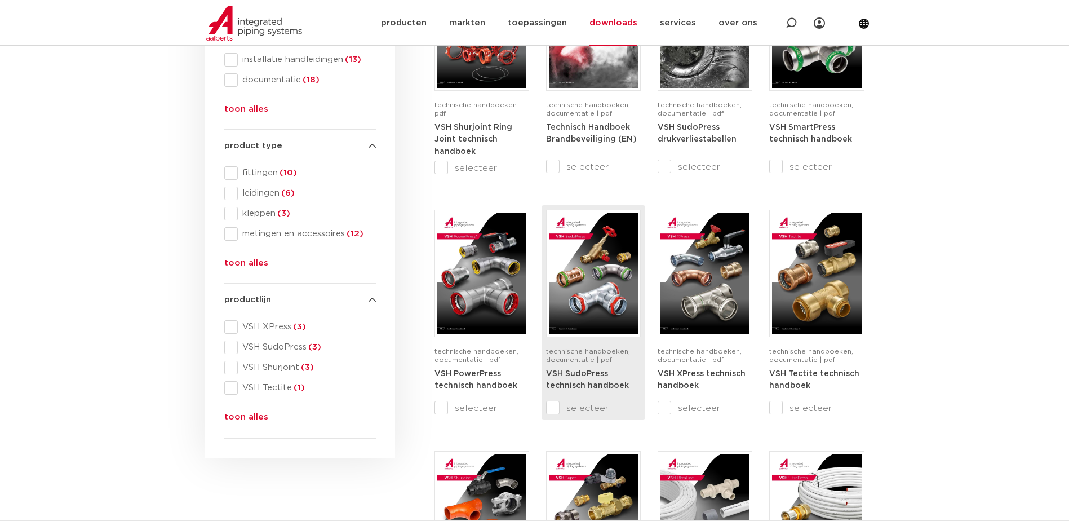
click at [599, 370] on strong "VSH SudoPress technisch handboek" at bounding box center [587, 380] width 83 height 20
